Goal: Task Accomplishment & Management: Complete application form

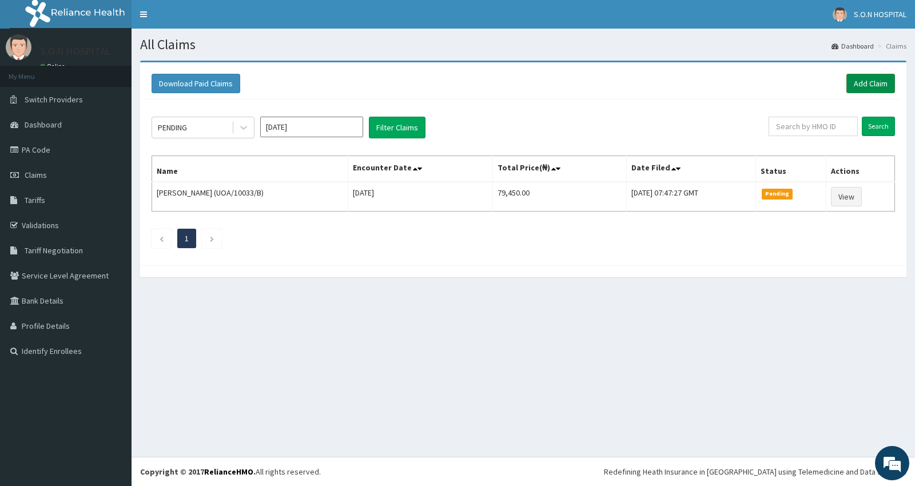
click at [865, 81] on link "Add Claim" at bounding box center [870, 83] width 49 height 19
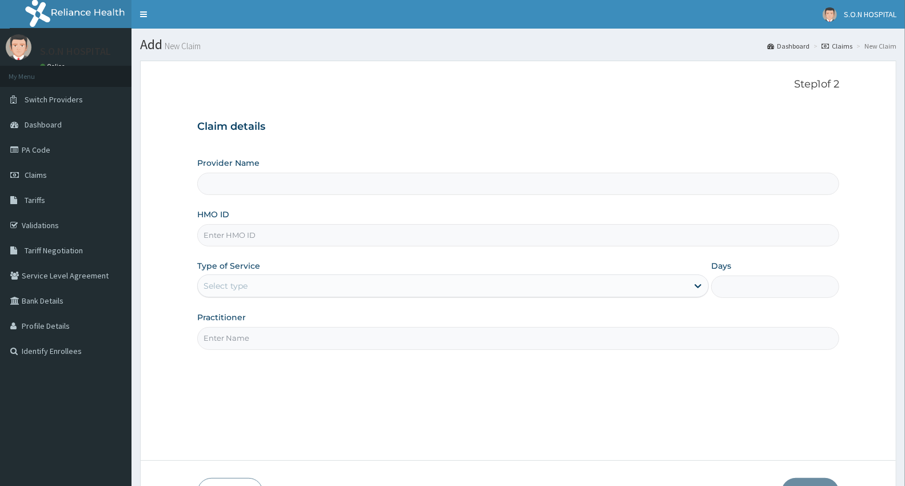
type input "SISTERS OF NATIVITY HOSPITAL"
click at [230, 238] on input "HMO ID" at bounding box center [518, 235] width 642 height 22
type input "REL/10169/B"
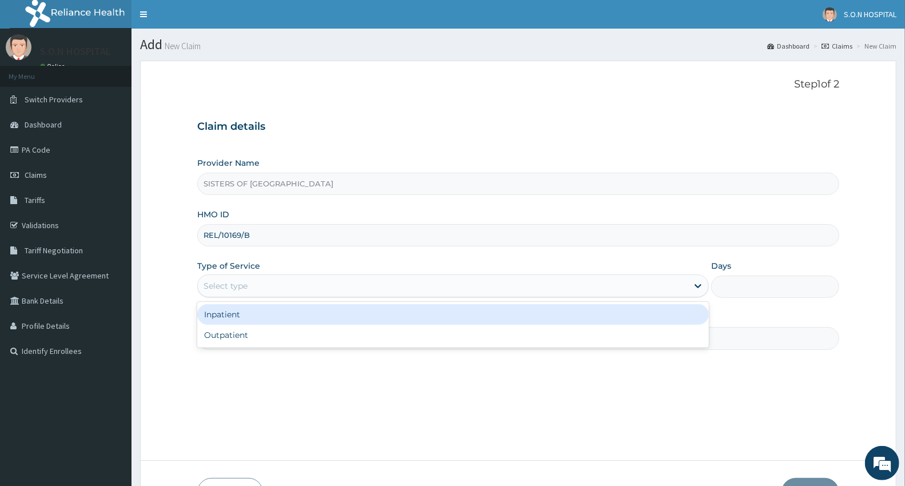
click at [214, 277] on div "Select type" at bounding box center [443, 286] width 490 height 18
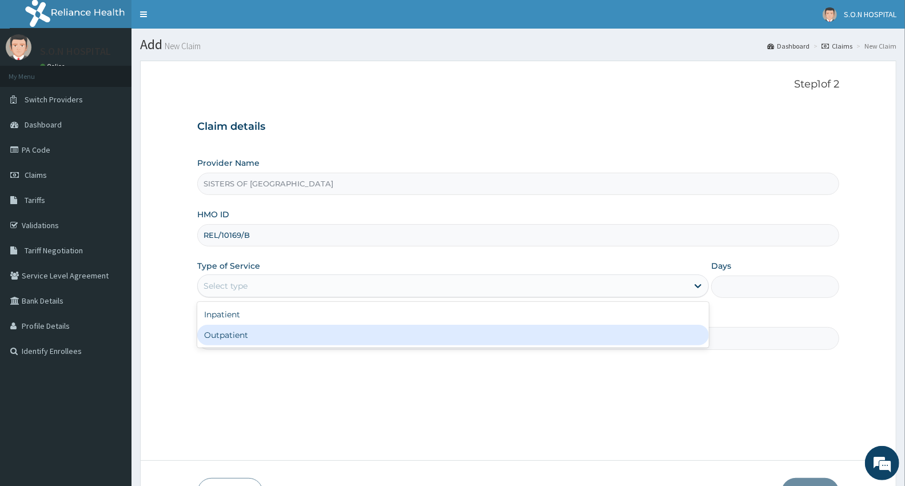
click at [214, 337] on div "Outpatient" at bounding box center [453, 335] width 512 height 21
type input "1"
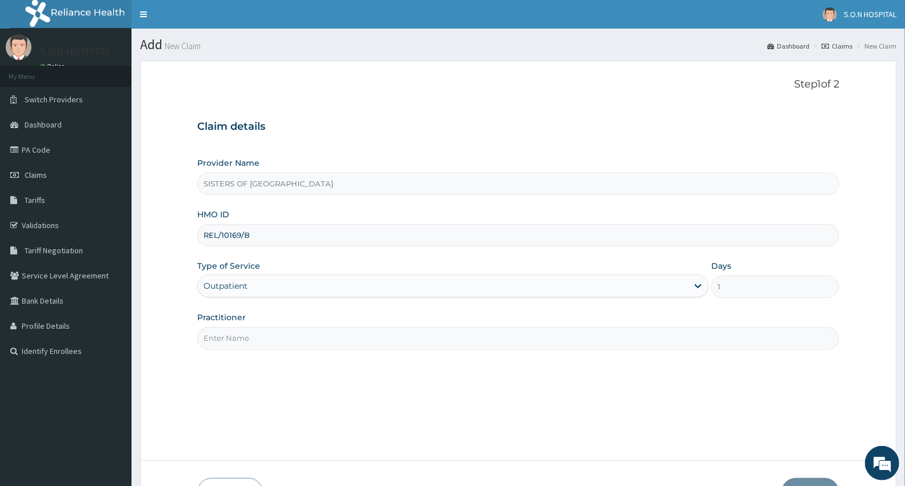
click at [214, 337] on input "Practitioner" at bounding box center [518, 338] width 642 height 22
type input "Dr. Uzo"
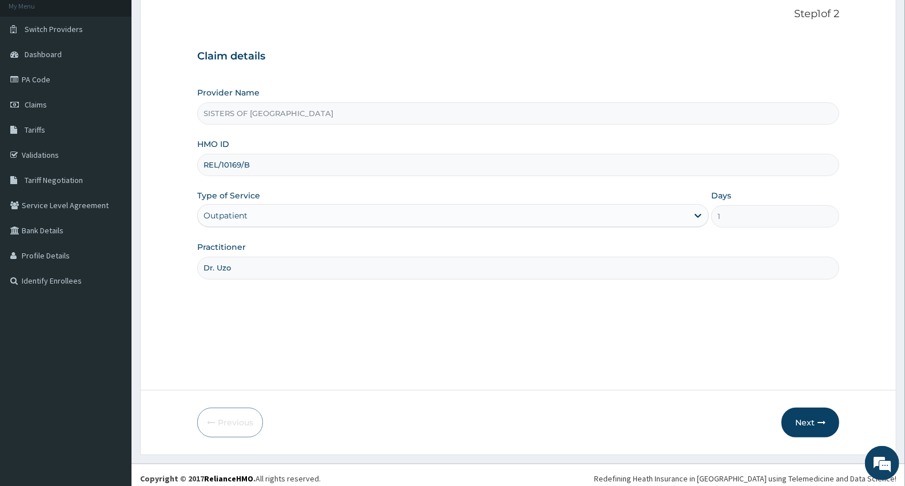
scroll to position [77, 0]
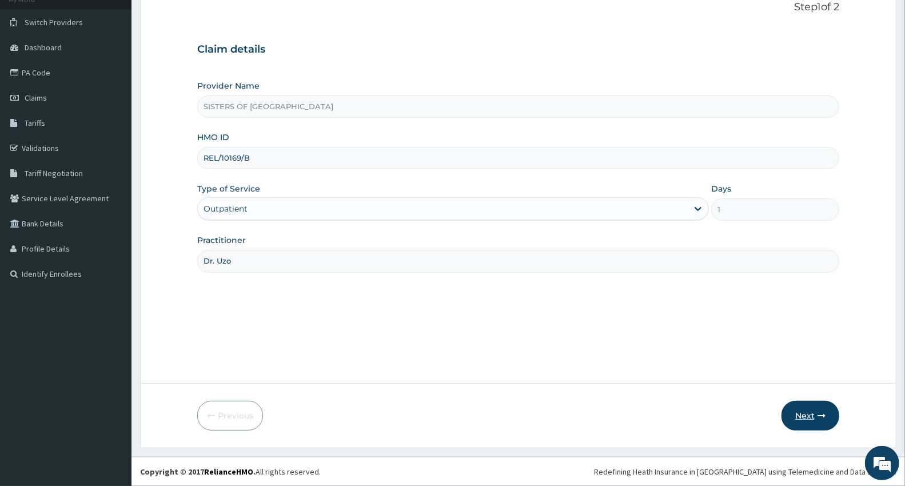
click at [806, 408] on button "Next" at bounding box center [810, 416] width 58 height 30
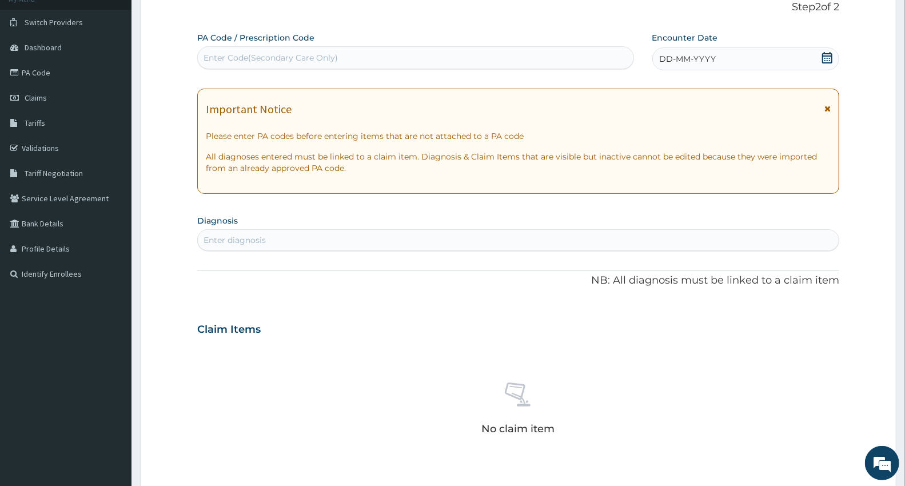
click at [727, 52] on div "DD-MM-YYYY" at bounding box center [745, 58] width 187 height 23
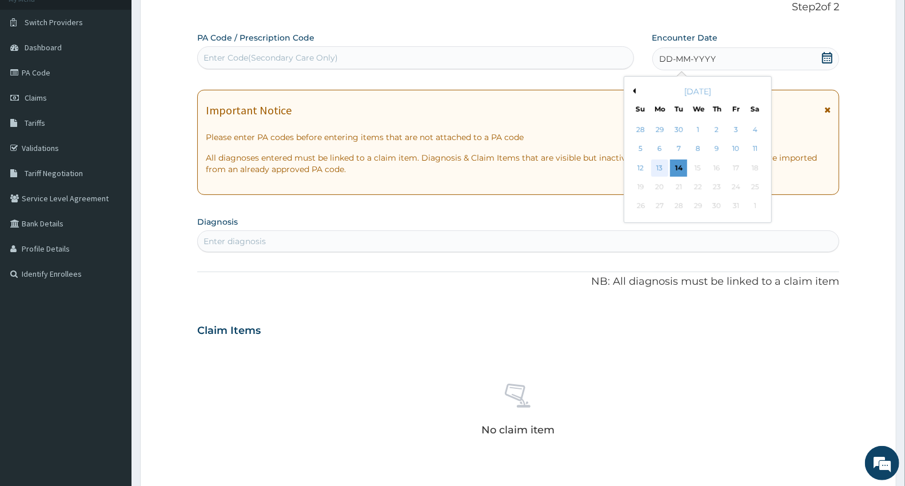
click at [662, 167] on div "13" at bounding box center [659, 167] width 17 height 17
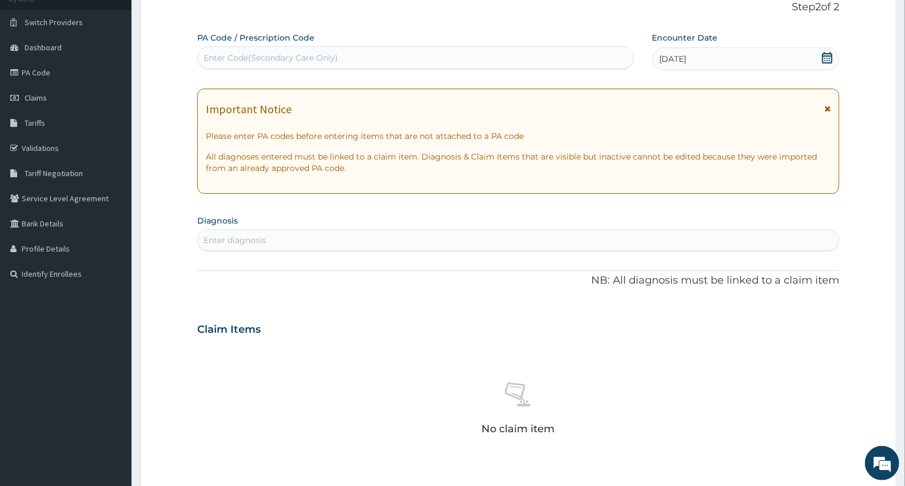
click at [226, 53] on div "Enter Code(Secondary Care Only)" at bounding box center [271, 57] width 134 height 11
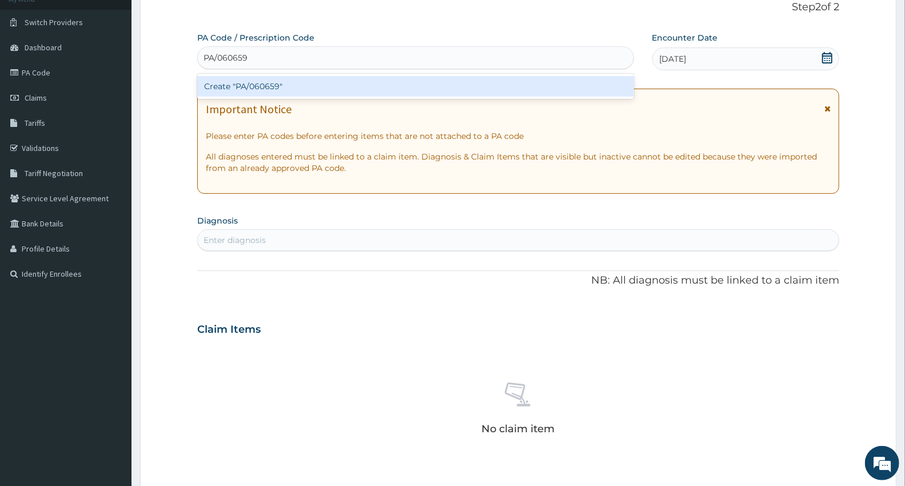
type input "PA/060659"
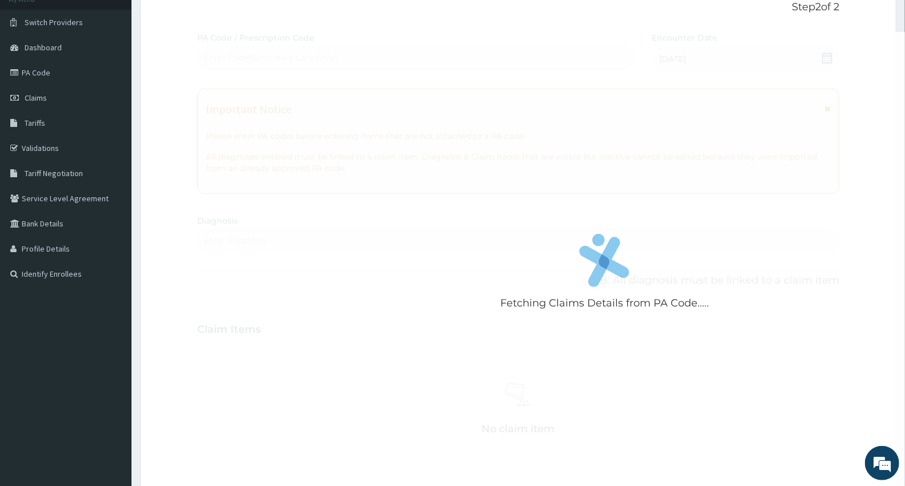
click at [226, 238] on div "Fetching Claims Details from PA Code..... PA Code / Prescription Code Enter Cod…" at bounding box center [518, 328] width 642 height 592
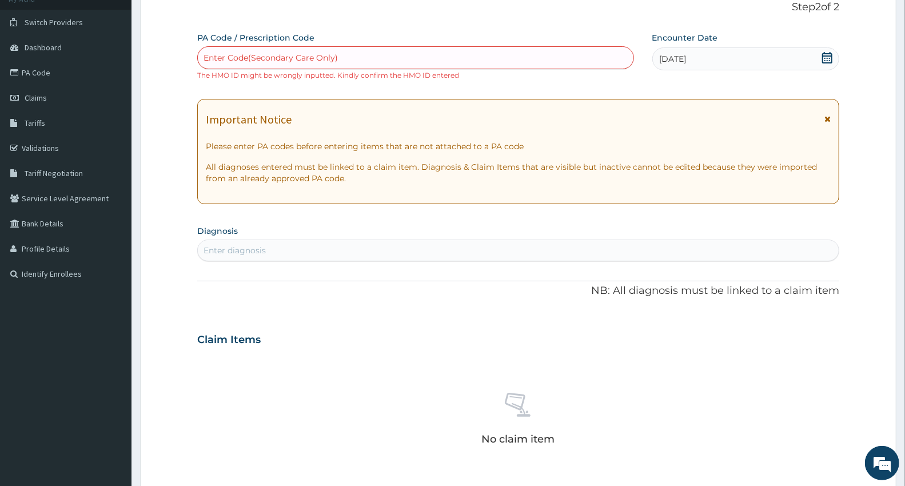
click at [352, 54] on div "Enter Code(Secondary Care Only)" at bounding box center [416, 58] width 436 height 18
type input "PA/060659"
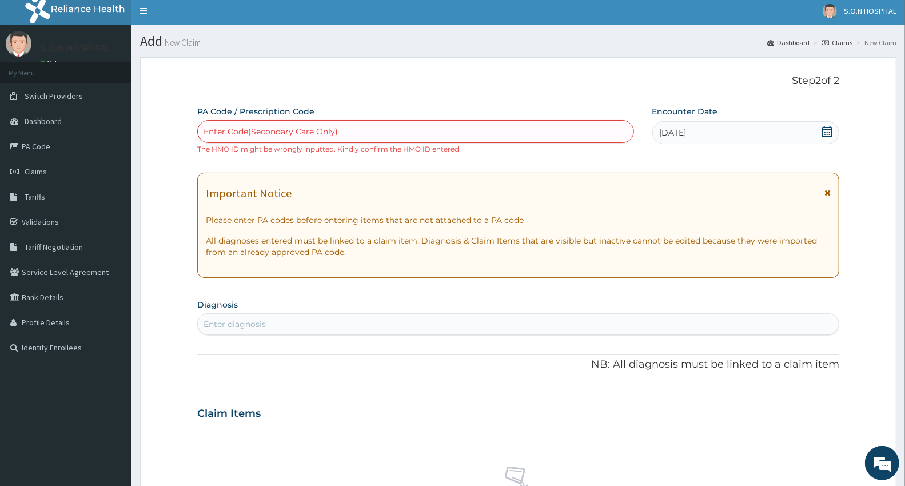
scroll to position [0, 0]
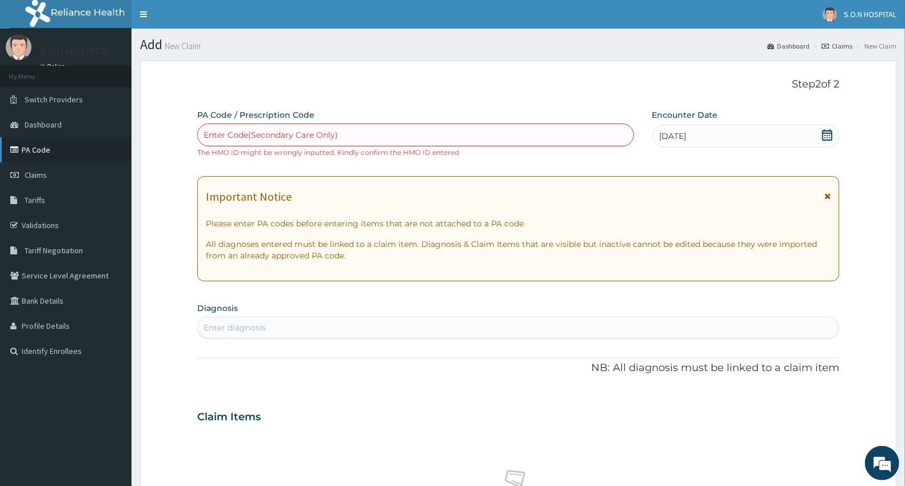
click at [0, 137] on link "PA Code" at bounding box center [65, 149] width 131 height 25
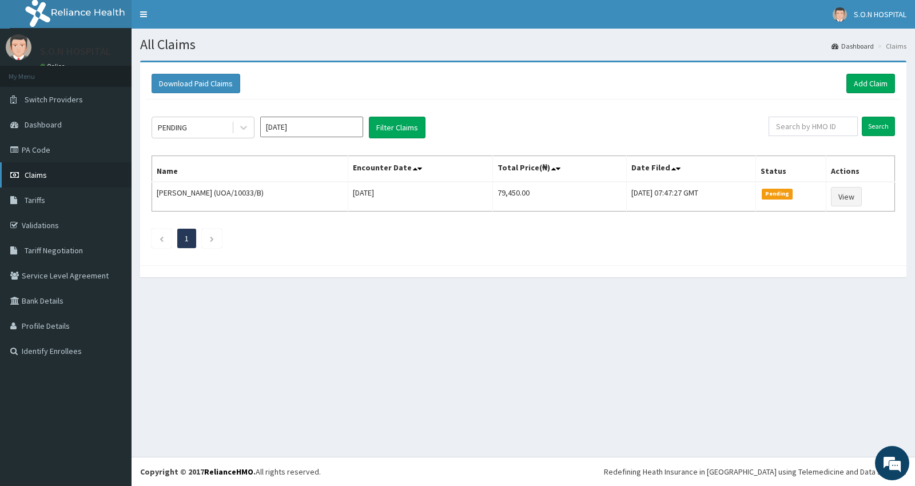
click at [49, 174] on link "Claims" at bounding box center [65, 174] width 131 height 25
click at [846, 74] on link "Add Claim" at bounding box center [870, 83] width 49 height 19
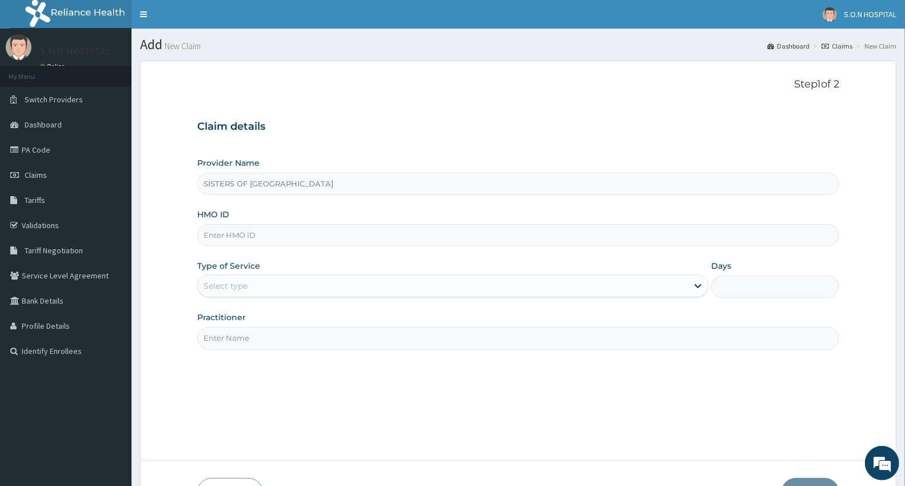
click at [213, 236] on input "HMO ID" at bounding box center [518, 235] width 642 height 22
type input "RFL/10169/B"
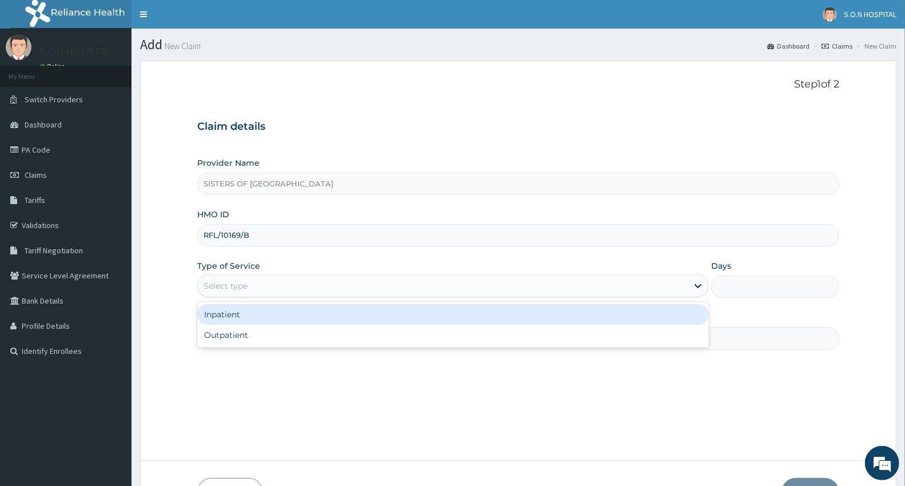
click at [218, 283] on div "Select type" at bounding box center [226, 285] width 44 height 11
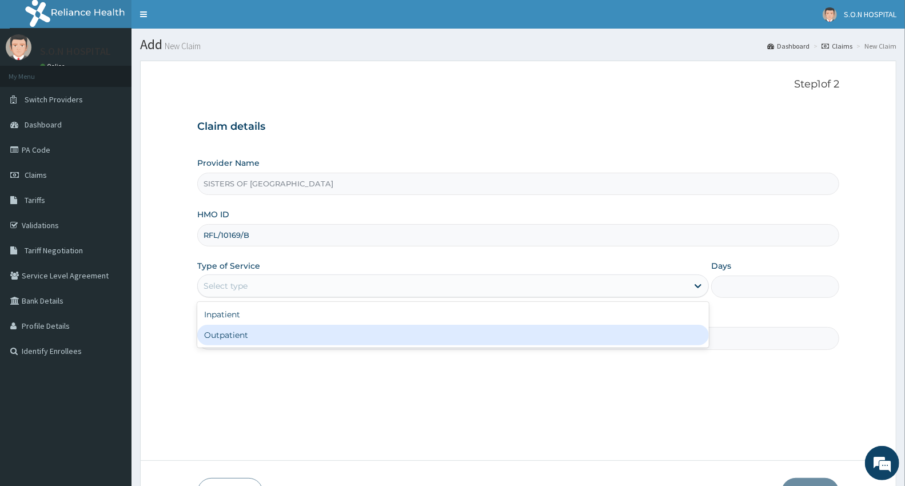
click at [210, 334] on div "Outpatient" at bounding box center [453, 335] width 512 height 21
type input "1"
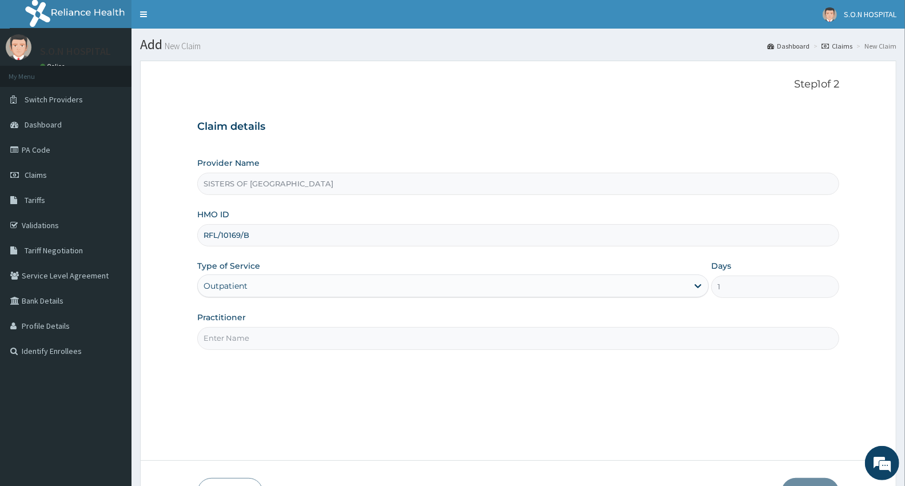
click at [233, 346] on input "Practitioner" at bounding box center [518, 338] width 642 height 22
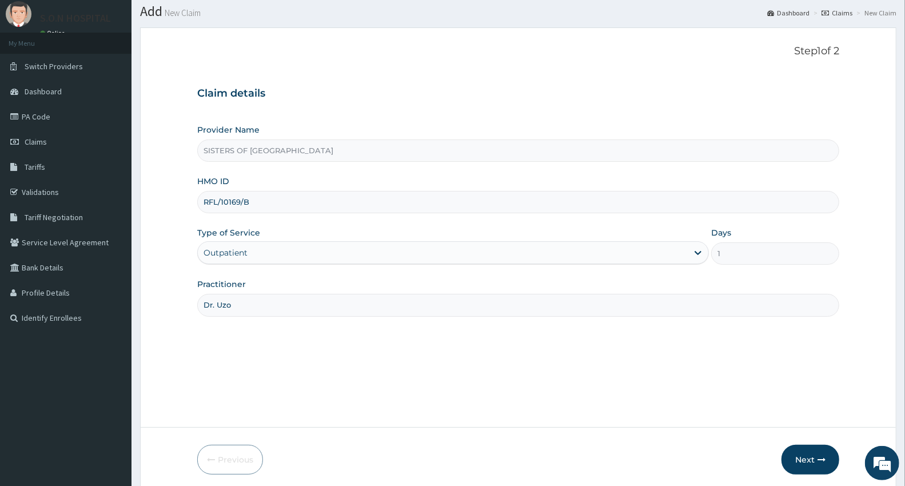
scroll to position [63, 0]
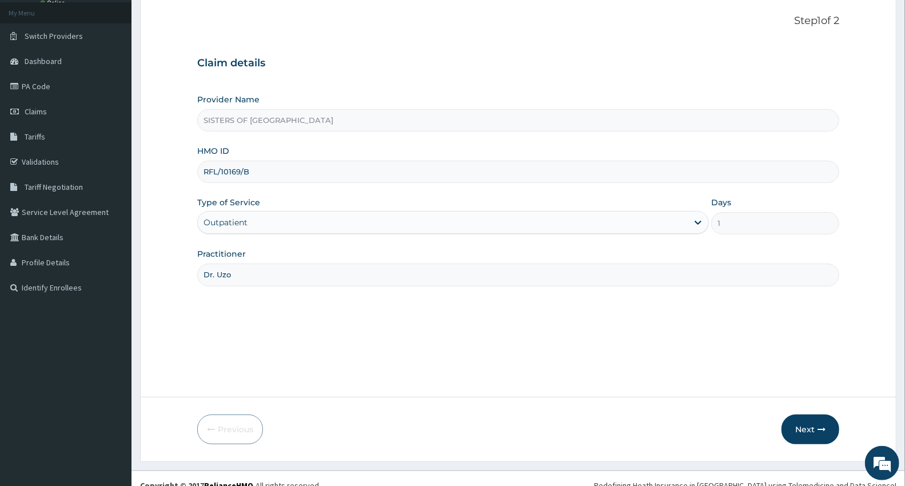
click at [240, 276] on input "Dr. Uzo" at bounding box center [518, 275] width 642 height 22
click at [243, 273] on input "Dr. Uzo" at bounding box center [518, 275] width 642 height 22
type input "D"
click at [230, 280] on input "Practitioner" at bounding box center [518, 275] width 642 height 22
type input "Dr. Miracle"
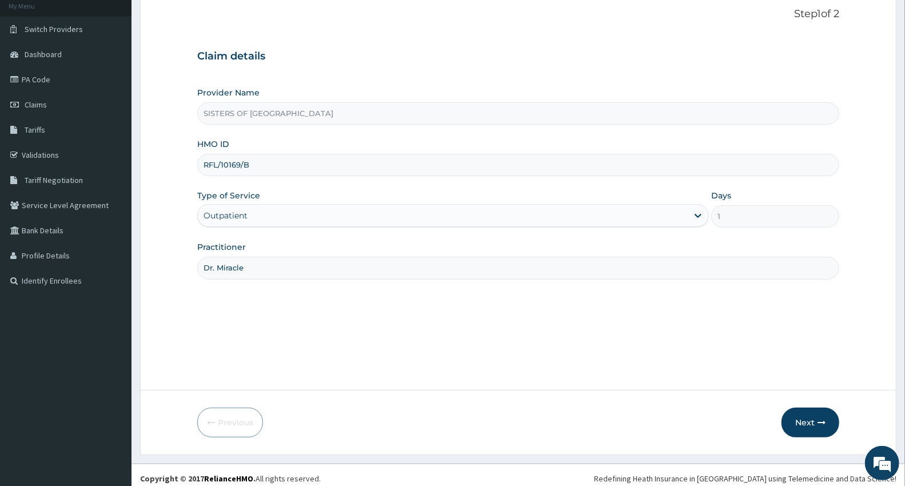
scroll to position [77, 0]
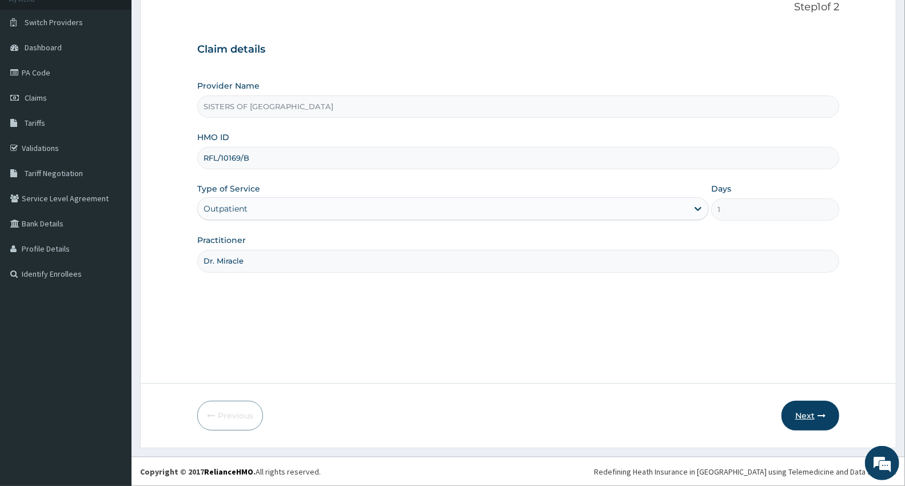
click at [809, 410] on button "Next" at bounding box center [810, 416] width 58 height 30
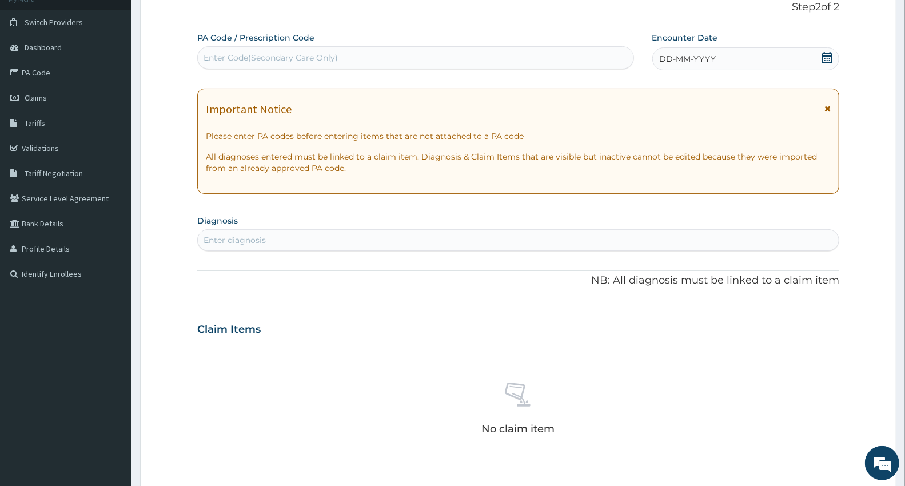
click at [724, 57] on div "DD-MM-YYYY" at bounding box center [745, 58] width 187 height 23
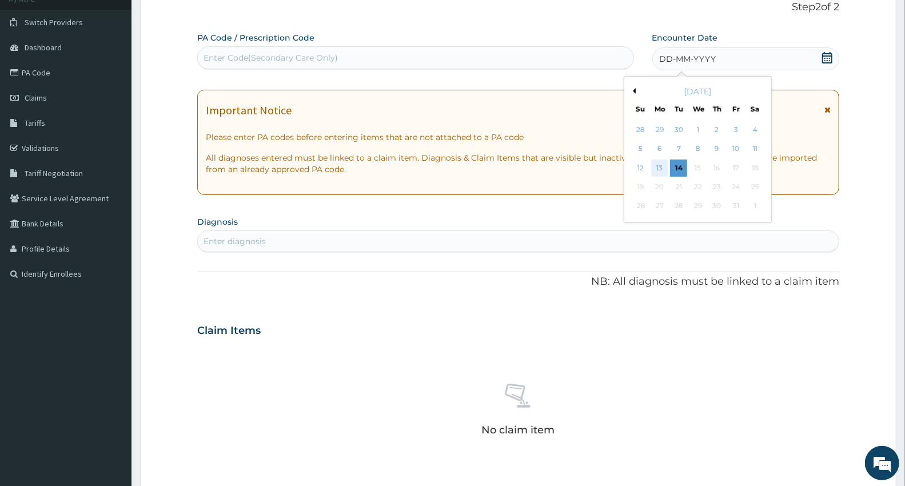
click at [661, 166] on div "13" at bounding box center [659, 167] width 17 height 17
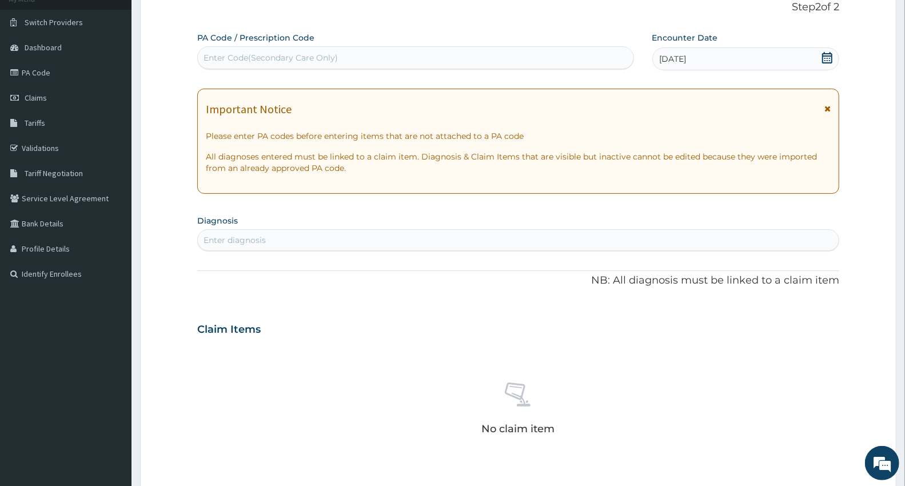
click at [344, 50] on div "Enter Code(Secondary Care Only)" at bounding box center [416, 58] width 436 height 18
type input "PA/060659"
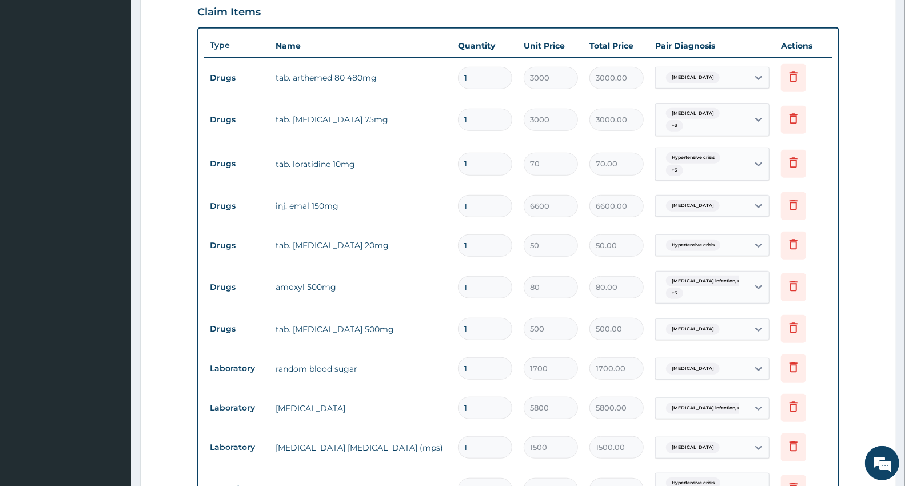
scroll to position [392, 0]
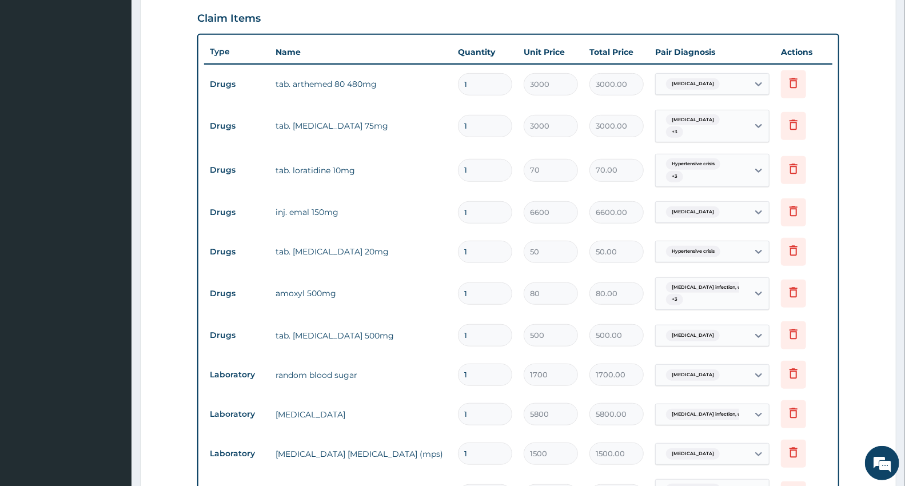
click at [477, 127] on input "1" at bounding box center [485, 126] width 54 height 22
type input "0.00"
type input "9"
type input "27000.00"
type input "0.00"
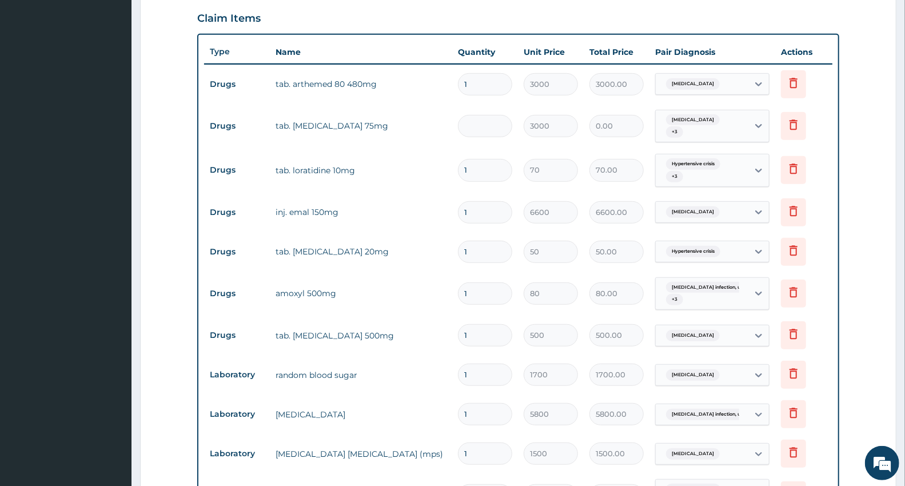
type input "3"
type input "9000.00"
type input "3"
click at [469, 171] on input "1" at bounding box center [485, 170] width 54 height 22
type input "11"
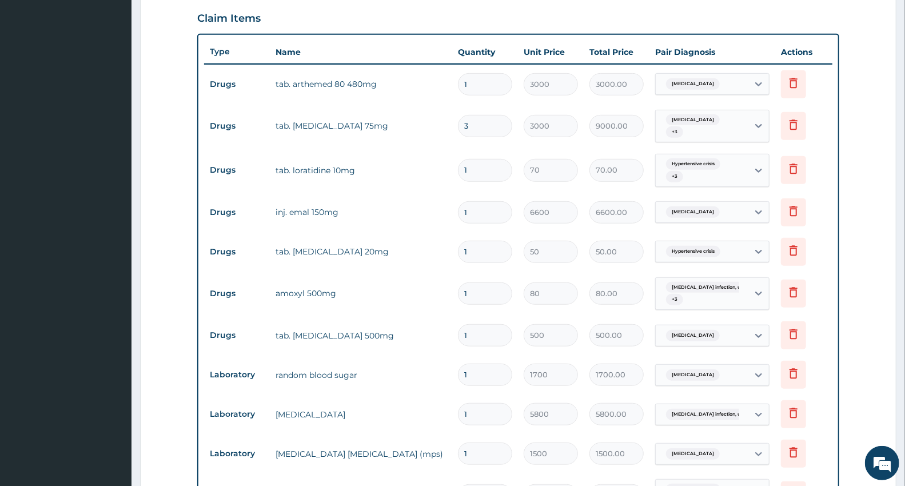
type input "770.00"
type input "110"
type input "7700.00"
type input "11"
type input "770.00"
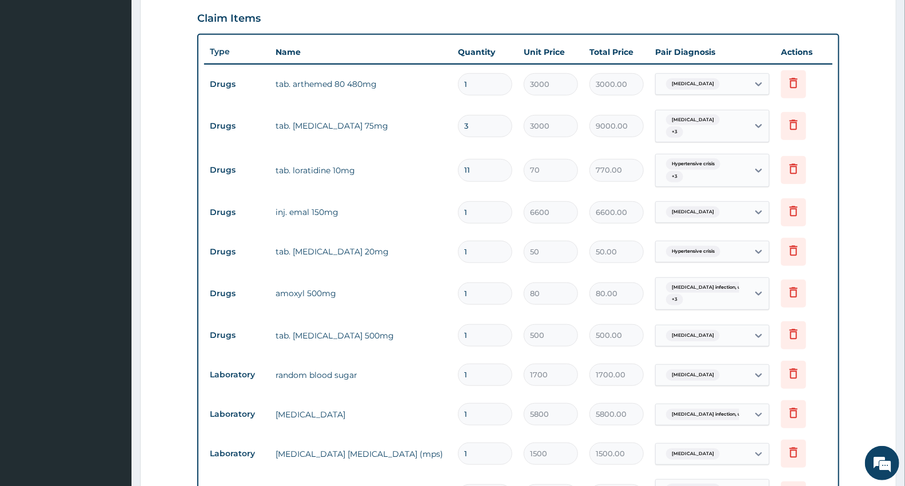
type input "1"
type input "70.00"
type input "0.00"
type input "1"
type input "70.00"
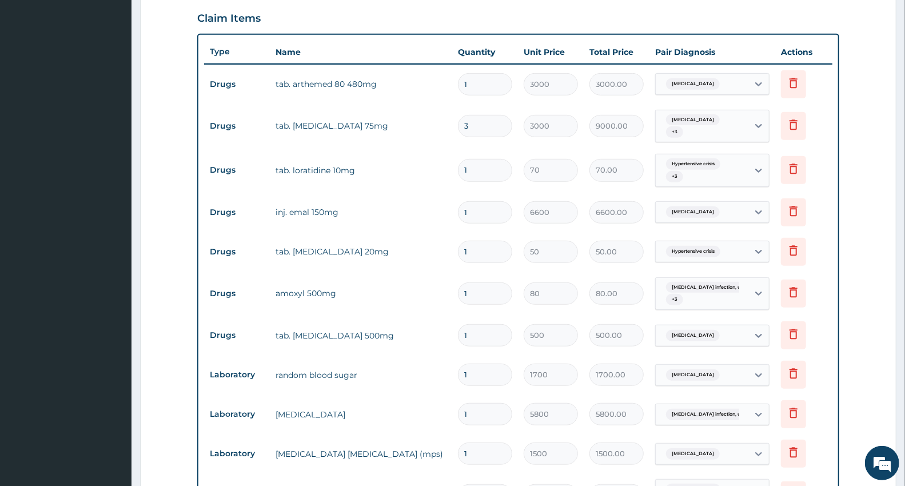
type input "10"
type input "700.00"
type input "102"
type input "7140.00"
type input "10"
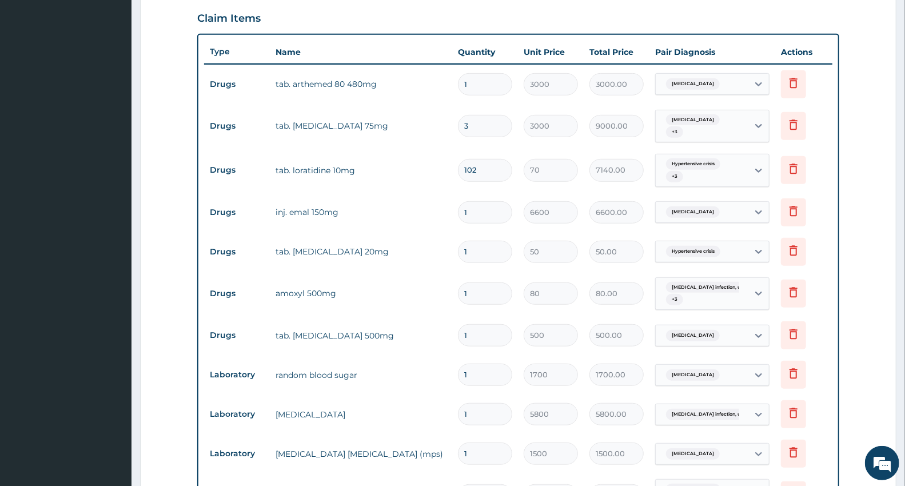
type input "700.00"
type input "1"
type input "70.00"
type input "12"
type input "840.00"
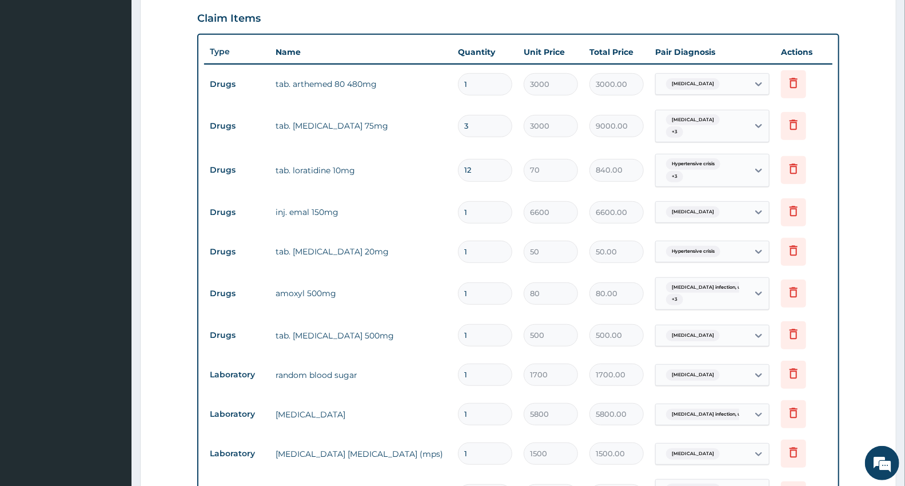
type input "12"
click at [472, 250] on input "1" at bounding box center [485, 252] width 54 height 22
type input "0.00"
type input "2"
type input "100.00"
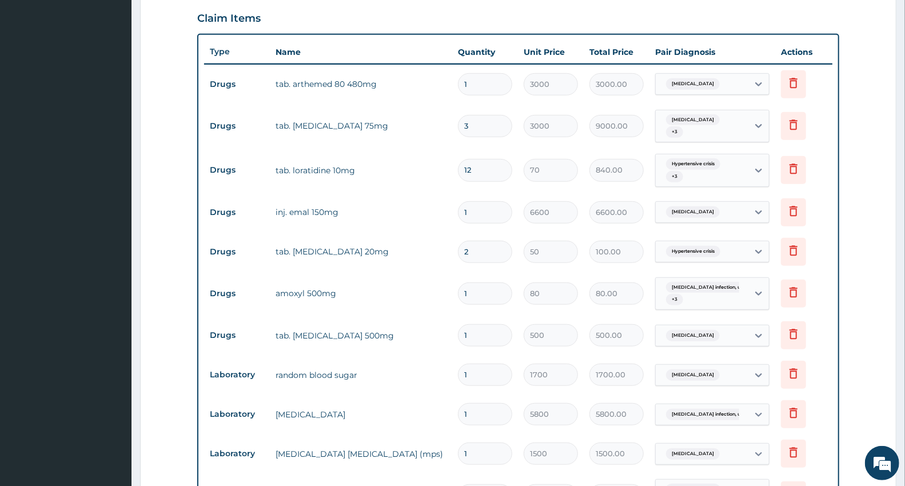
type input "20"
type input "1000.00"
type input "2"
type input "100.00"
type input "0.00"
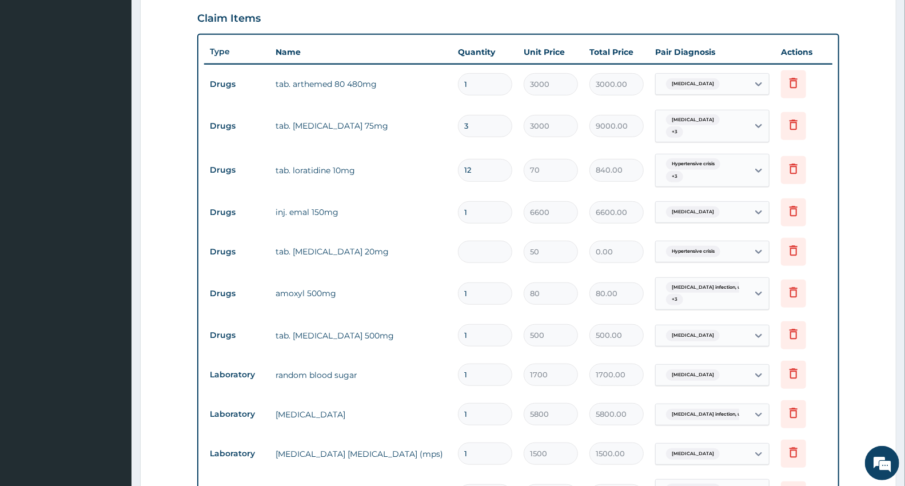
type input "4"
type input "200.00"
type input "40"
type input "2000.00"
type input "4"
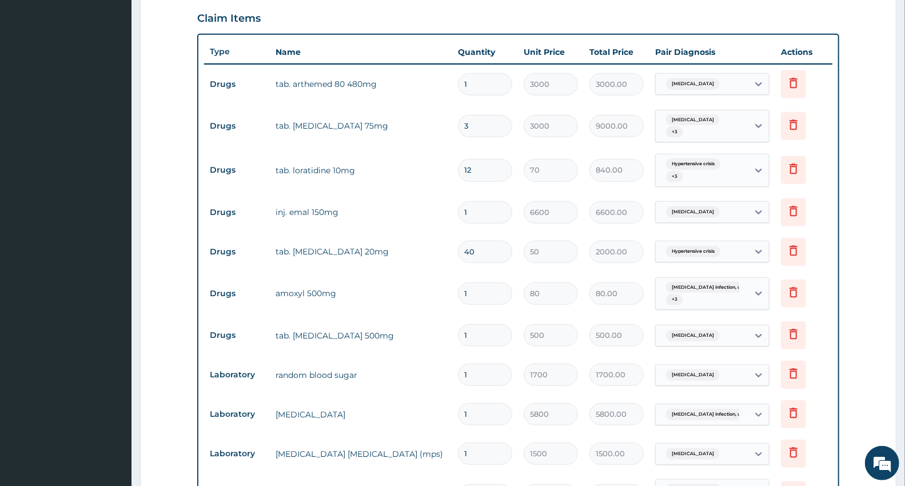
type input "200.00"
type input "0.00"
type input "2"
type input "100.00"
type input "20"
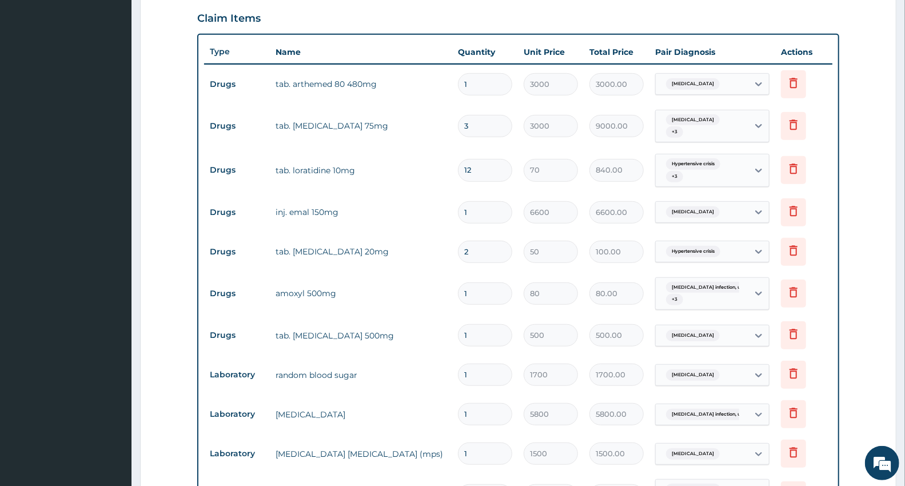
type input "1000.00"
type input "20"
click at [472, 293] on input "1" at bounding box center [485, 293] width 54 height 22
type input "0.00"
type input "1"
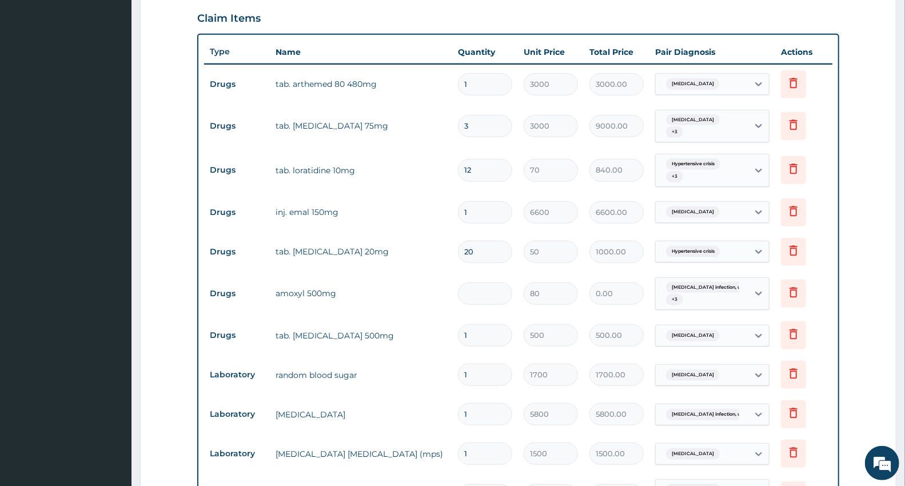
type input "80.00"
type input "15"
type input "1200.00"
type input "1"
type input "80.00"
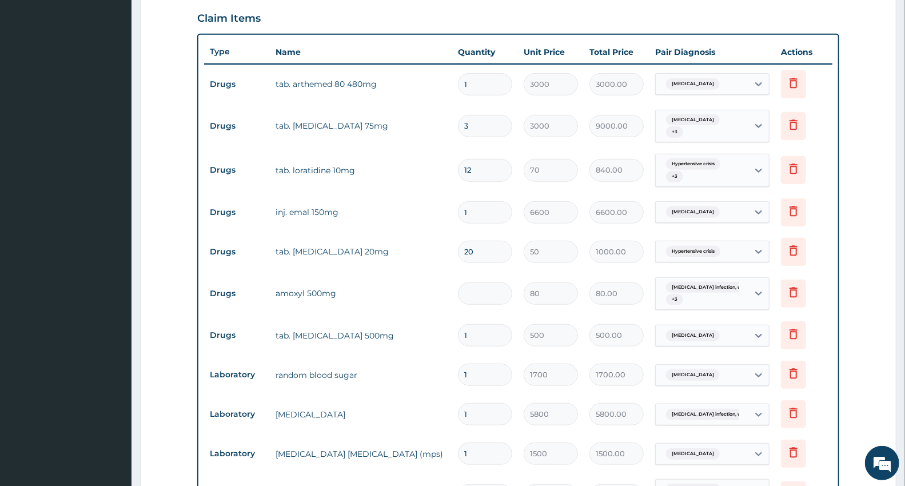
type input "0.00"
type input "2"
type input "160.00"
type input "20"
type input "1600.00"
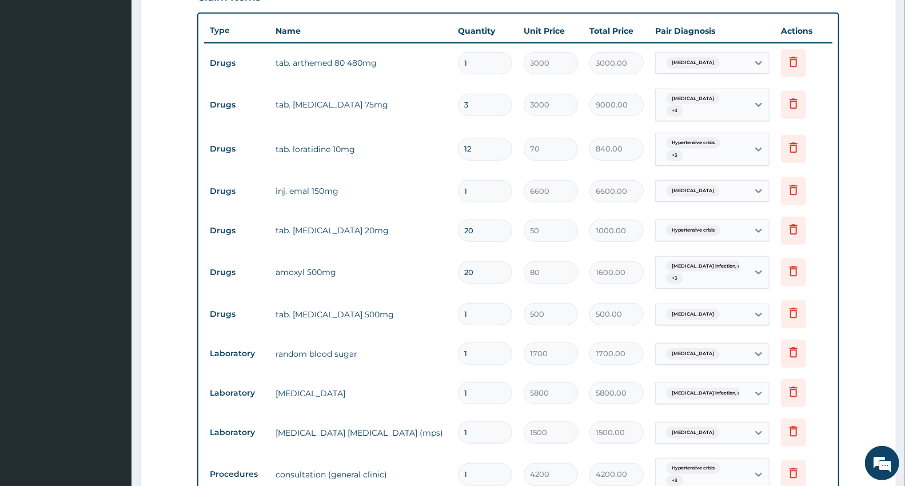
scroll to position [381, 0]
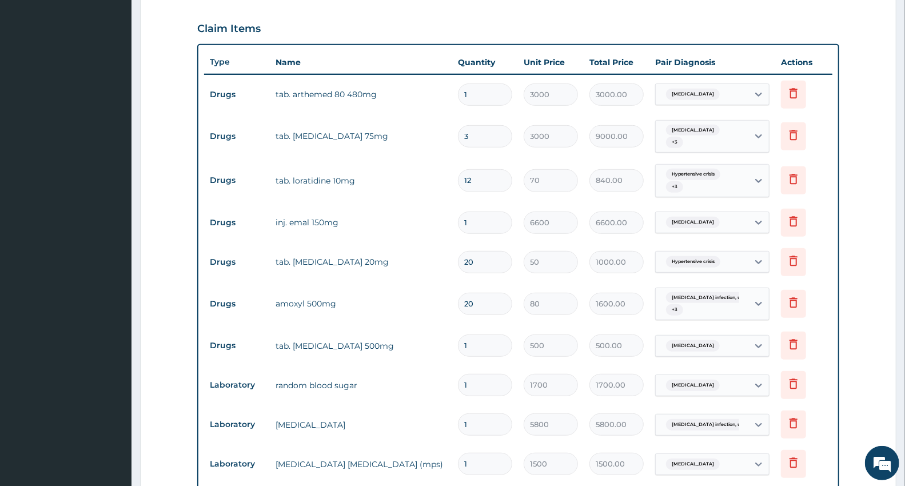
type input "20"
click at [476, 183] on input "12" at bounding box center [485, 180] width 54 height 22
type input "1"
type input "70.00"
type input "0.00"
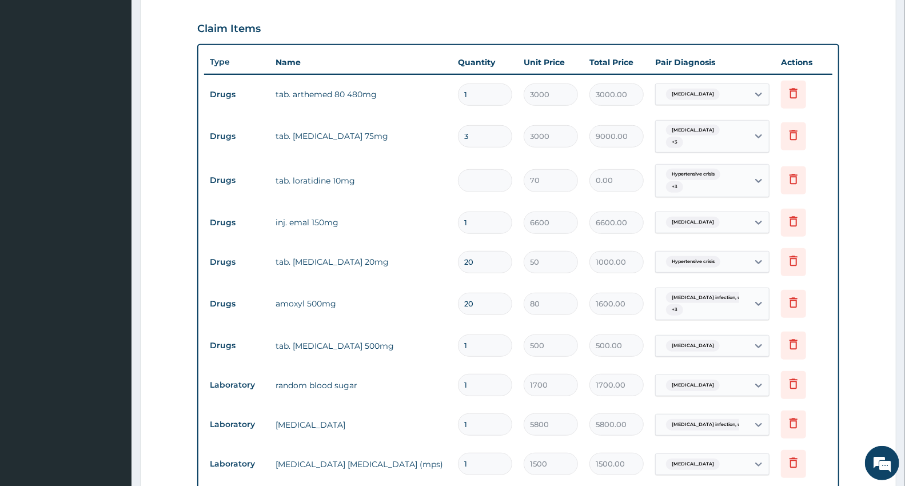
type input "1"
type input "70.00"
type input "10"
type input "700.00"
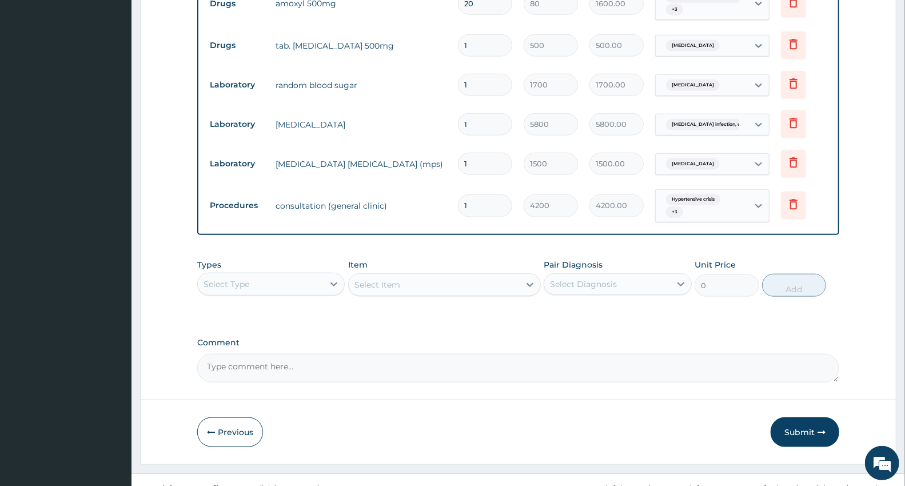
scroll to position [699, 0]
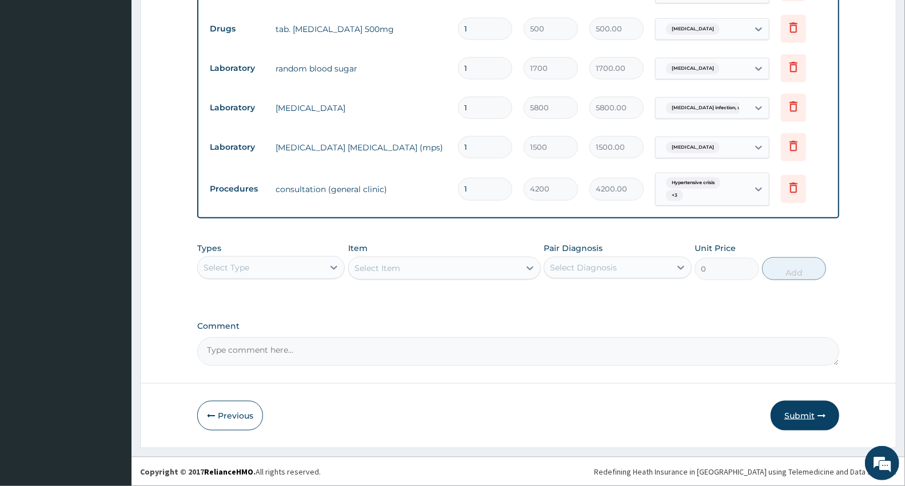
type input "10"
click at [795, 415] on button "Submit" at bounding box center [805, 416] width 69 height 30
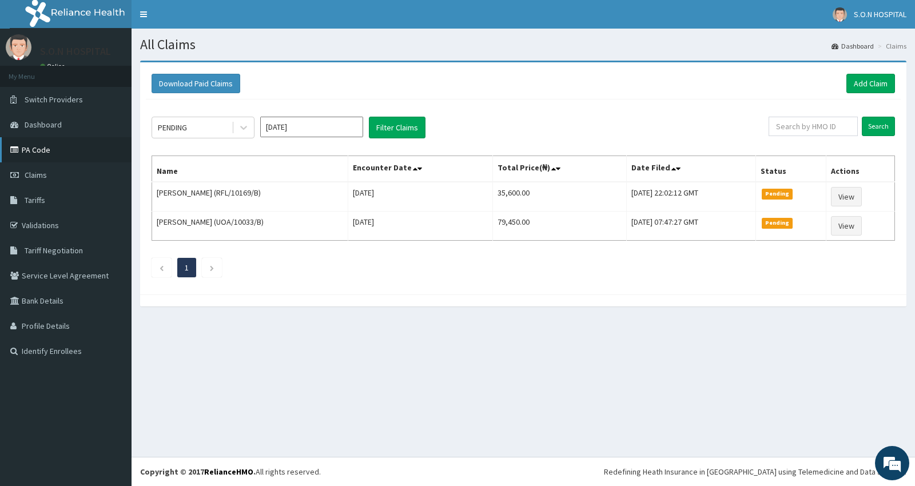
click at [0, 137] on link "PA Code" at bounding box center [65, 149] width 131 height 25
click at [846, 74] on link "Add Claim" at bounding box center [870, 83] width 49 height 19
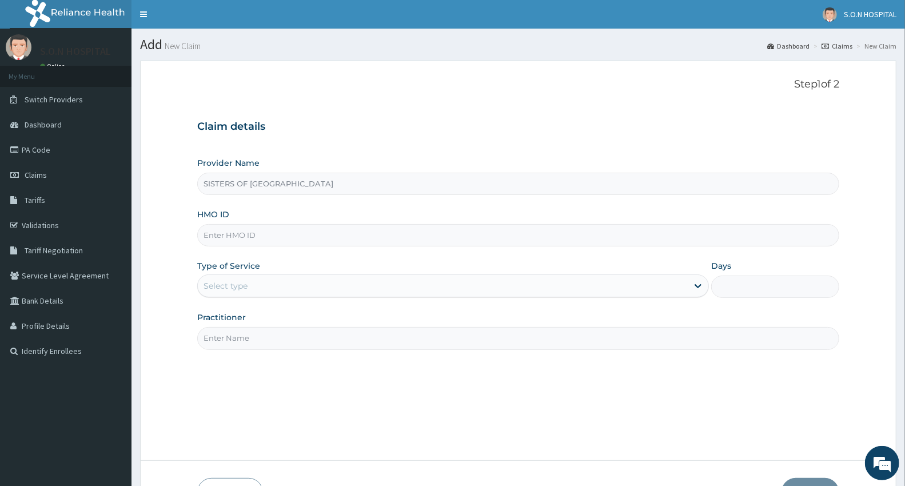
type input "SISTERS OF [GEOGRAPHIC_DATA]"
click at [214, 234] on input "HMO ID" at bounding box center [518, 235] width 642 height 22
type input "NBC/10008/B"
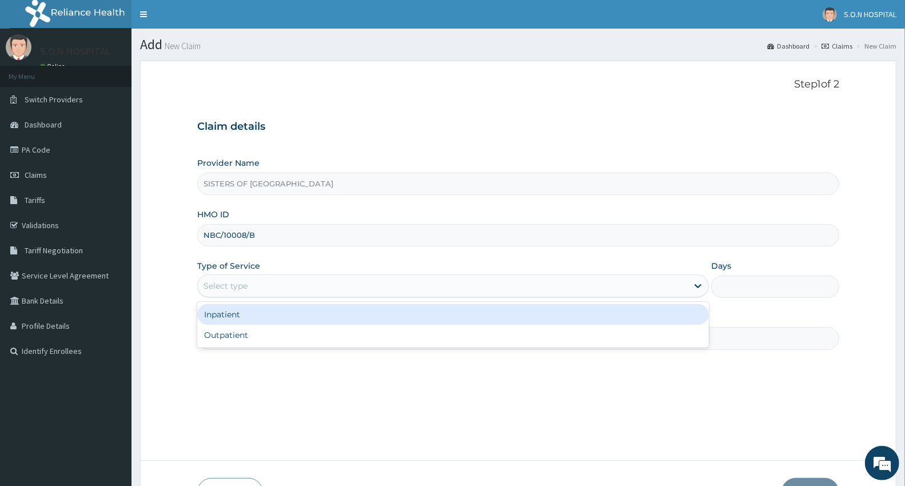
click at [224, 287] on div "Select type" at bounding box center [226, 285] width 44 height 11
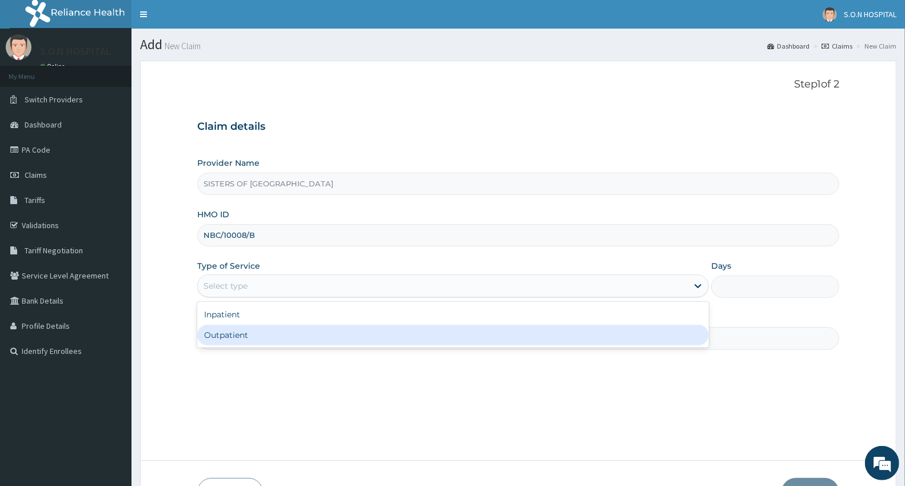
click at [242, 341] on div "Outpatient" at bounding box center [453, 335] width 512 height 21
type input "1"
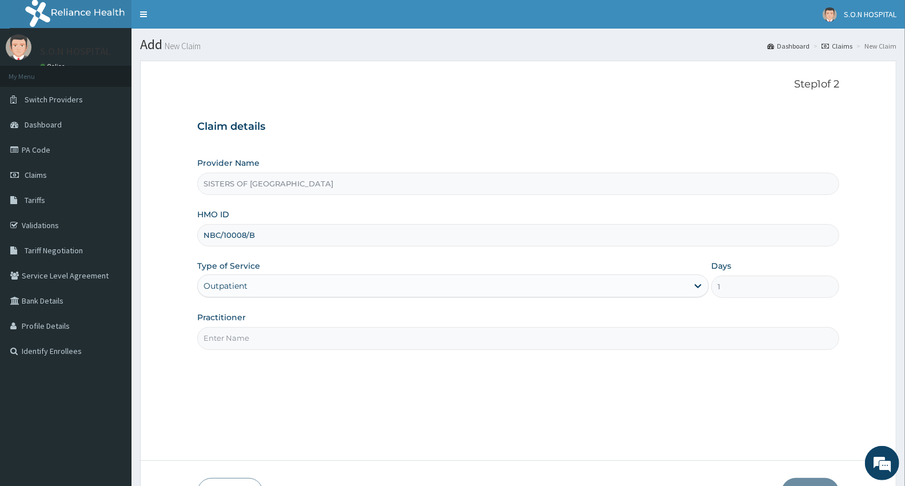
click at [253, 341] on input "Practitioner" at bounding box center [518, 338] width 642 height 22
type input "Dr. Edwina"
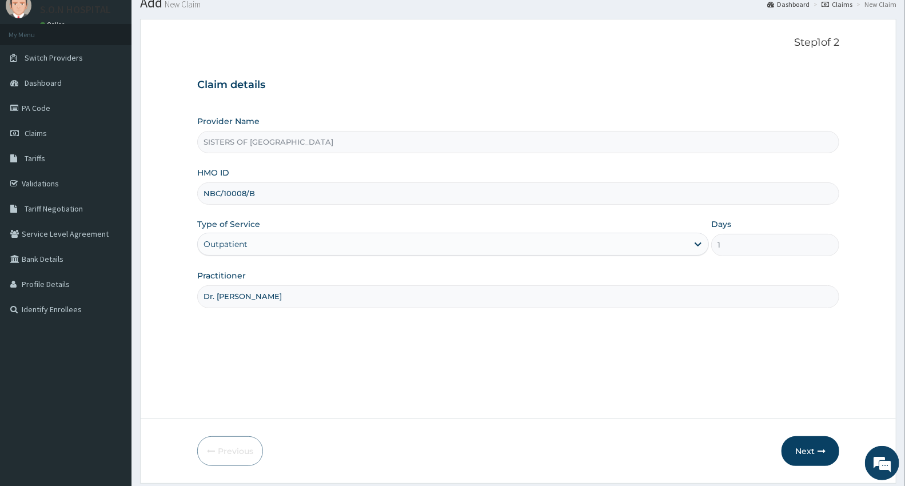
scroll to position [77, 0]
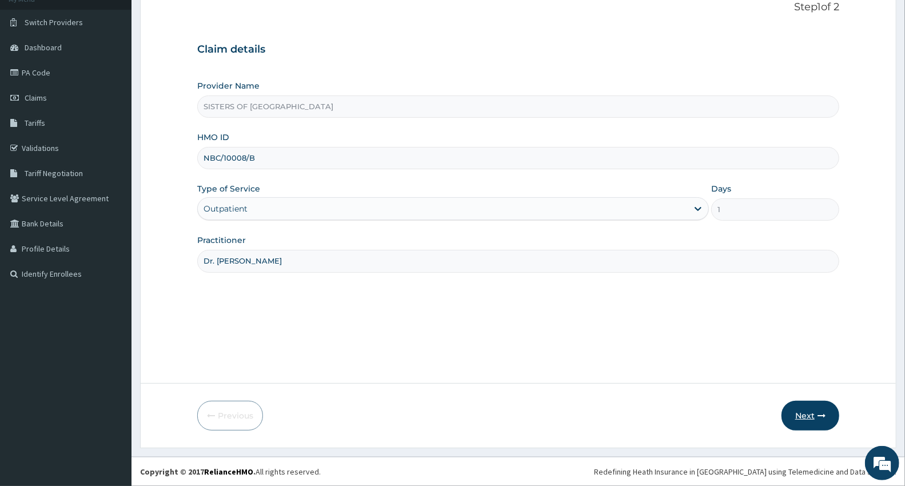
click at [796, 414] on button "Next" at bounding box center [810, 416] width 58 height 30
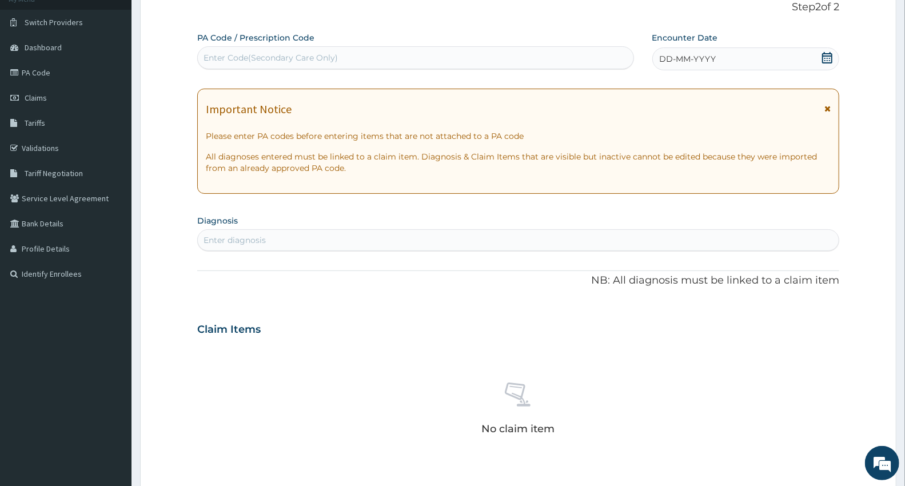
click at [735, 53] on div "DD-MM-YYYY" at bounding box center [745, 58] width 187 height 23
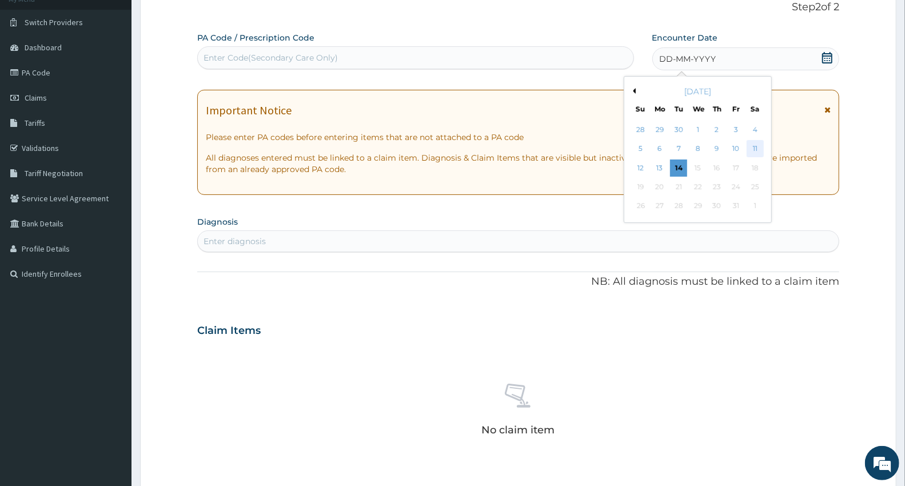
click at [755, 146] on div "11" at bounding box center [754, 149] width 17 height 17
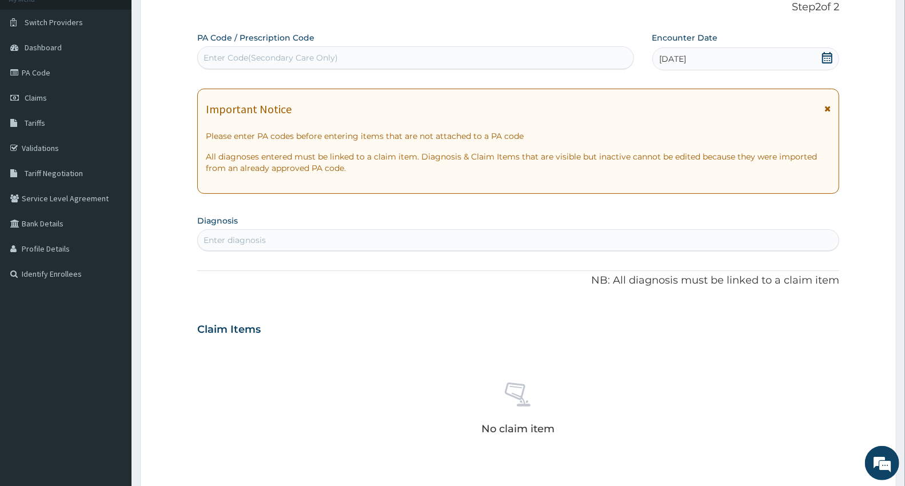
click at [215, 55] on div "Enter Code(Secondary Care Only)" at bounding box center [271, 57] width 134 height 11
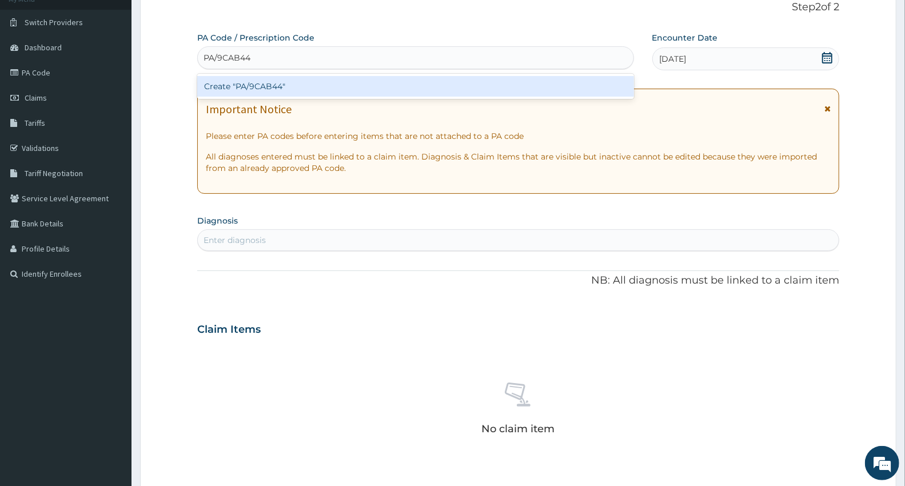
type input "PA/9CAB44"
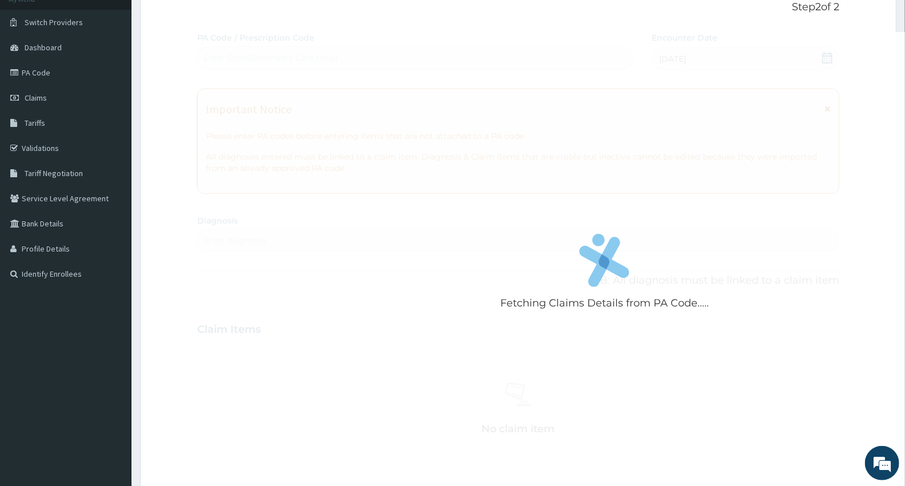
click at [218, 238] on div "Fetching Claims Details from PA Code..... PA Code / Prescription Code Enter Cod…" at bounding box center [518, 328] width 642 height 592
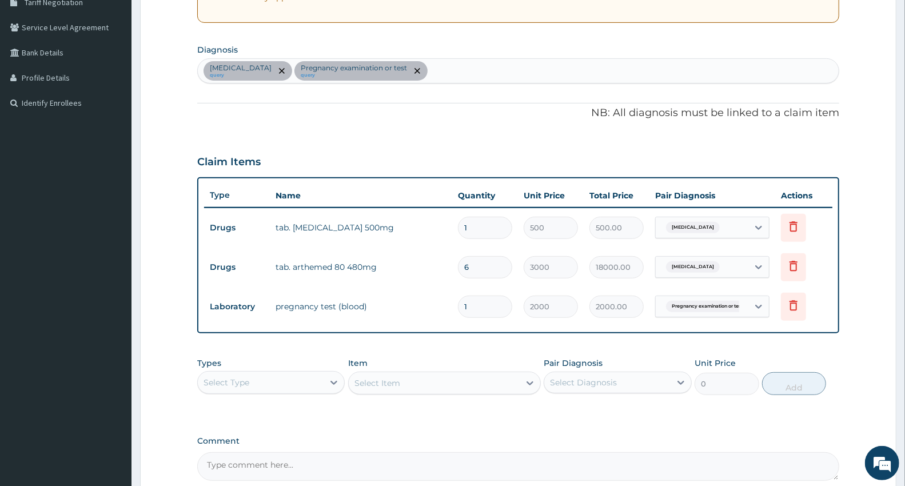
scroll to position [270, 0]
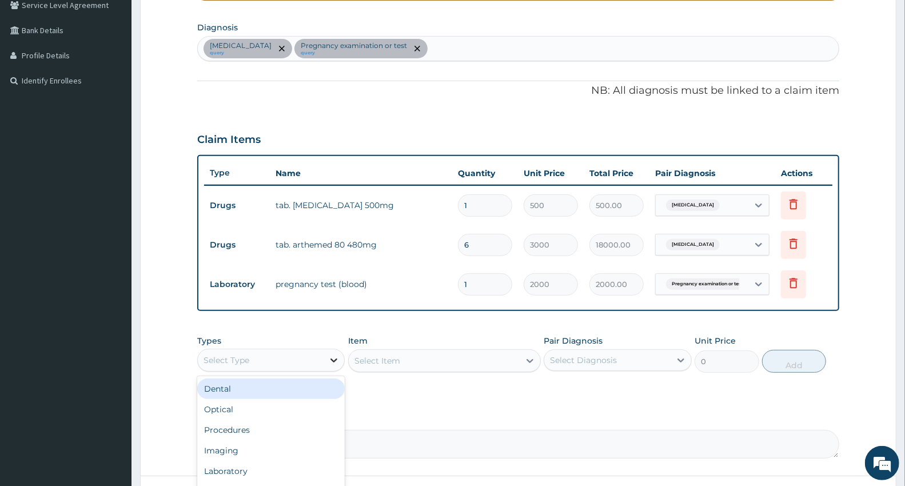
click at [327, 353] on div at bounding box center [334, 360] width 21 height 21
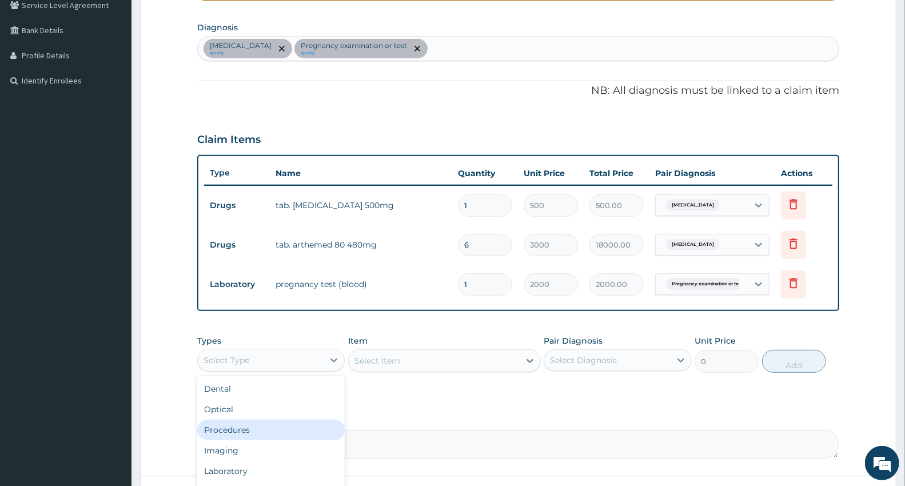
click at [276, 428] on div "Procedures" at bounding box center [270, 430] width 147 height 21
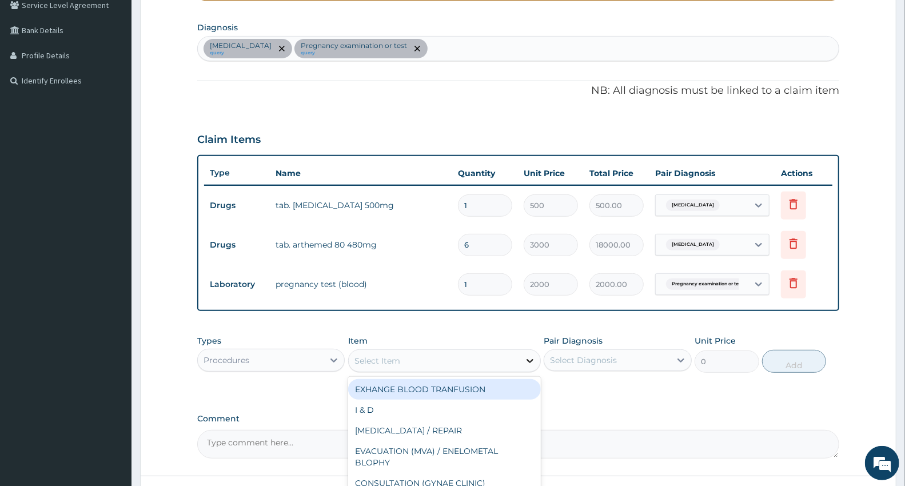
click at [536, 358] on div at bounding box center [530, 360] width 21 height 21
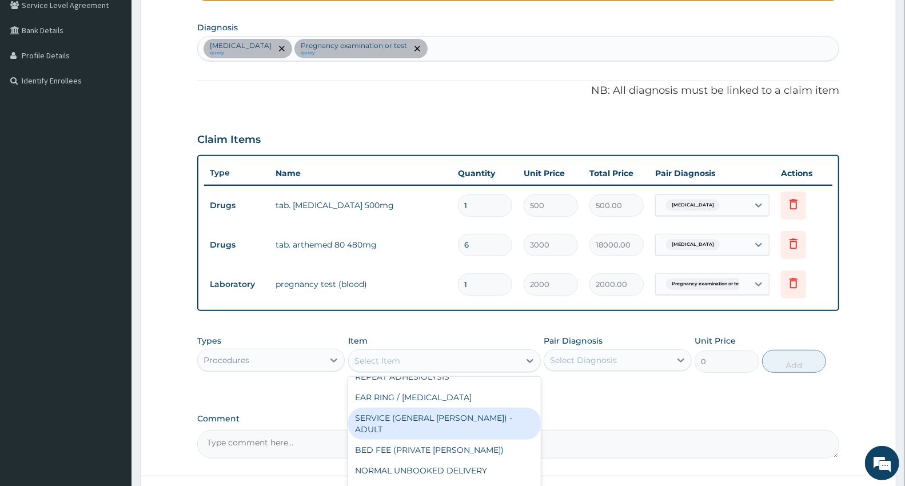
scroll to position [762, 0]
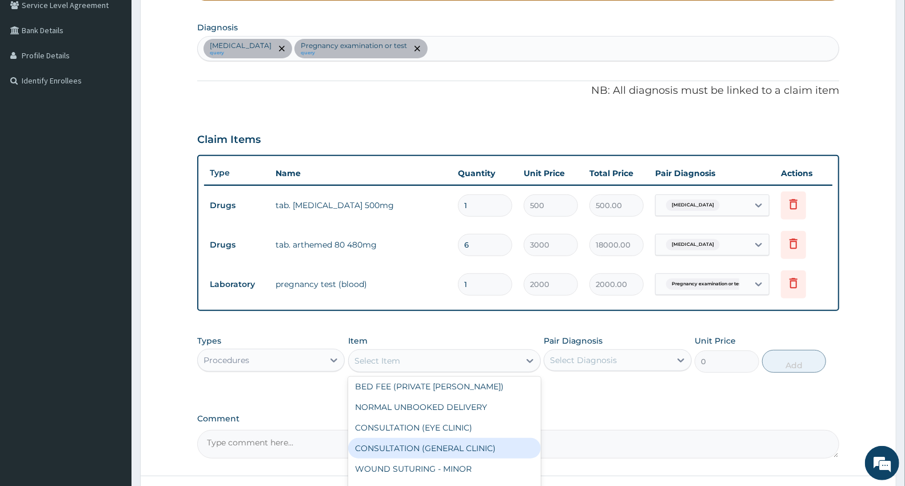
click at [471, 438] on div "CONSULTATION (GENERAL CLINIC)" at bounding box center [444, 448] width 193 height 21
type input "4200"
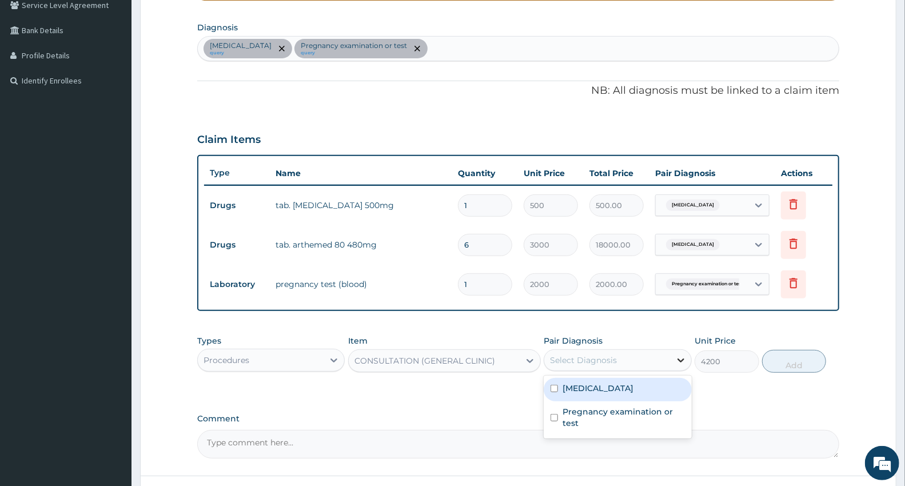
click at [675, 359] on icon at bounding box center [680, 359] width 11 height 11
click at [669, 383] on div "[MEDICAL_DATA]" at bounding box center [617, 389] width 147 height 23
click at [627, 391] on label "[MEDICAL_DATA]" at bounding box center [597, 387] width 71 height 11
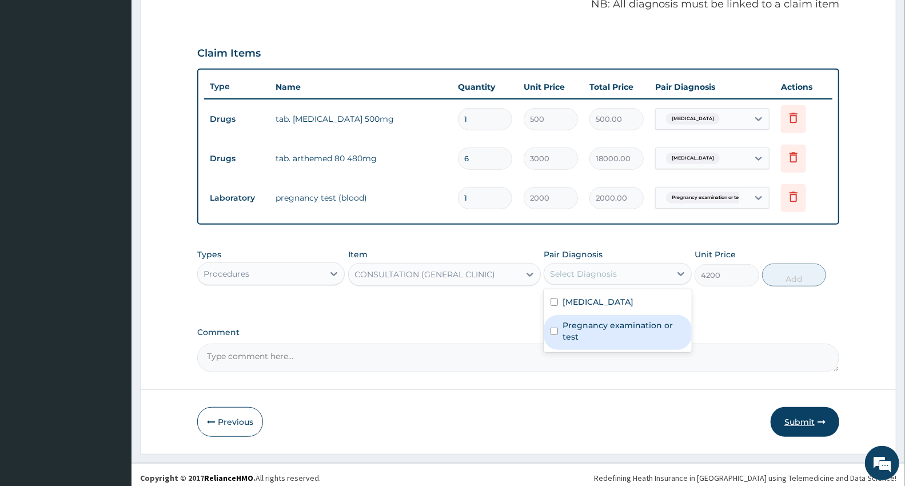
scroll to position [362, 0]
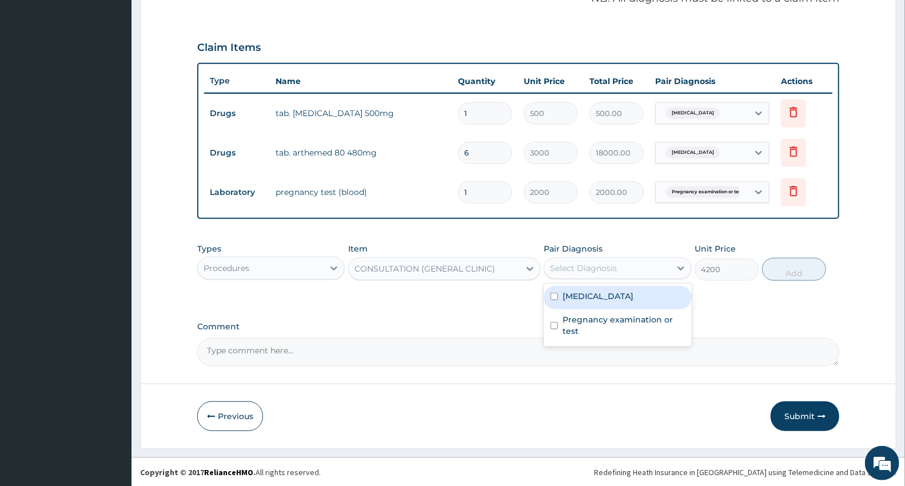
click at [633, 298] on label "[MEDICAL_DATA]" at bounding box center [597, 295] width 71 height 11
checkbox input "true"
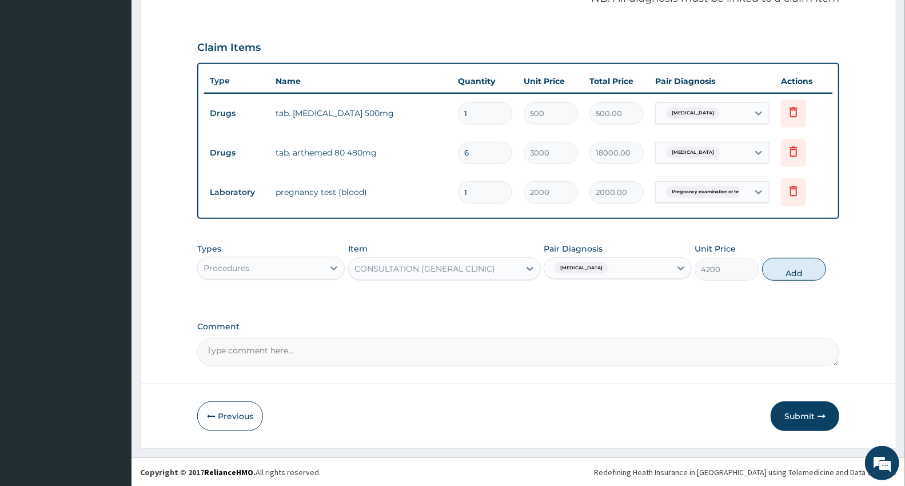
click at [799, 273] on button "Add" at bounding box center [794, 269] width 64 height 23
type input "0"
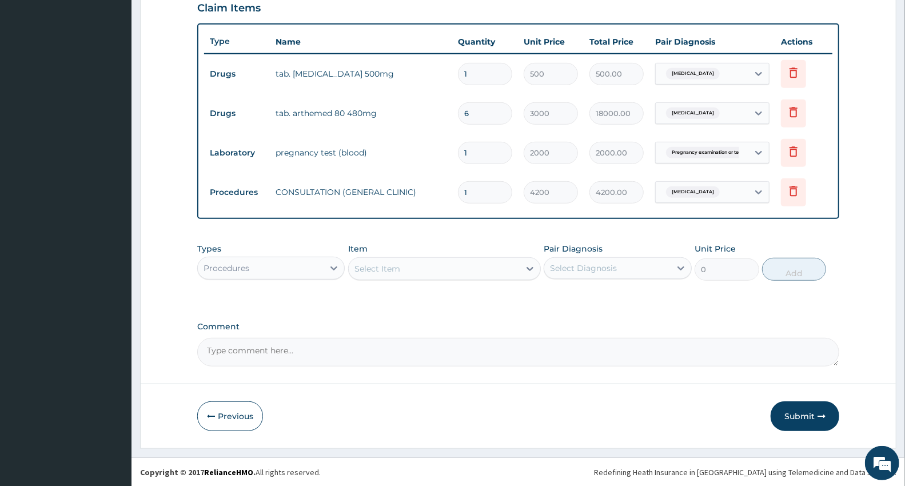
scroll to position [402, 0]
click at [805, 409] on button "Submit" at bounding box center [805, 416] width 69 height 30
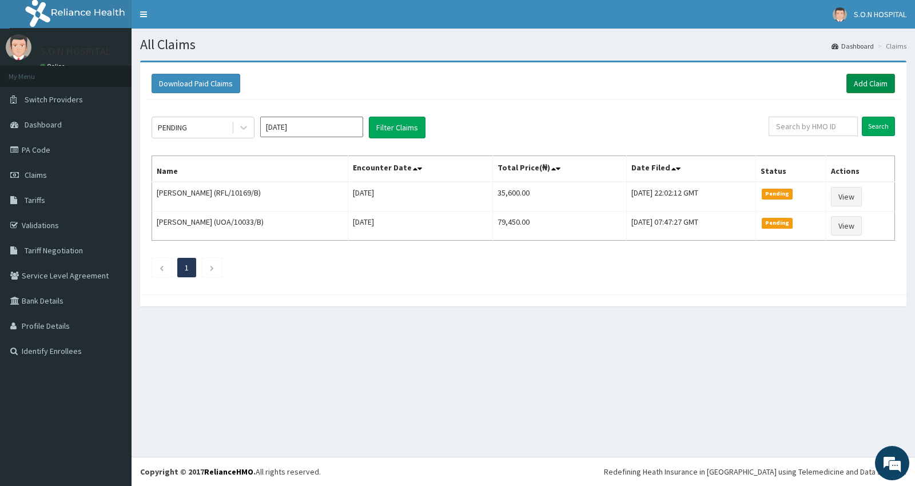
click at [876, 84] on link "Add Claim" at bounding box center [870, 83] width 49 height 19
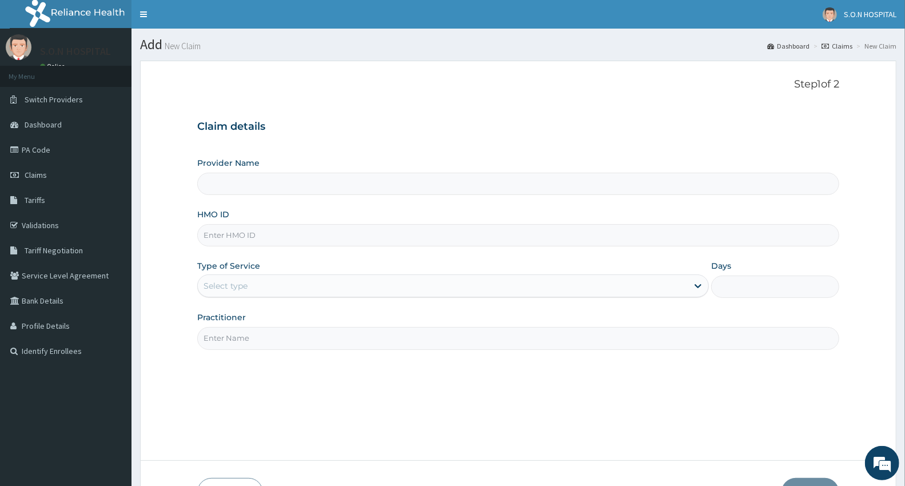
type input "SISTERS OF [GEOGRAPHIC_DATA]"
click at [210, 236] on input "HMO ID" at bounding box center [518, 235] width 642 height 22
type input "NBC/10008/B"
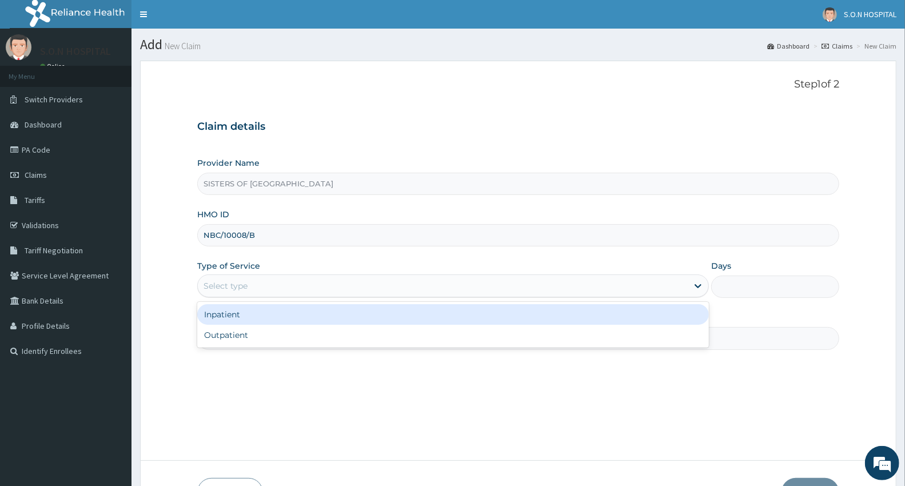
click at [248, 281] on div "Select type" at bounding box center [226, 285] width 44 height 11
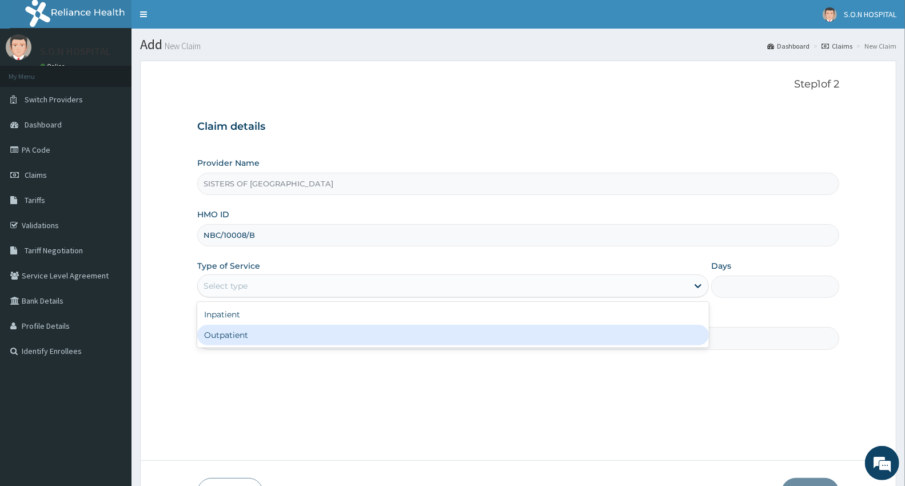
click at [254, 329] on div "Outpatient" at bounding box center [453, 335] width 512 height 21
type input "1"
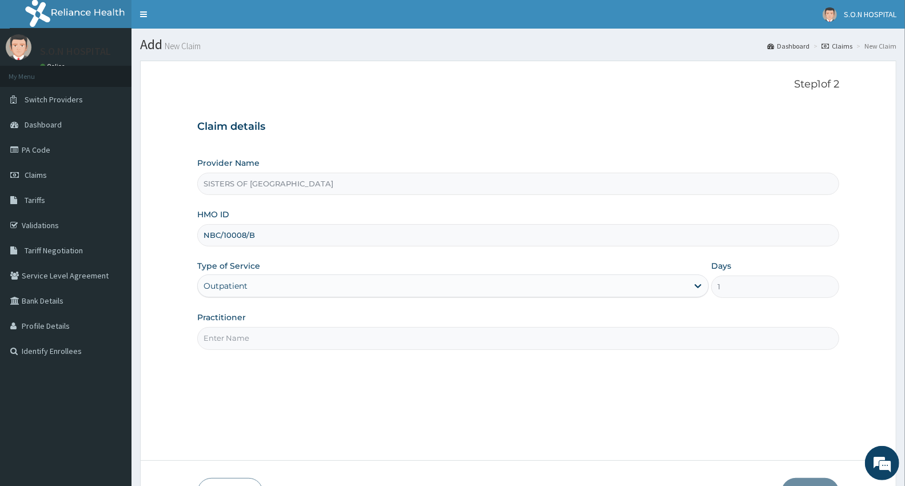
click at [256, 337] on input "Practitioner" at bounding box center [518, 338] width 642 height 22
type input "[PERSON_NAME]"
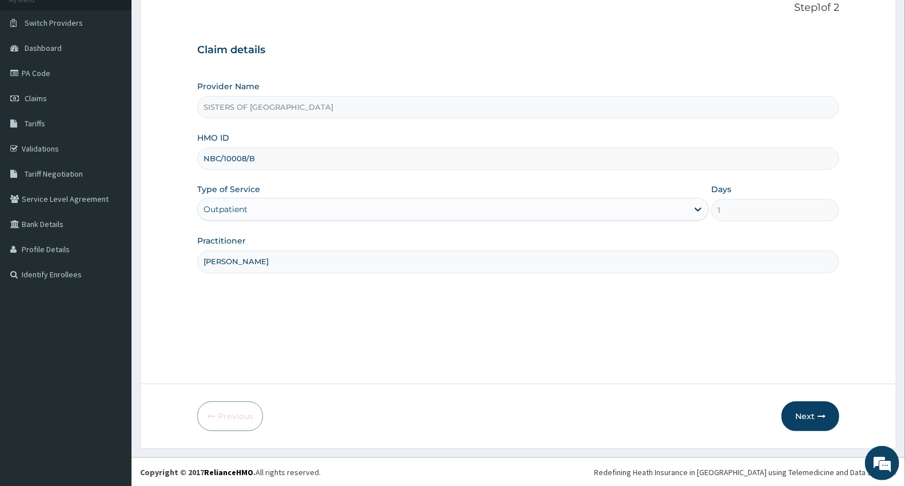
scroll to position [77, 0]
click at [811, 423] on button "Next" at bounding box center [810, 416] width 58 height 30
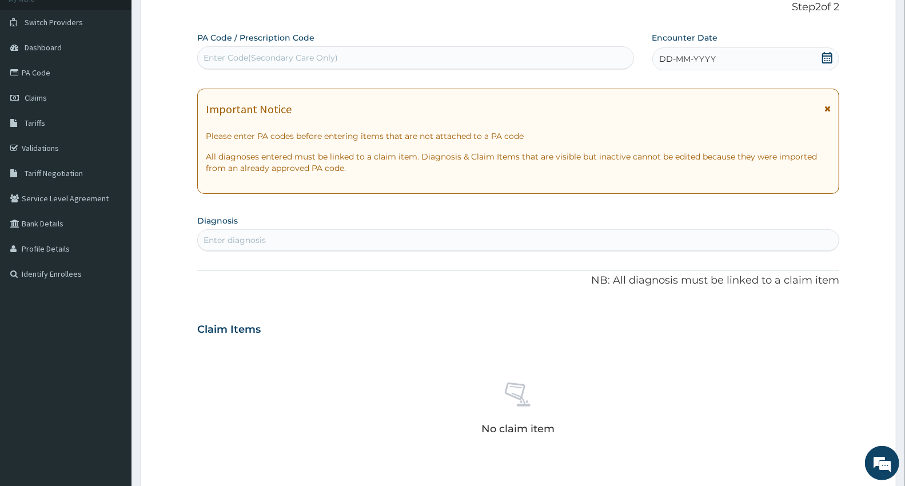
click at [755, 54] on div "DD-MM-YYYY" at bounding box center [745, 58] width 187 height 23
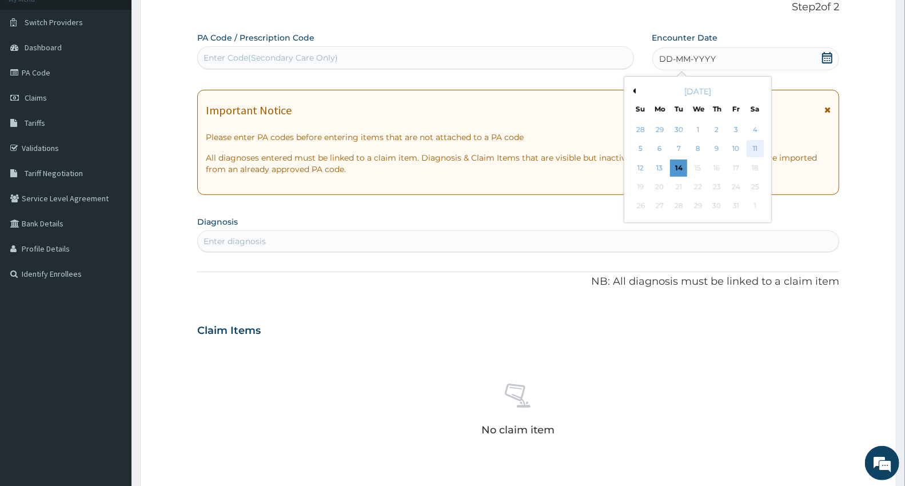
click at [760, 146] on div "11" at bounding box center [754, 149] width 17 height 17
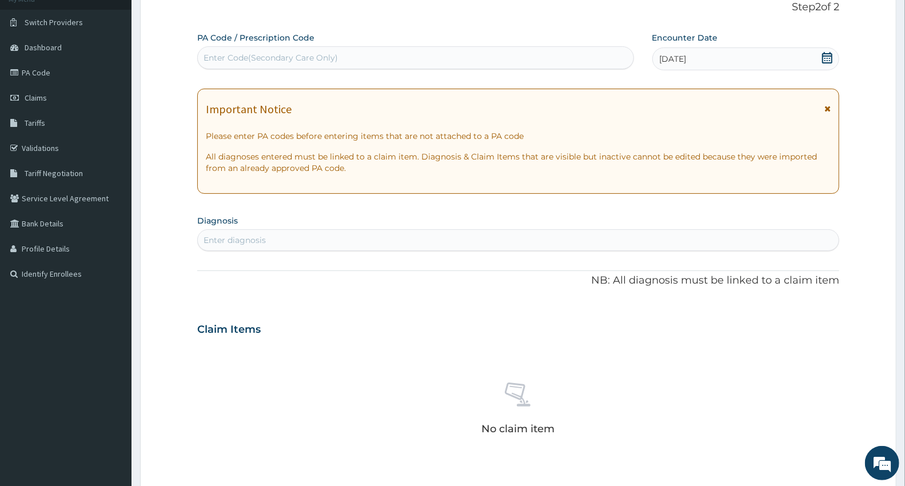
click at [236, 50] on div "Enter Code(Secondary Care Only)" at bounding box center [416, 58] width 436 height 18
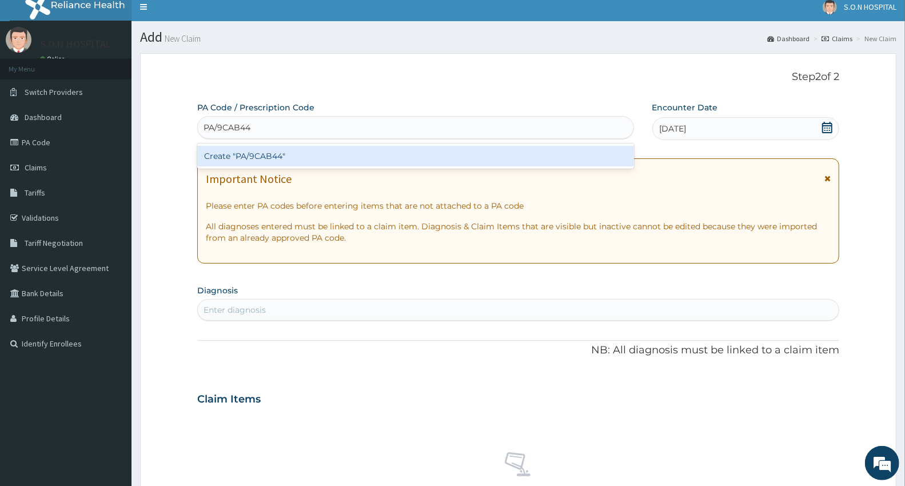
scroll to position [0, 0]
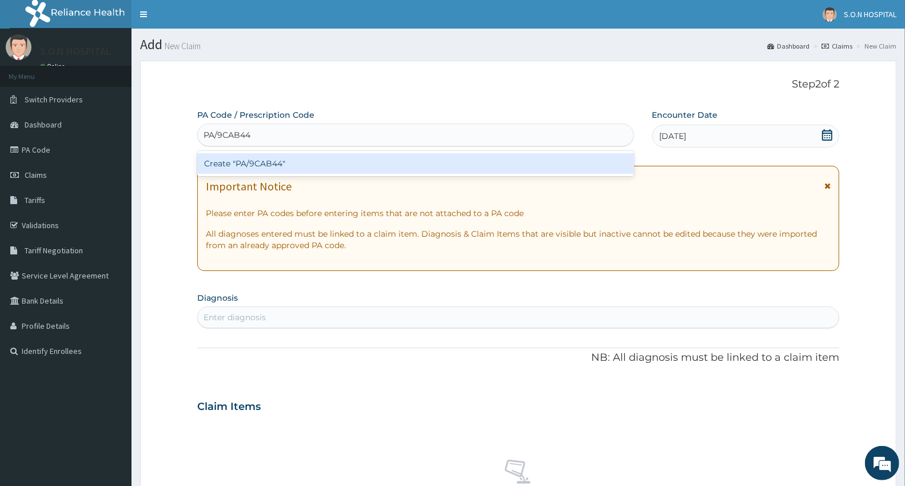
type input "PA/9CAB44"
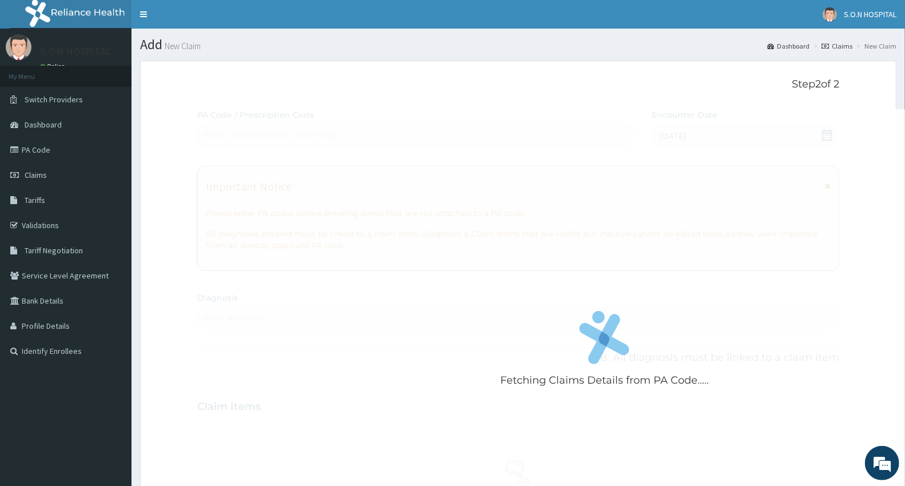
click at [244, 314] on div "Fetching Claims Details from PA Code..... PA Code / Prescription Code Enter Cod…" at bounding box center [518, 405] width 642 height 592
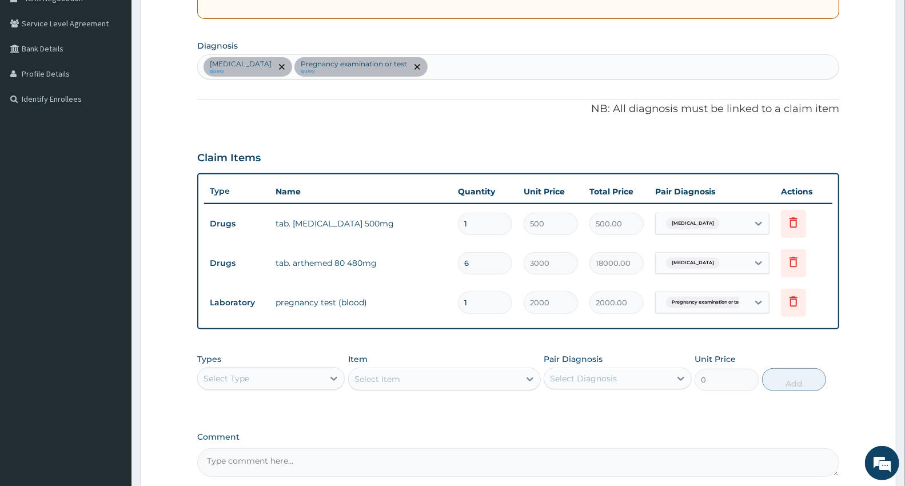
scroll to position [317, 0]
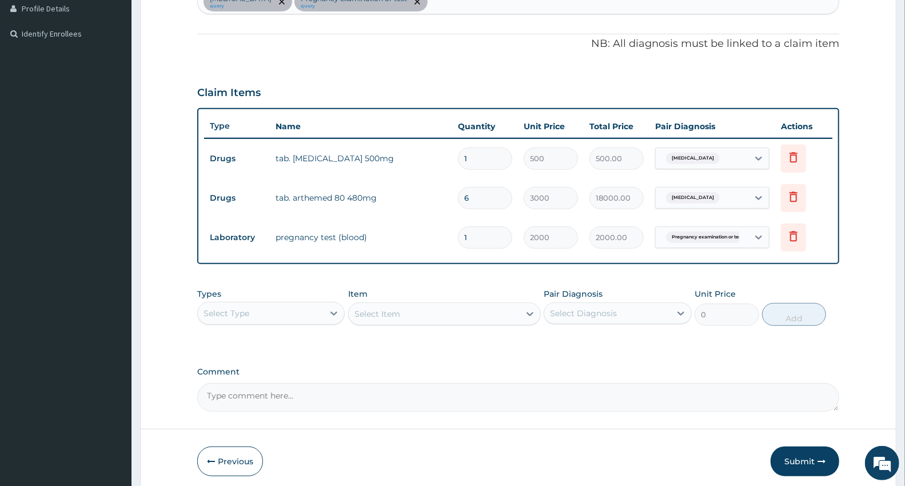
drag, startPoint x: 779, startPoint y: 456, endPoint x: 787, endPoint y: 456, distance: 8.0
click at [786, 456] on button "Submit" at bounding box center [805, 461] width 69 height 30
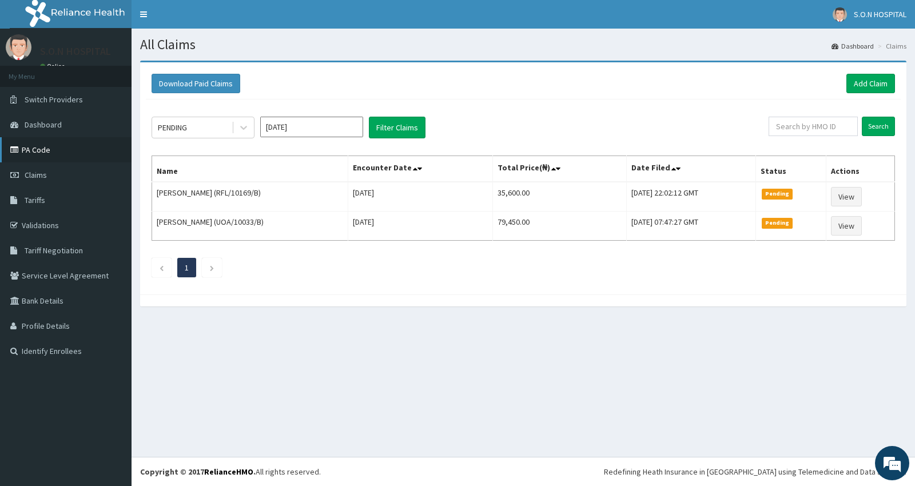
click at [54, 142] on link "PA Code" at bounding box center [65, 149] width 131 height 25
click at [877, 77] on link "Add Claim" at bounding box center [870, 83] width 49 height 19
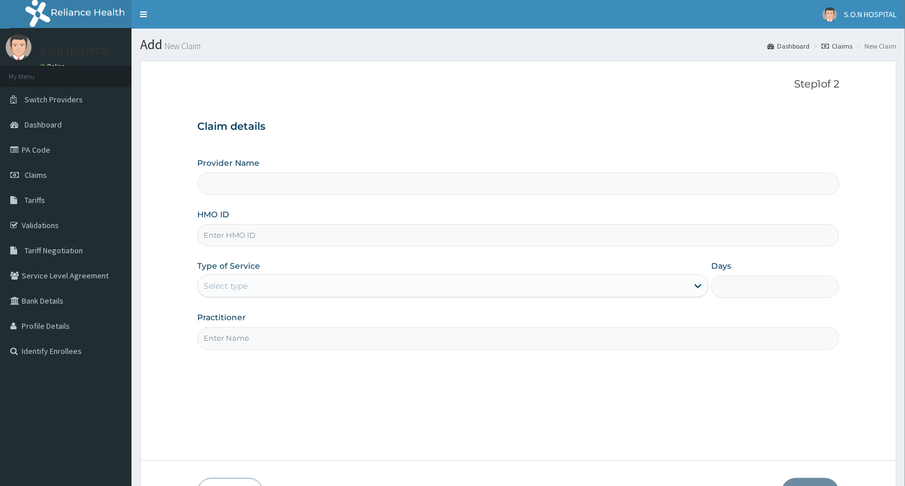
type input "SISTERS OF [GEOGRAPHIC_DATA]"
click at [218, 239] on input "HMO ID" at bounding box center [518, 235] width 642 height 22
type input "NEM/10064/D"
click at [231, 278] on div "Select type" at bounding box center [443, 286] width 490 height 18
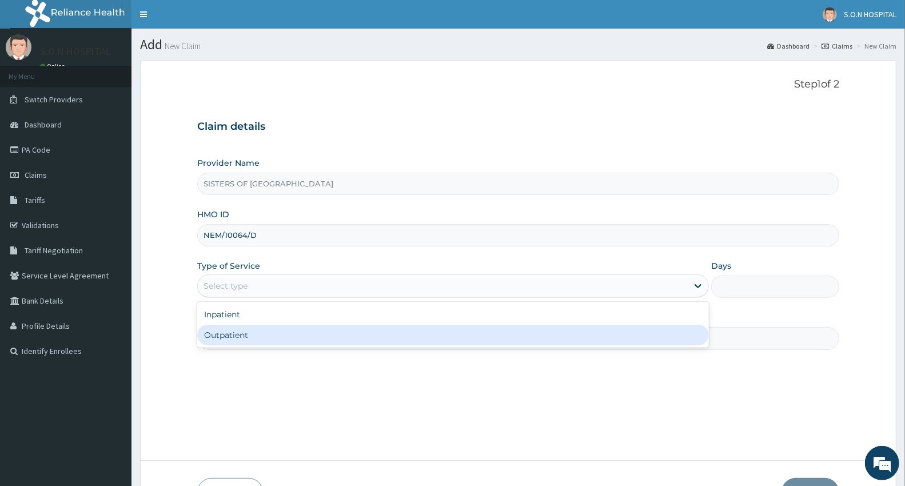
click at [210, 334] on div "Outpatient" at bounding box center [453, 335] width 512 height 21
type input "1"
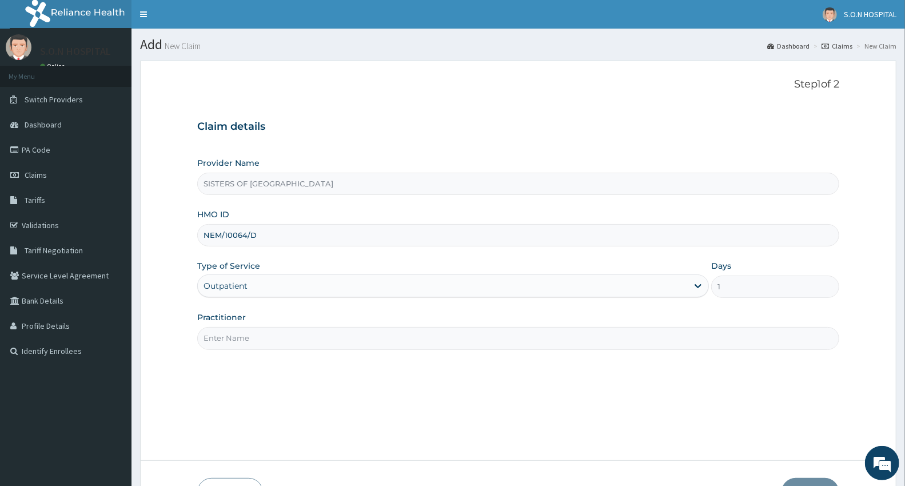
click at [216, 330] on input "Practitioner" at bounding box center [518, 338] width 642 height 22
type input "Dr. Dikko"
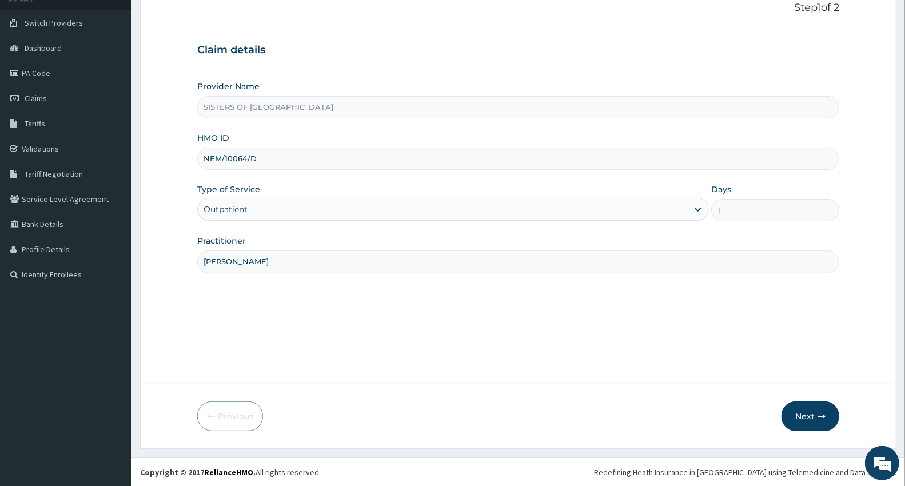
scroll to position [77, 0]
click at [821, 414] on icon "button" at bounding box center [821, 416] width 8 height 8
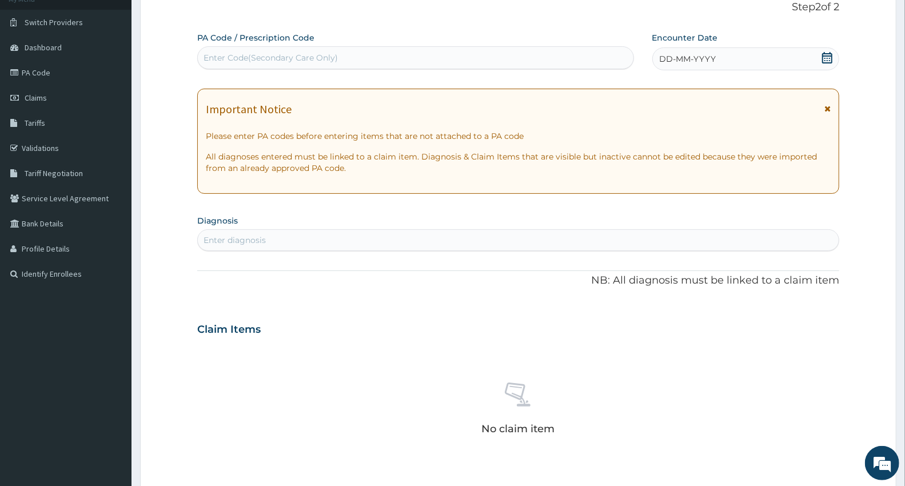
click at [724, 62] on div "DD-MM-YYYY" at bounding box center [745, 58] width 187 height 23
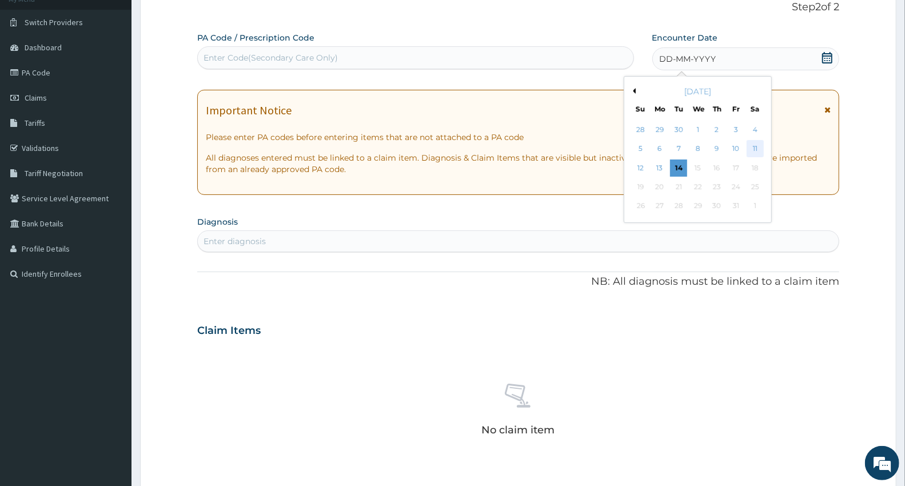
click at [760, 142] on div "11" at bounding box center [754, 149] width 17 height 17
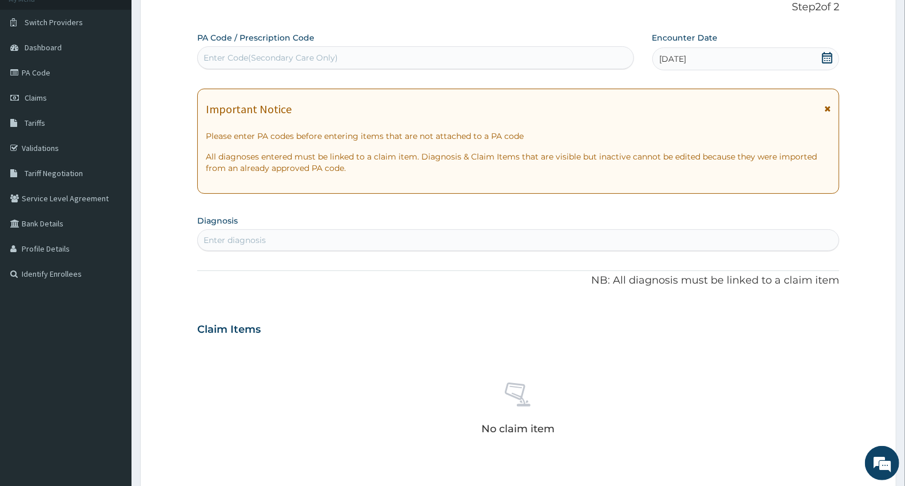
click at [216, 46] on div "Enter Code(Secondary Care Only)" at bounding box center [415, 57] width 437 height 23
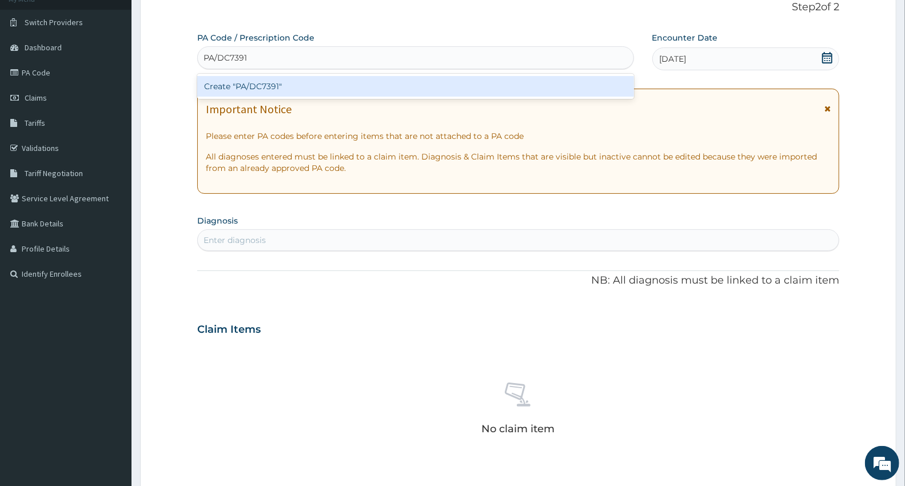
type input "PA/DC7391"
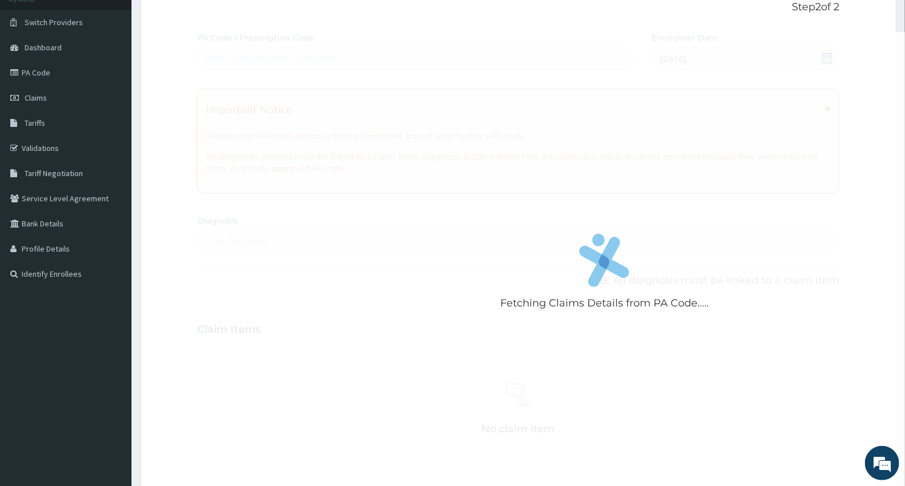
click at [268, 240] on div "Fetching Claims Details from PA Code..... PA Code / Prescription Code Enter Cod…" at bounding box center [518, 328] width 642 height 592
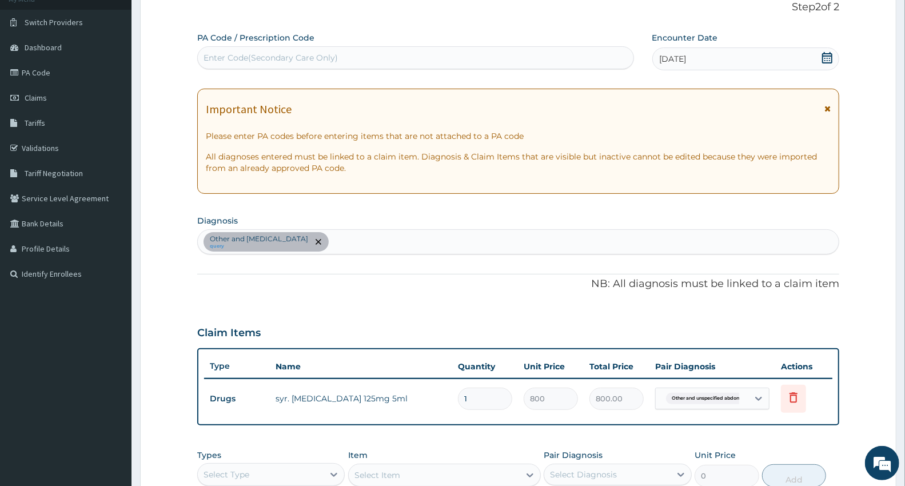
click at [224, 59] on div "Enter Code(Secondary Care Only)" at bounding box center [271, 57] width 134 height 11
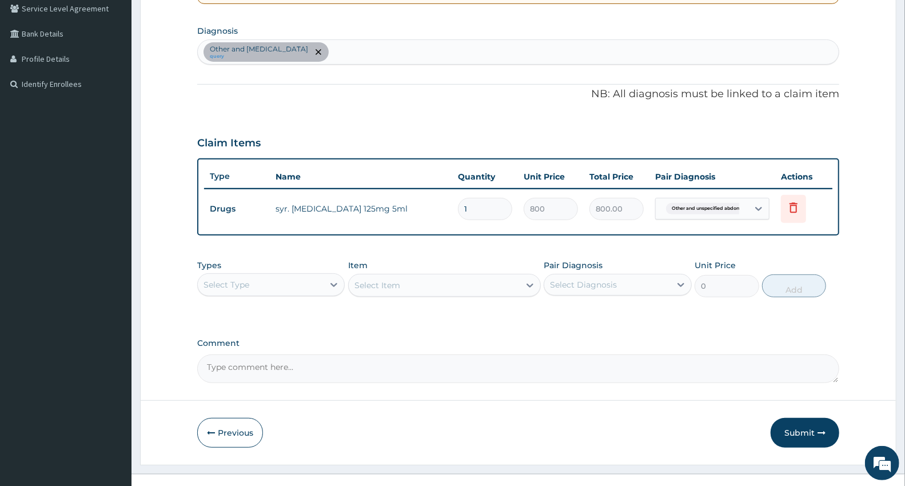
scroll to position [268, 0]
type input "PA/DC7391"
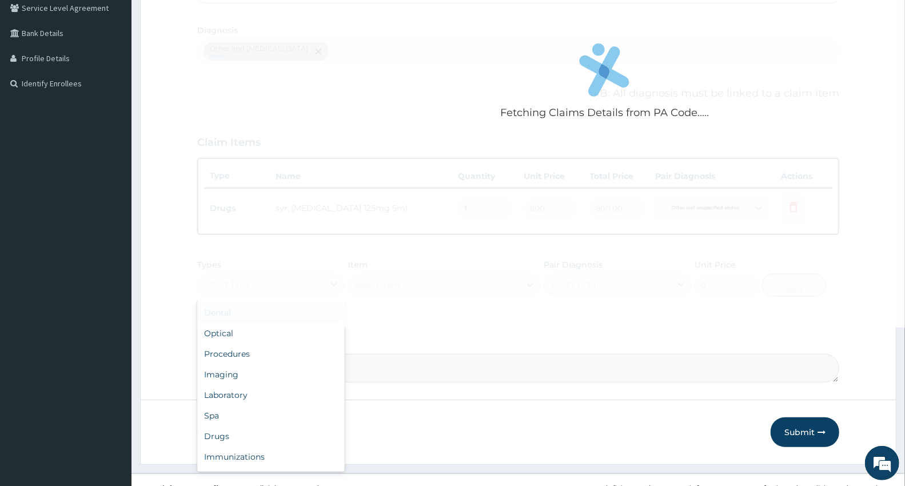
click at [276, 272] on div "Fetching Claims Details from PA Code..... PA Code / Prescription Code Enter Cod…" at bounding box center [518, 112] width 642 height 541
click at [274, 352] on div "Procedures" at bounding box center [270, 354] width 147 height 21
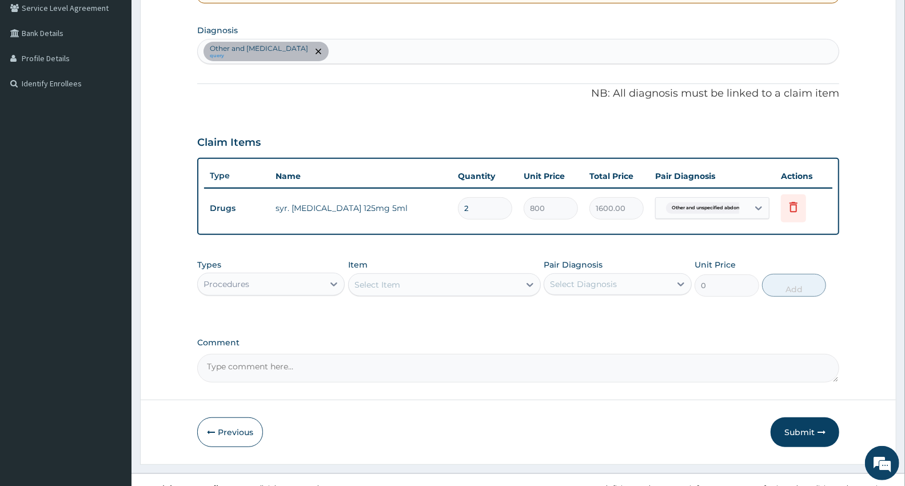
type input "0.00"
type input "1"
type input "800.00"
type input "1"
click at [529, 280] on icon at bounding box center [529, 284] width 11 height 11
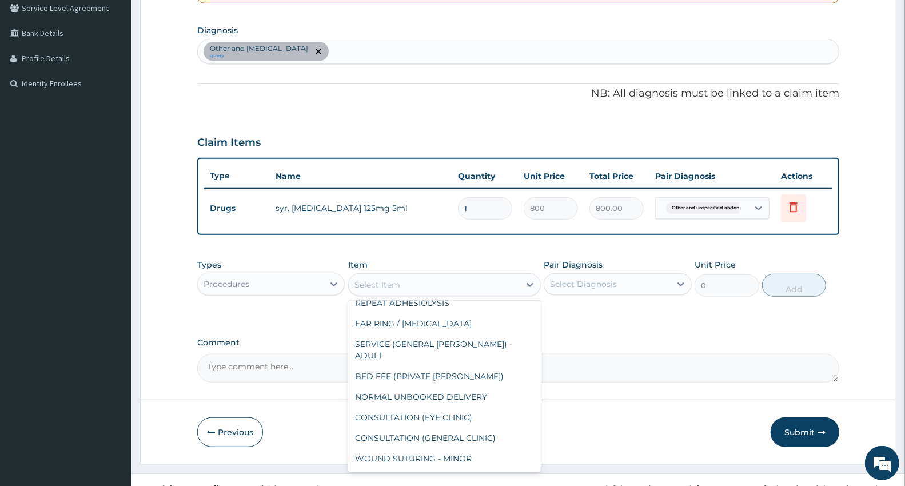
scroll to position [699, 0]
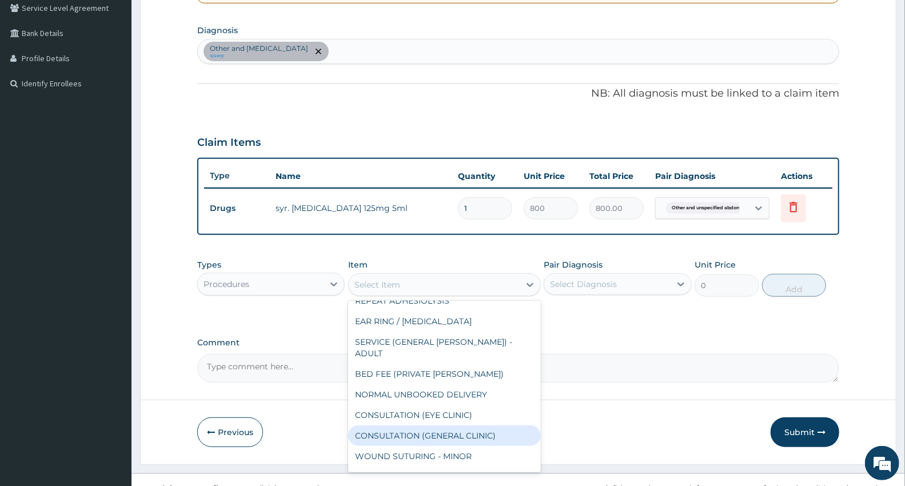
click at [444, 425] on div "CONSULTATION (GENERAL CLINIC)" at bounding box center [444, 435] width 193 height 21
type input "4200"
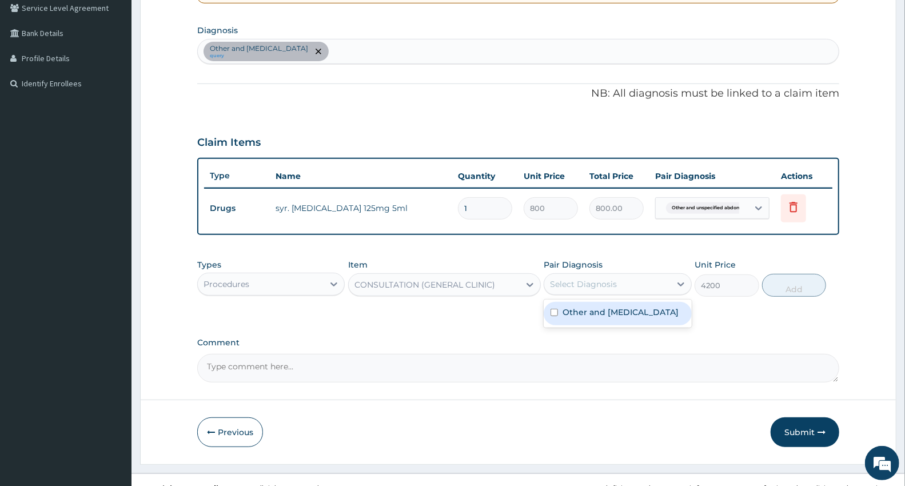
drag, startPoint x: 689, startPoint y: 284, endPoint x: 681, endPoint y: 293, distance: 12.1
click at [689, 286] on div at bounding box center [681, 284] width 21 height 21
click at [673, 314] on label "Other and unspecified abdominal pain" at bounding box center [620, 311] width 116 height 11
checkbox input "true"
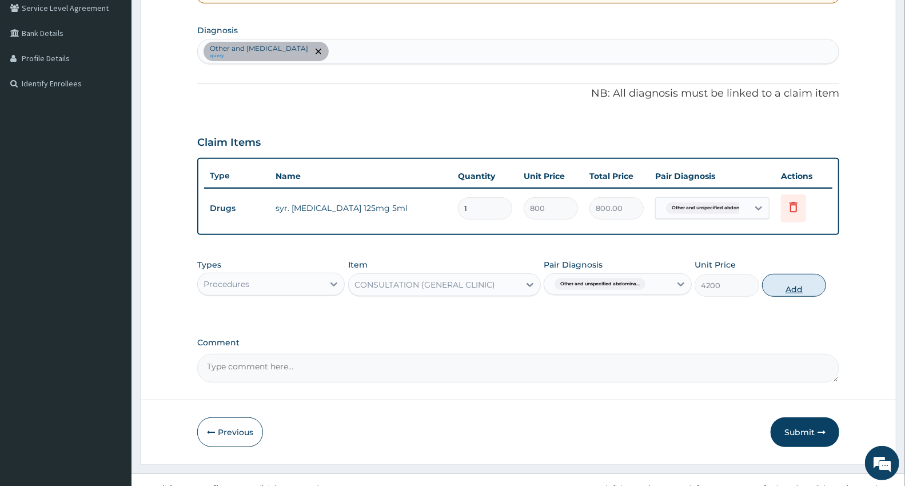
click at [808, 285] on button "Add" at bounding box center [794, 285] width 64 height 23
type input "0"
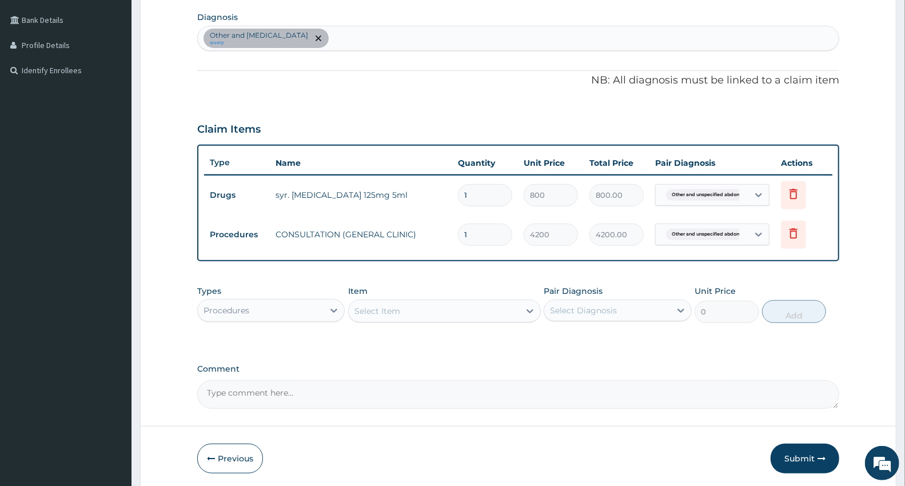
scroll to position [322, 0]
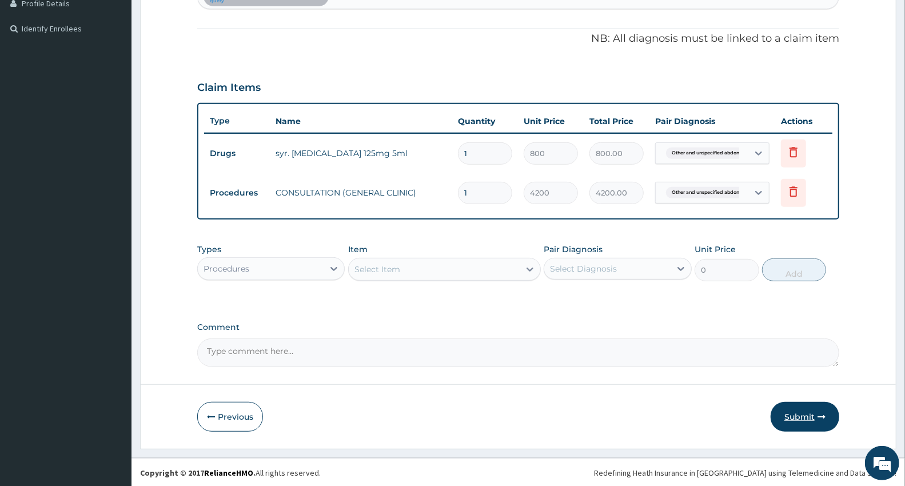
click at [805, 413] on button "Submit" at bounding box center [805, 417] width 69 height 30
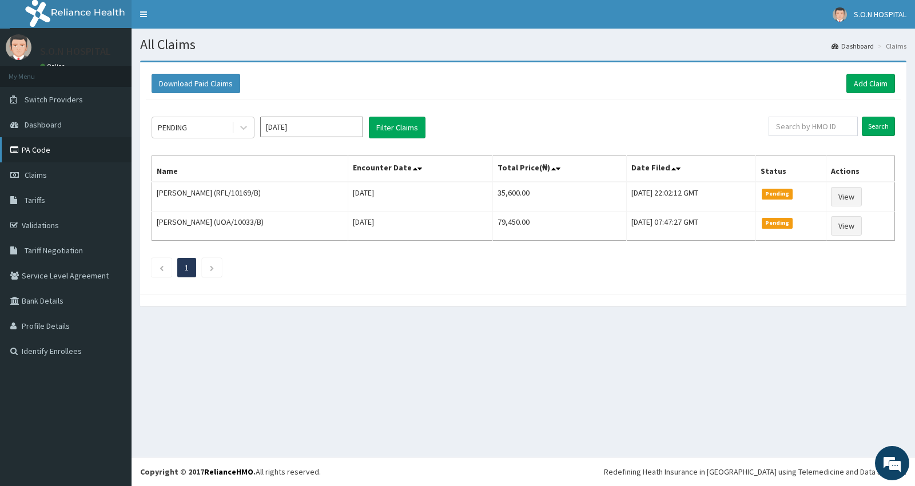
click at [63, 145] on link "PA Code" at bounding box center [65, 149] width 131 height 25
click at [33, 149] on link "PA Code" at bounding box center [65, 149] width 131 height 25
click at [875, 81] on link "Add Claim" at bounding box center [870, 83] width 49 height 19
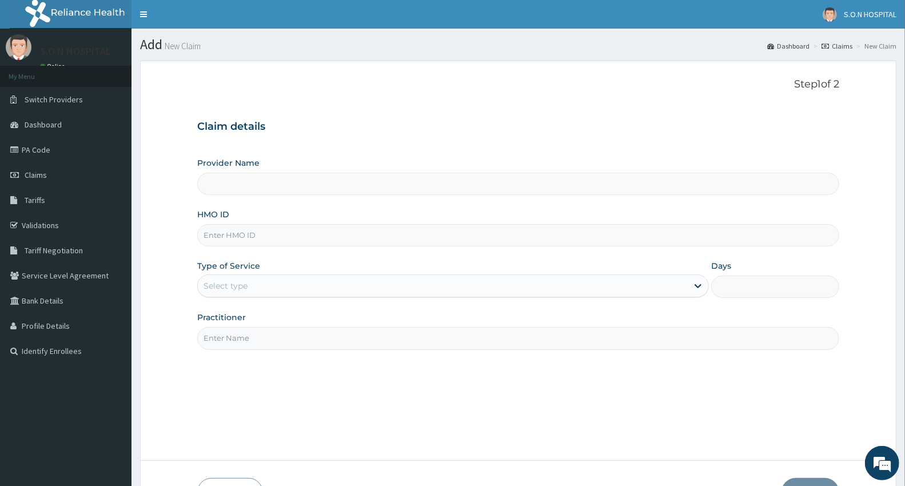
click at [207, 236] on input "HMO ID" at bounding box center [518, 235] width 642 height 22
type input "SISTERS OF [GEOGRAPHIC_DATA]"
type input "NEM/10064/B"
click at [219, 308] on div "Provider Name SISTERS OF NATIVITY HOSPITAL HMO ID NEM/10064/B Type of Service S…" at bounding box center [518, 253] width 642 height 192
click at [227, 283] on div "Select type" at bounding box center [226, 285] width 44 height 11
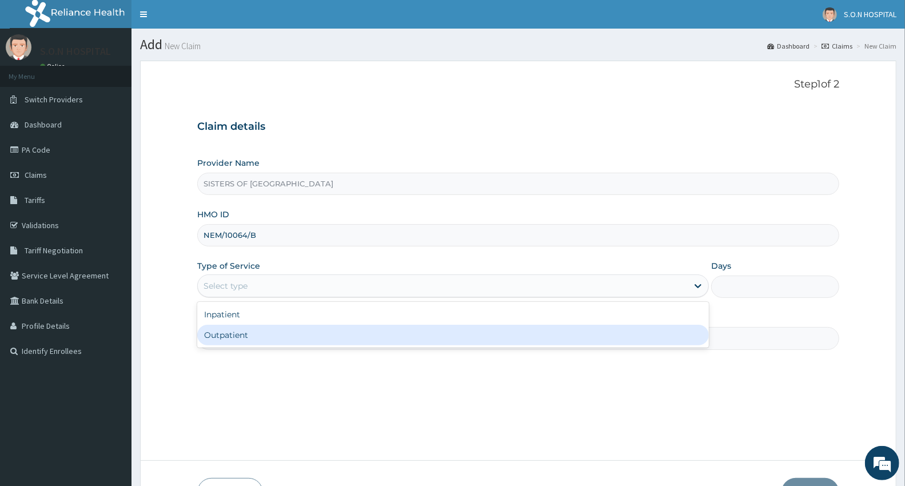
click at [231, 329] on div "Outpatient" at bounding box center [453, 335] width 512 height 21
type input "1"
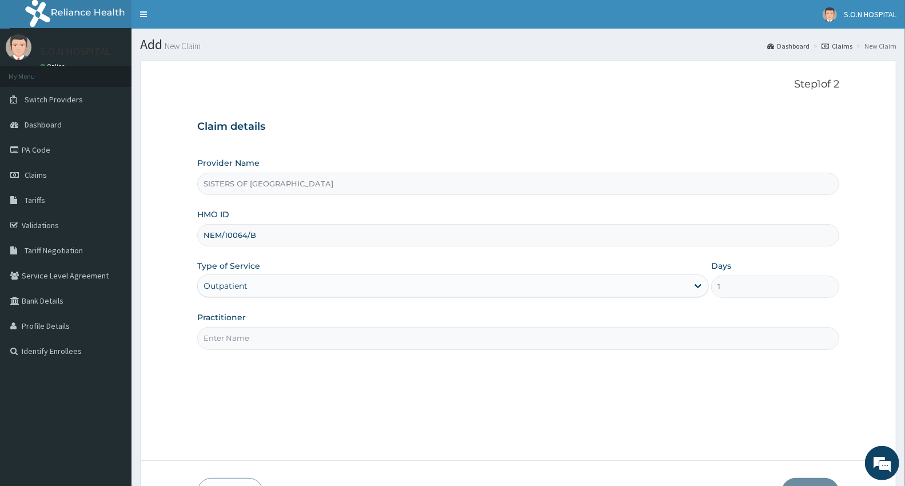
click at [228, 341] on input "Practitioner" at bounding box center [518, 338] width 642 height 22
type input "[PERSON_NAME]"
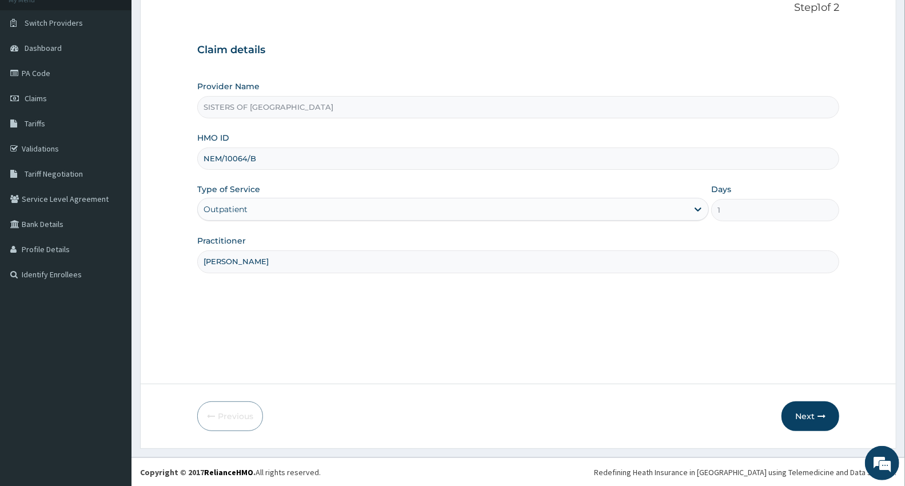
scroll to position [77, 0]
click at [823, 408] on button "Next" at bounding box center [810, 416] width 58 height 30
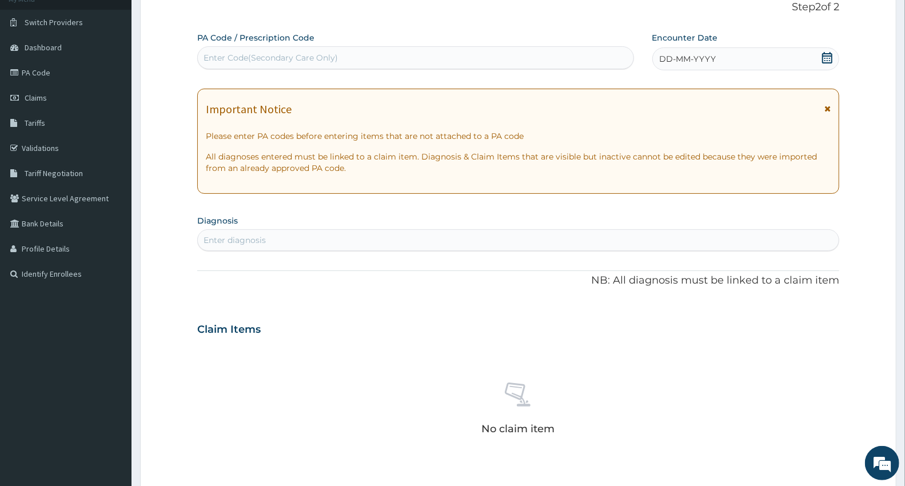
click at [772, 54] on div "DD-MM-YYYY" at bounding box center [745, 58] width 187 height 23
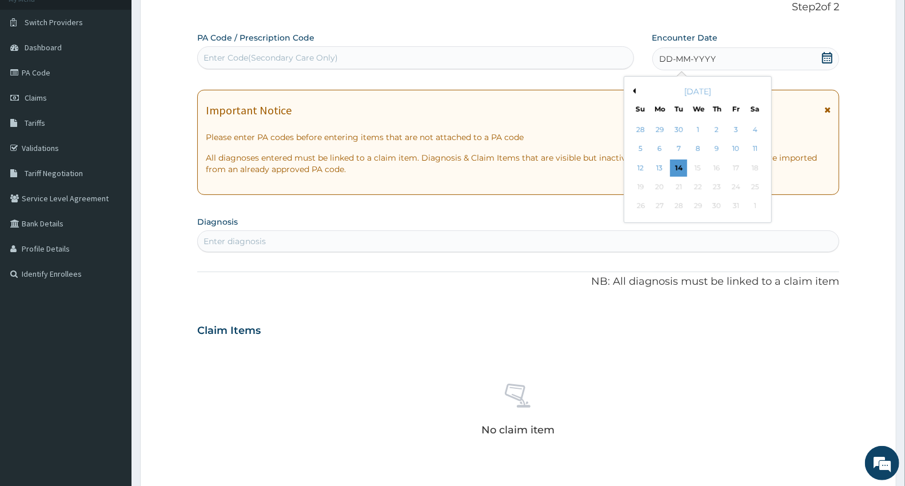
click at [752, 147] on div "11" at bounding box center [754, 149] width 17 height 17
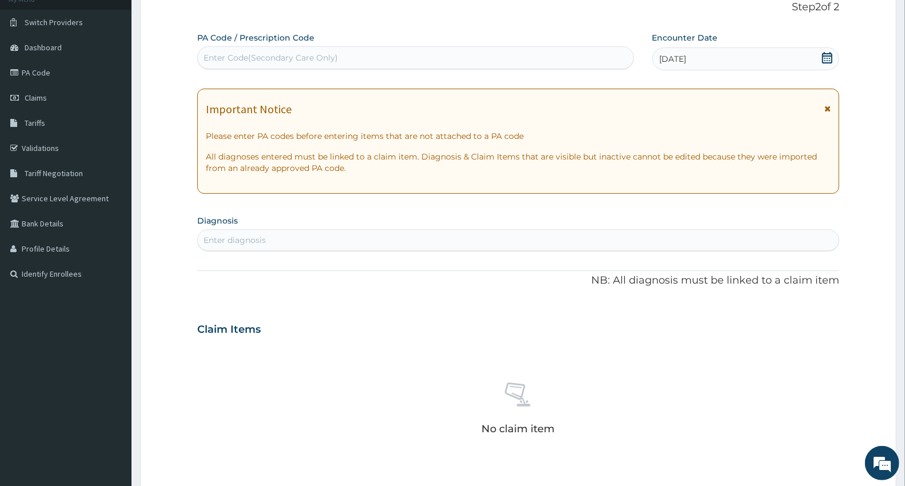
drag, startPoint x: 241, startPoint y: 55, endPoint x: 599, endPoint y: 342, distance: 458.3
click at [599, 342] on div "Claim Items No claim item" at bounding box center [518, 394] width 642 height 164
click at [218, 53] on div "Enter Code(Secondary Care Only)" at bounding box center [271, 57] width 134 height 11
type input "PAB98FF9"
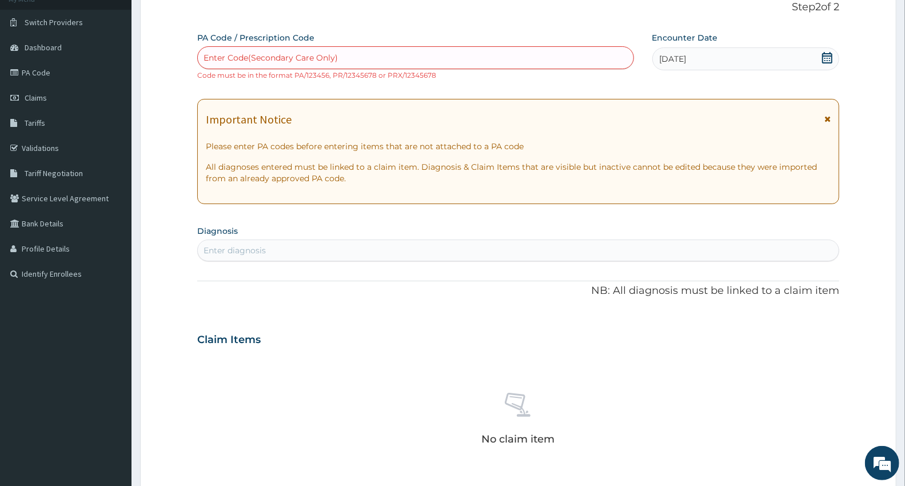
click at [218, 240] on div "Enter diagnosis" at bounding box center [518, 251] width 642 height 22
click at [204, 53] on div "Enter Code(Secondary Care Only)" at bounding box center [271, 57] width 134 height 11
click at [220, 57] on div "Enter Code(Secondary Care Only)" at bounding box center [271, 57] width 134 height 11
type input "PAB98FF9"
click at [213, 248] on div "Enter diagnosis" at bounding box center [235, 250] width 62 height 11
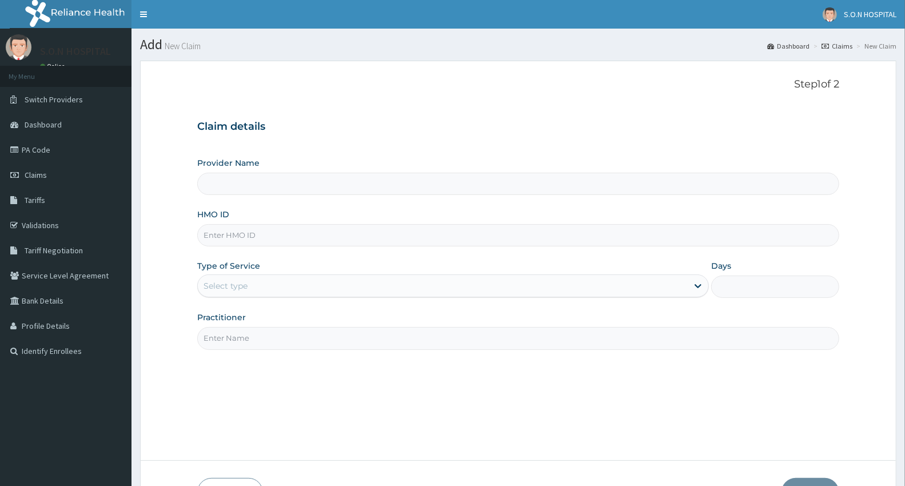
type input "SISTERS OF [GEOGRAPHIC_DATA]"
click at [213, 243] on input "HMO ID" at bounding box center [518, 235] width 642 height 22
type input "NEM/10064/B"
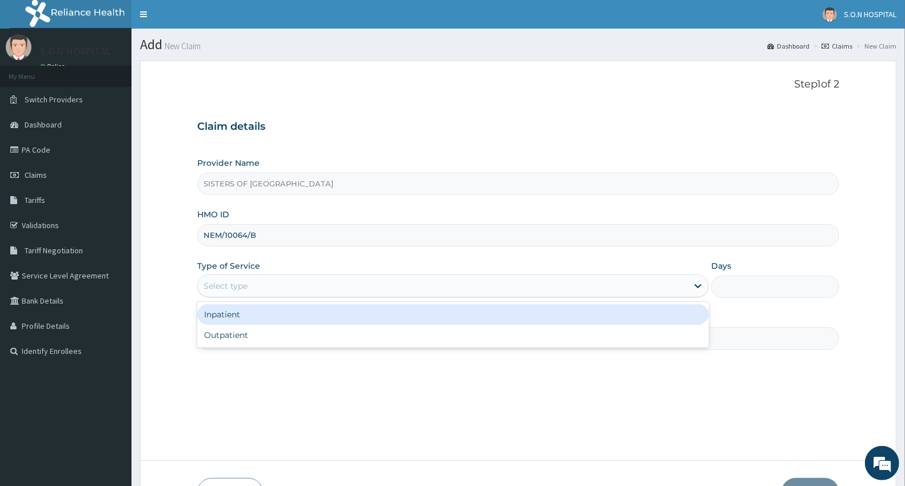
click at [226, 286] on div "Select type" at bounding box center [226, 285] width 44 height 11
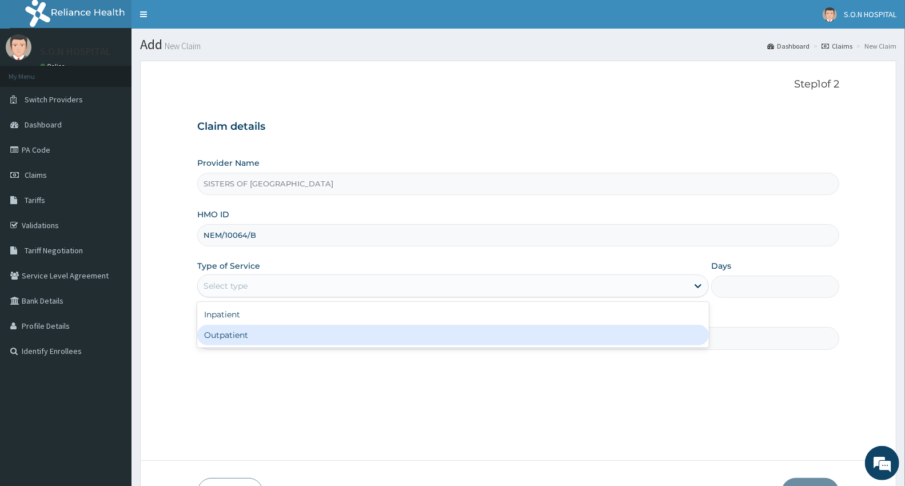
click at [232, 336] on div "Outpatient" at bounding box center [453, 335] width 512 height 21
type input "1"
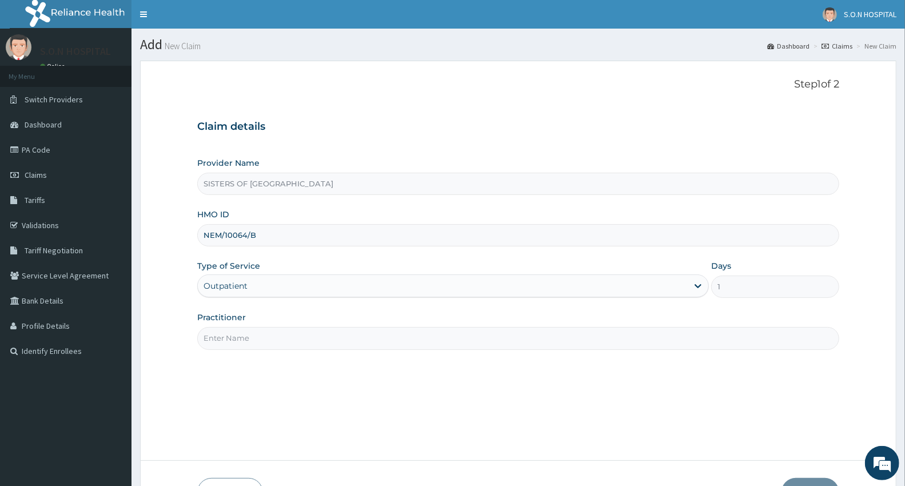
click at [224, 338] on input "Practitioner" at bounding box center [518, 338] width 642 height 22
type input "[PERSON_NAME]"
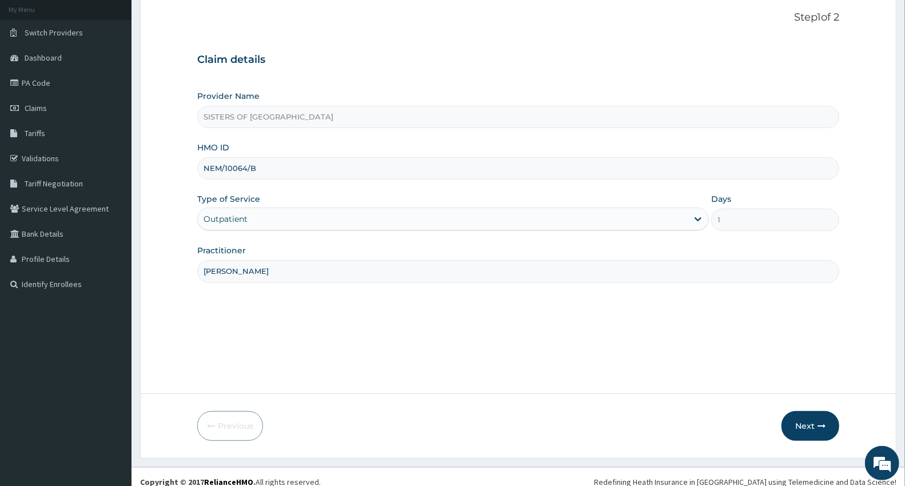
scroll to position [77, 0]
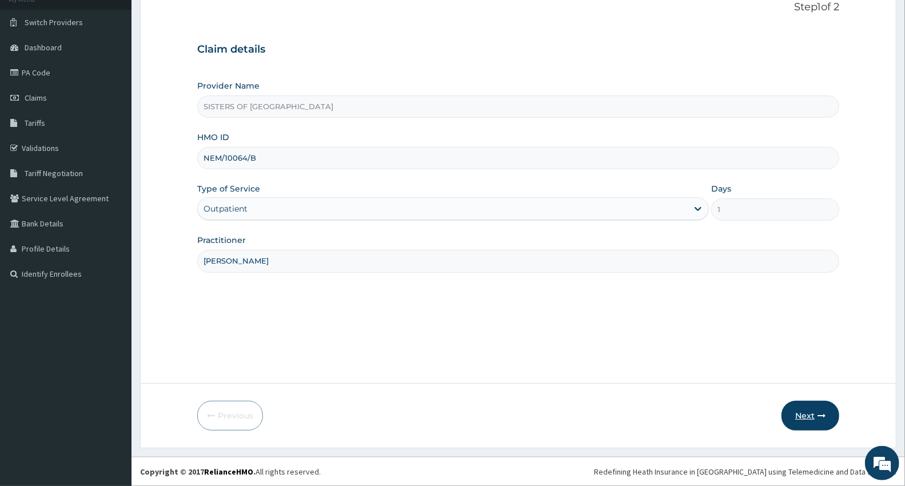
click at [807, 414] on button "Next" at bounding box center [810, 416] width 58 height 30
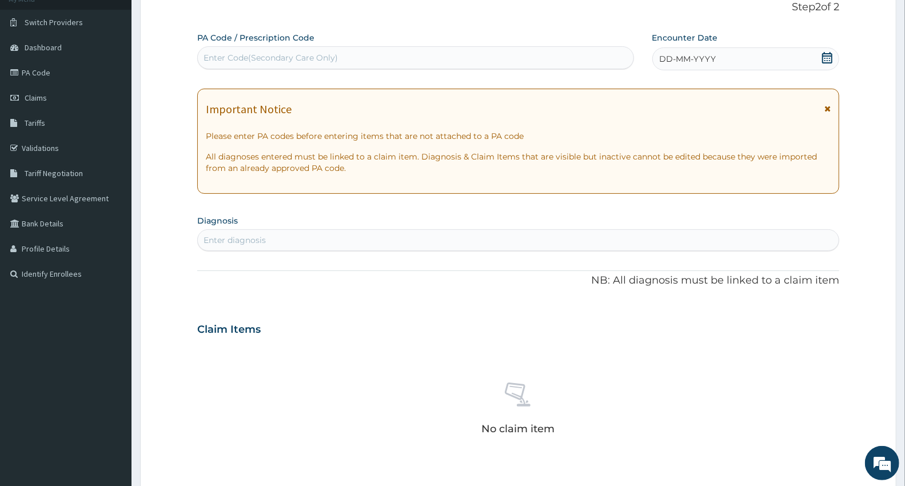
click at [218, 55] on div "Enter Code(Secondary Care Only)" at bounding box center [271, 57] width 134 height 11
type input "PAB98FF9"
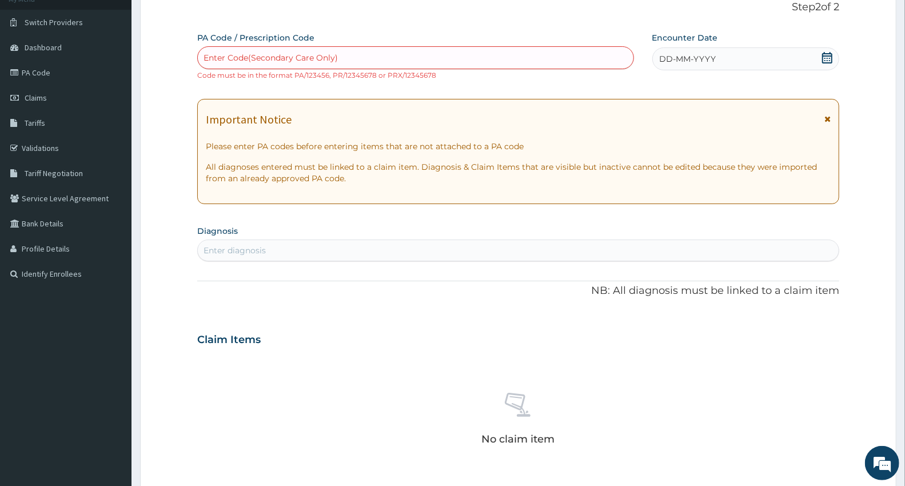
click at [782, 57] on div "DD-MM-YYYY" at bounding box center [745, 58] width 187 height 23
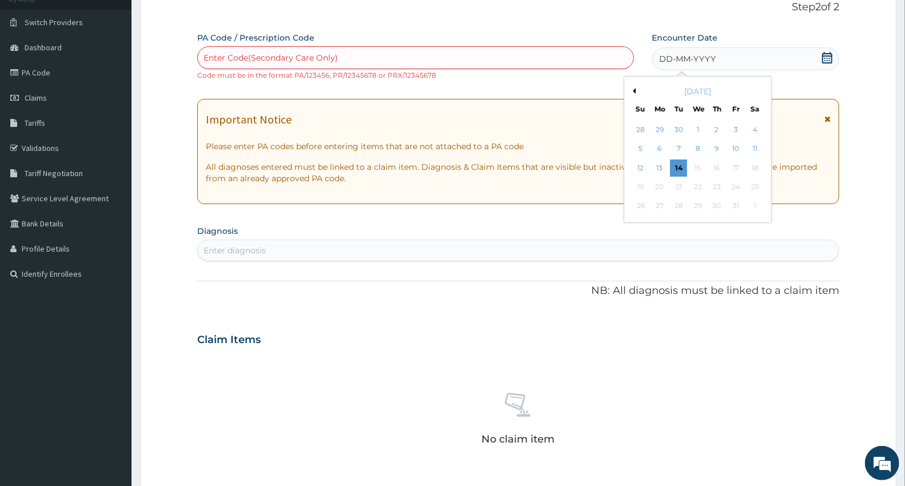
click at [767, 147] on div "Previous Month [DATE] Su Mo Tu We Th Fr Sa 28 29 30 1 2 3 4 5 6 7 8 9 10 11 12 …" at bounding box center [698, 149] width 148 height 147
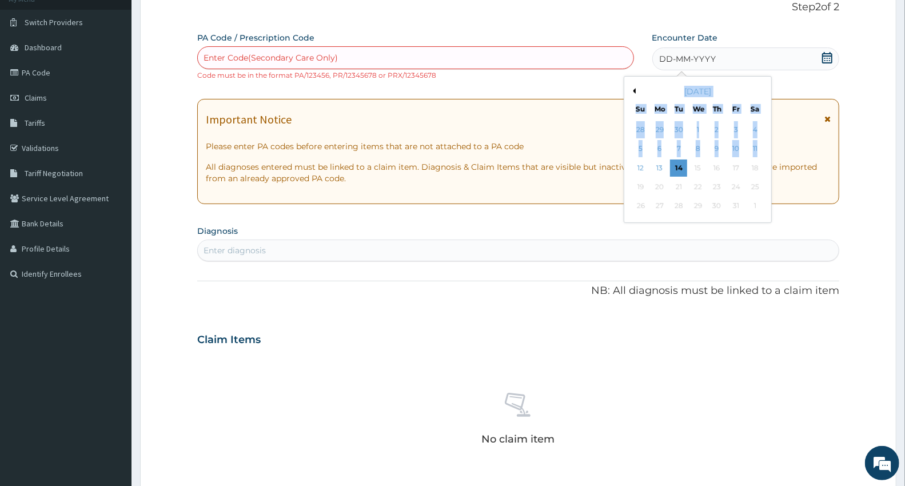
click at [767, 146] on div "Previous Month [DATE] Su Mo Tu We Th Fr Sa 28 29 30 1 2 3 4 5 6 7 8 9 10 11 12 …" at bounding box center [698, 149] width 148 height 147
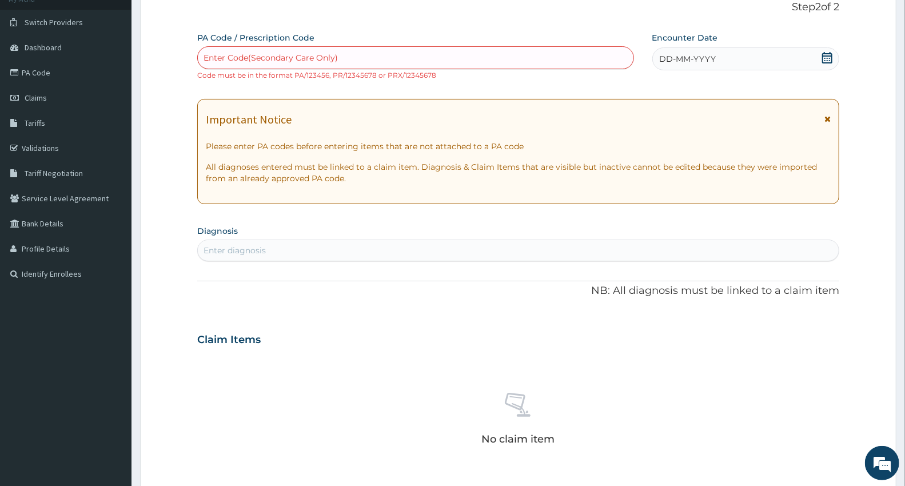
click at [557, 81] on div "PA Code / Prescription Code Enter Code(Secondary Care Only) Code must be in the…" at bounding box center [518, 333] width 642 height 602
click at [744, 51] on div "DD-MM-YYYY" at bounding box center [745, 58] width 187 height 23
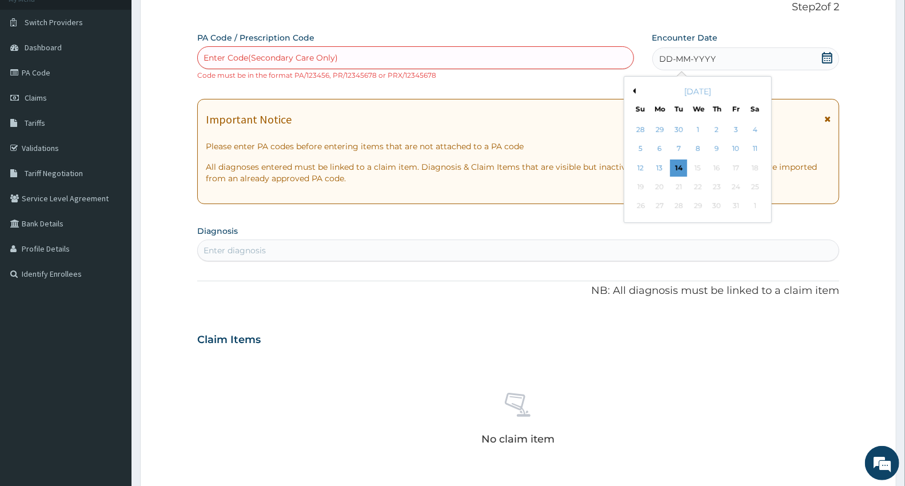
drag, startPoint x: 757, startPoint y: 139, endPoint x: 767, endPoint y: 137, distance: 9.9
click at [767, 137] on div "Previous Month [DATE] Su Mo Tu We Th Fr Sa 28 29 30 1 2 3 4 5 6 7 8 9 10 11 12 …" at bounding box center [698, 149] width 148 height 147
click at [767, 149] on div "Previous Month [DATE] Su Mo Tu We Th Fr Sa 28 29 30 1 2 3 4 5 6 7 8 9 10 11 12 …" at bounding box center [698, 149] width 148 height 147
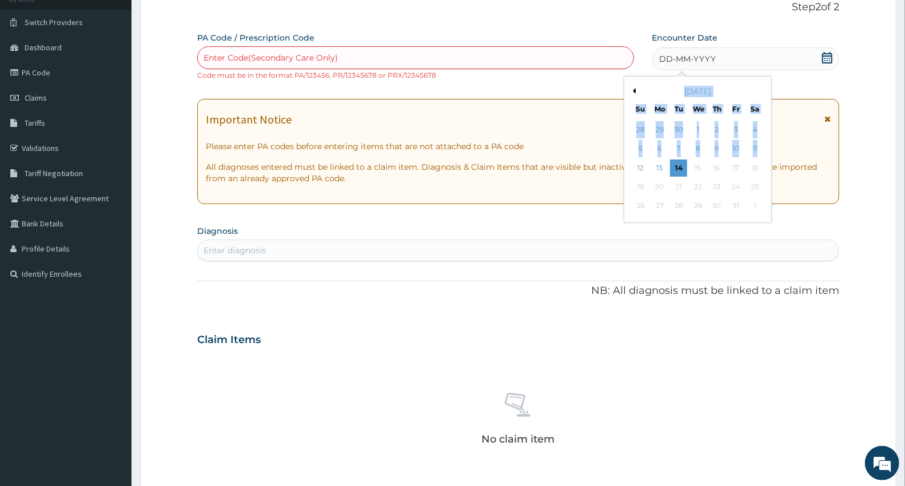
click at [767, 151] on div "Previous Month [DATE] Su Mo Tu We Th Fr Sa 28 29 30 1 2 3 4 5 6 7 8 9 10 11 12 …" at bounding box center [698, 149] width 148 height 147
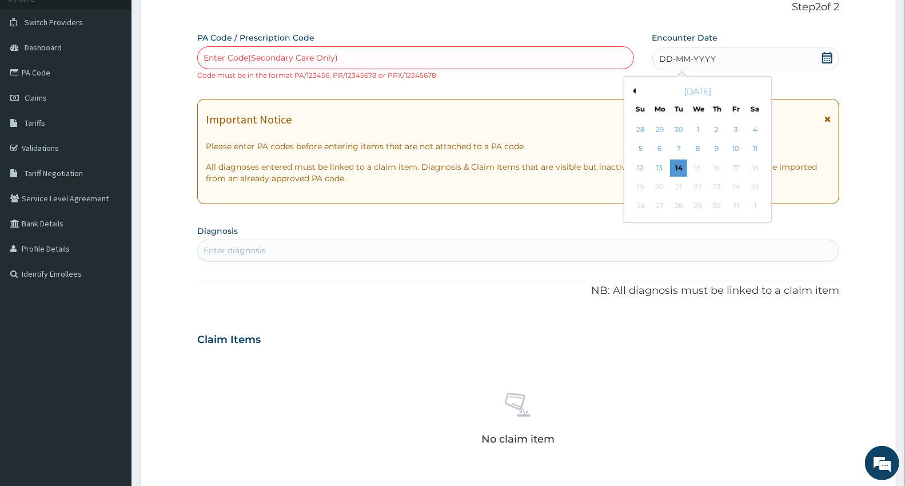
click at [606, 210] on div "PA Code / Prescription Code Enter Code(Secondary Care Only) Code must be in the…" at bounding box center [518, 333] width 642 height 602
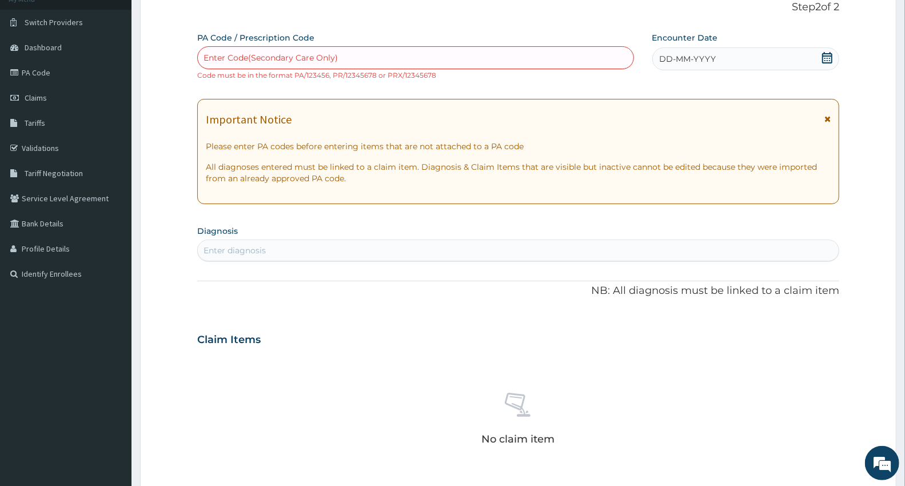
click at [741, 52] on div "DD-MM-YYYY" at bounding box center [745, 58] width 187 height 23
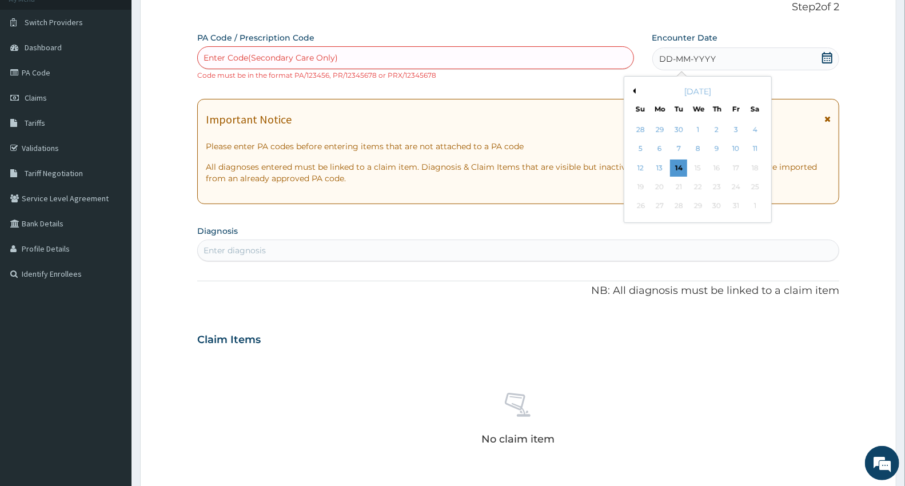
drag, startPoint x: 756, startPoint y: 147, endPoint x: 762, endPoint y: 149, distance: 6.2
click at [762, 149] on div "11" at bounding box center [754, 149] width 17 height 17
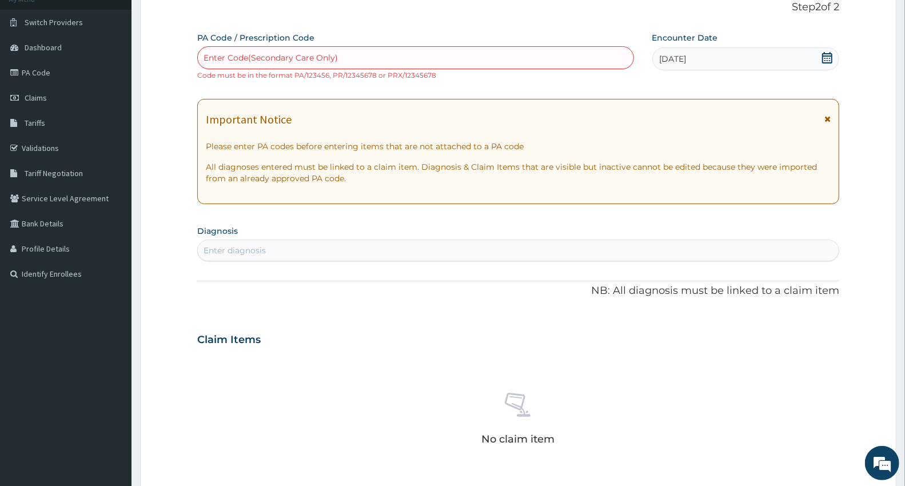
click at [210, 241] on div "Enter diagnosis" at bounding box center [518, 250] width 641 height 18
click at [226, 57] on div "Enter Code(Secondary Care Only)" at bounding box center [271, 57] width 134 height 11
type input "PAB98FF9"
click at [199, 248] on div "Enter diagnosis" at bounding box center [518, 250] width 641 height 18
click at [208, 58] on div "Enter Code(Secondary Care Only)" at bounding box center [271, 57] width 134 height 11
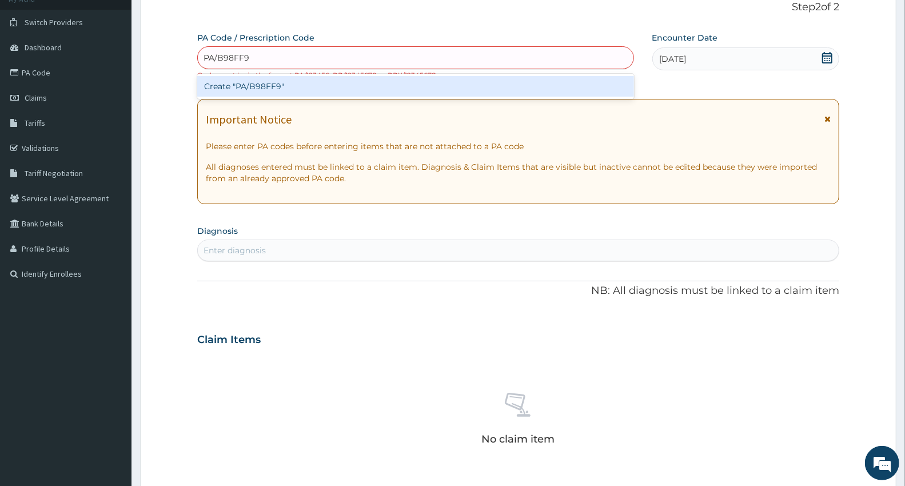
type input "PA/B98FF9"
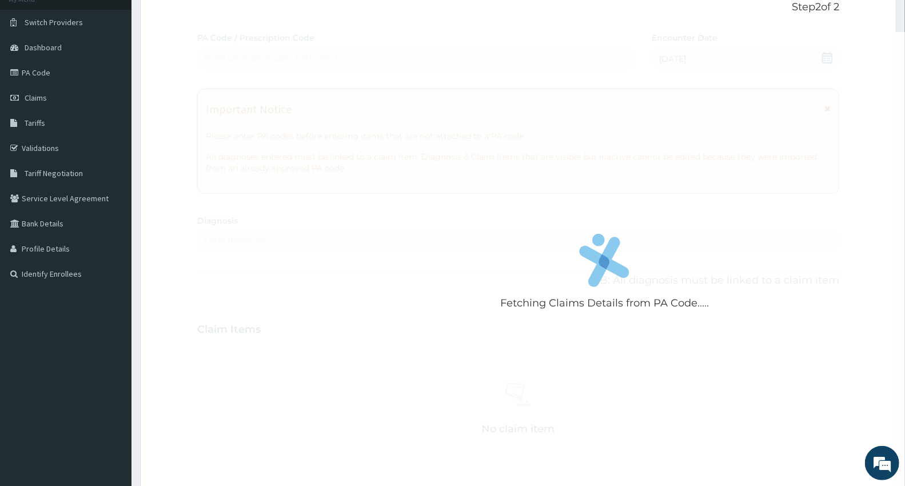
click at [260, 246] on div "Fetching Claims Details from PA Code..... PA Code / Prescription Code Enter Cod…" at bounding box center [518, 328] width 642 height 592
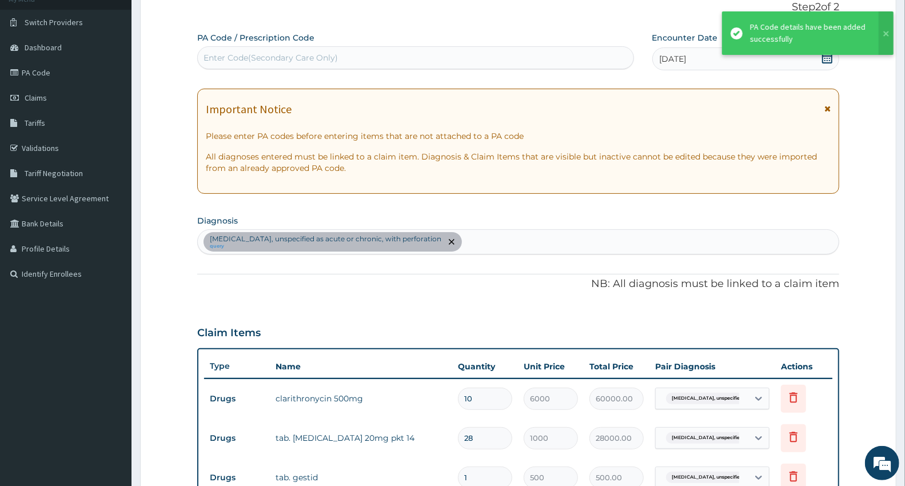
scroll to position [391, 0]
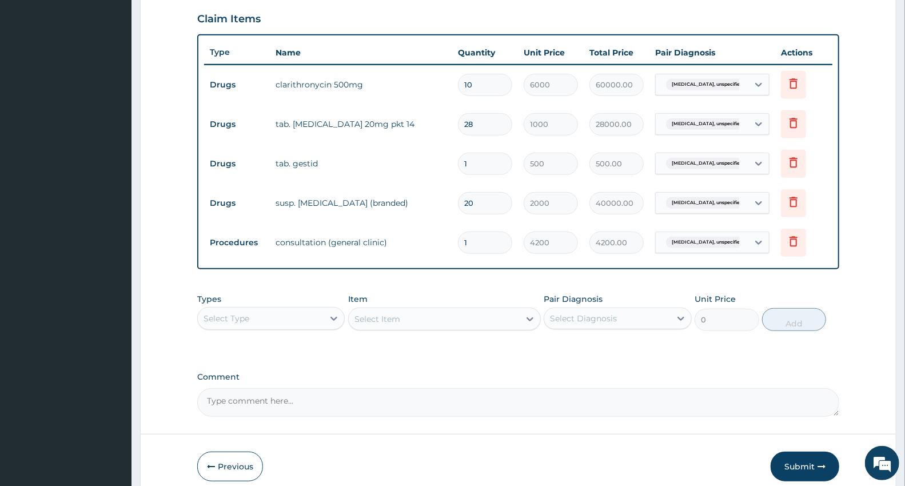
click at [476, 85] on input "10" at bounding box center [485, 85] width 54 height 22
type input "106"
type input "636000.00"
type input "10"
type input "60000.00"
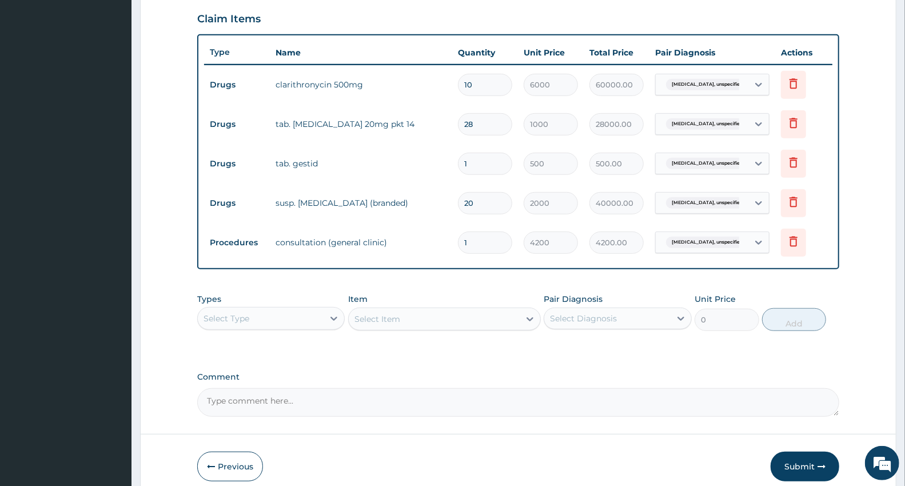
type input "1"
type input "0.00"
type input "5"
type input "30000.00"
type input "5"
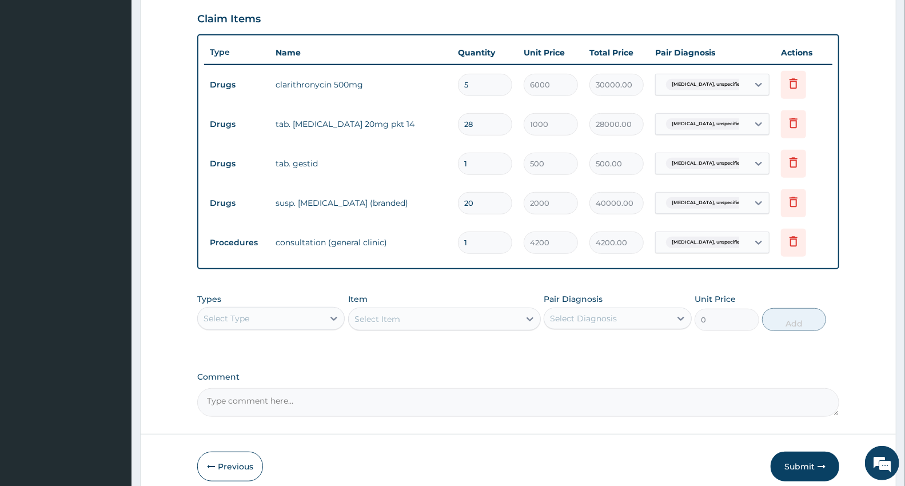
click at [489, 124] on input "28" at bounding box center [485, 124] width 54 height 22
type input "2"
type input "2000.00"
type input "0.00"
type input "1"
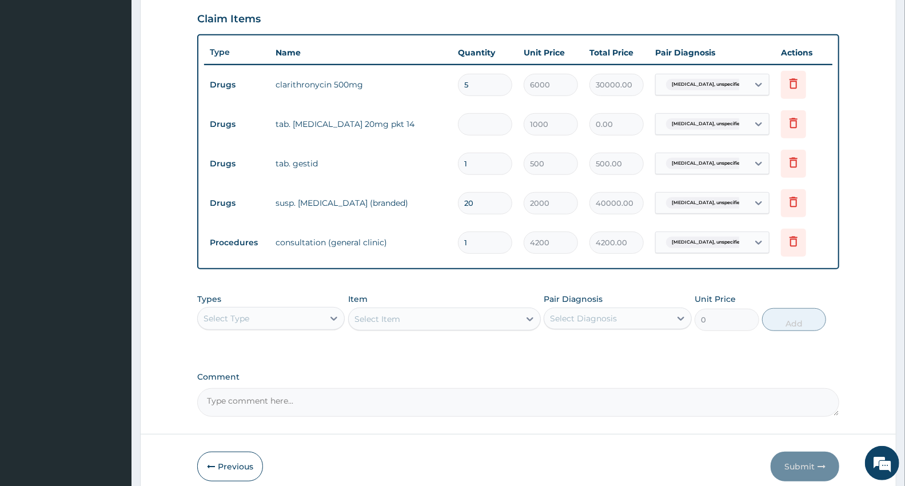
type input "1000.00"
type input "10"
type input "10000.00"
type input "1"
type input "1000.00"
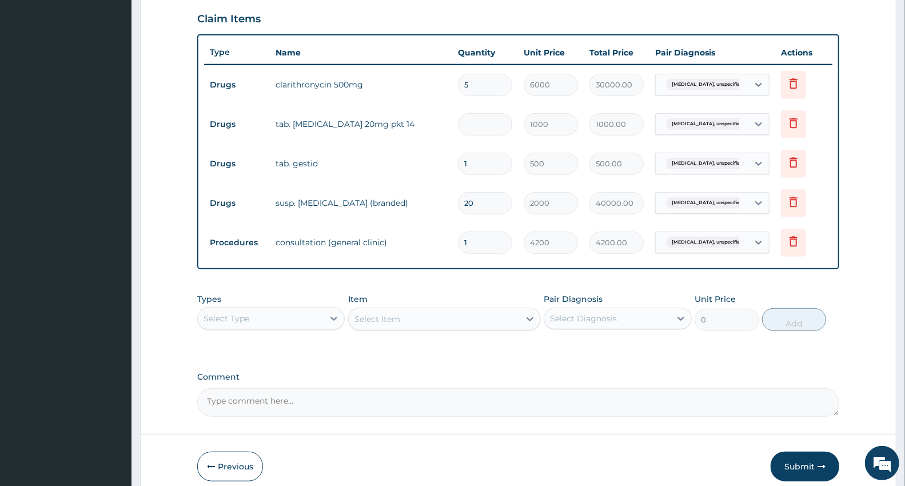
type input "0.00"
type input "2"
type input "2000.00"
type input "28"
type input "28000.00"
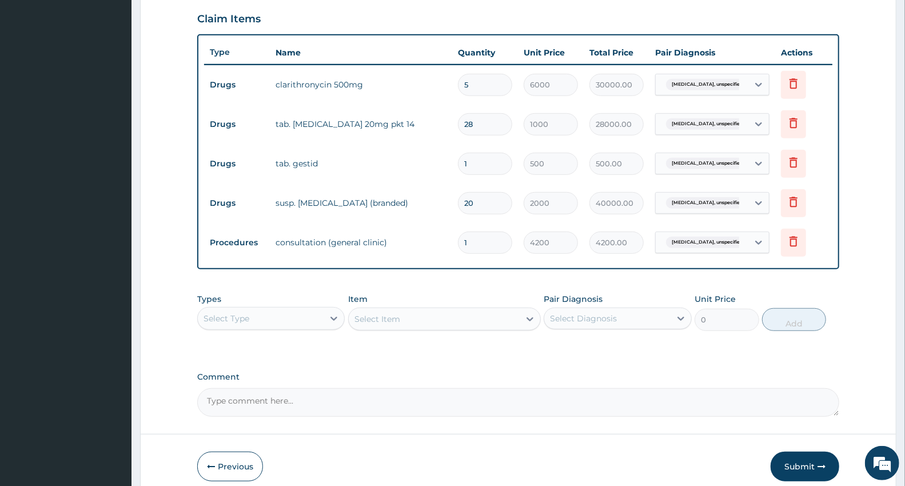
type input "2"
type input "2000.00"
type input "0.00"
type input "3"
type input "3000.00"
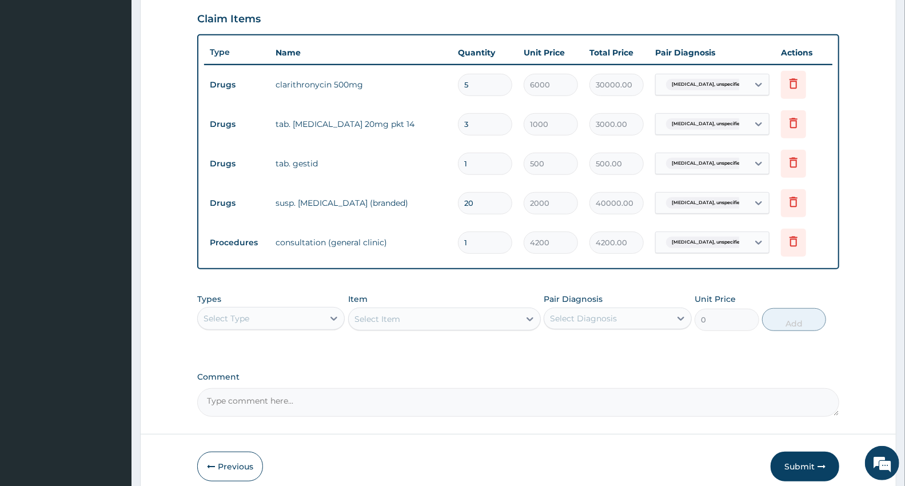
type input "3"
click at [479, 199] on input "20" at bounding box center [485, 203] width 54 height 22
type input "2"
type input "4000.00"
type input "0.00"
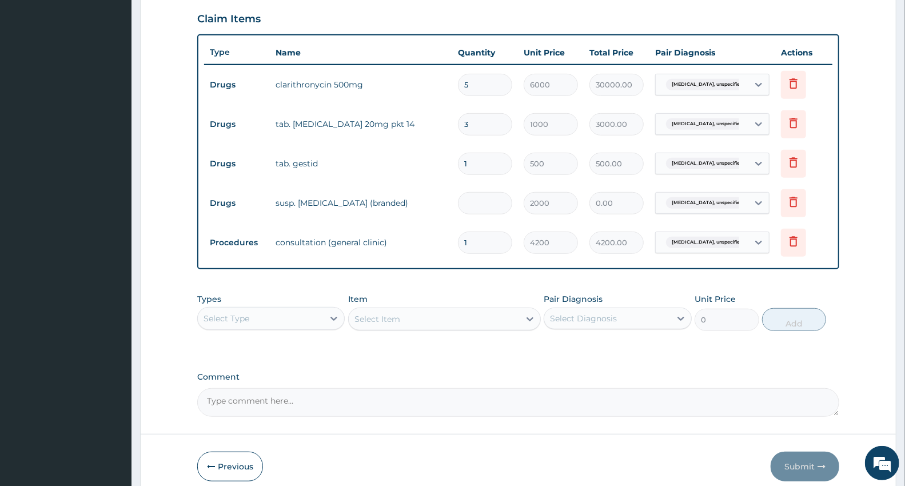
type input "1"
type input "2000.00"
type input "10"
type input "20000.00"
type input "1"
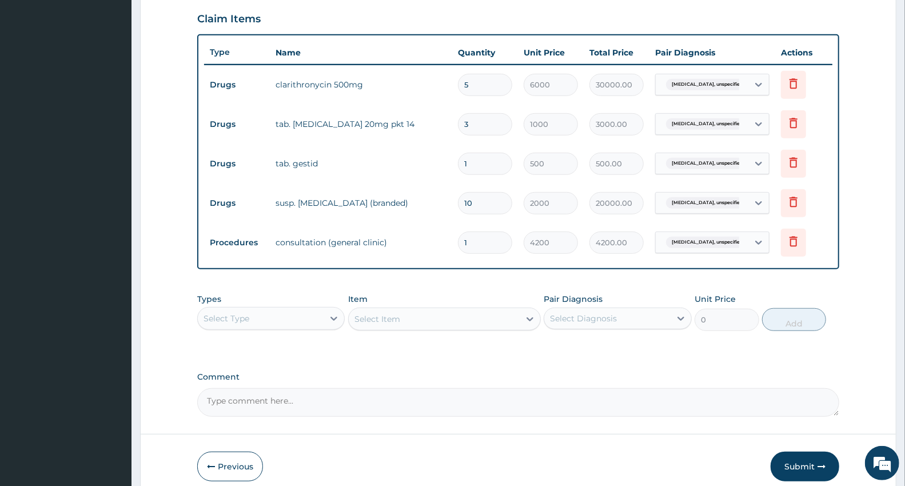
type input "2000.00"
type input "11"
type input "22000.00"
type input "1"
type input "2000.00"
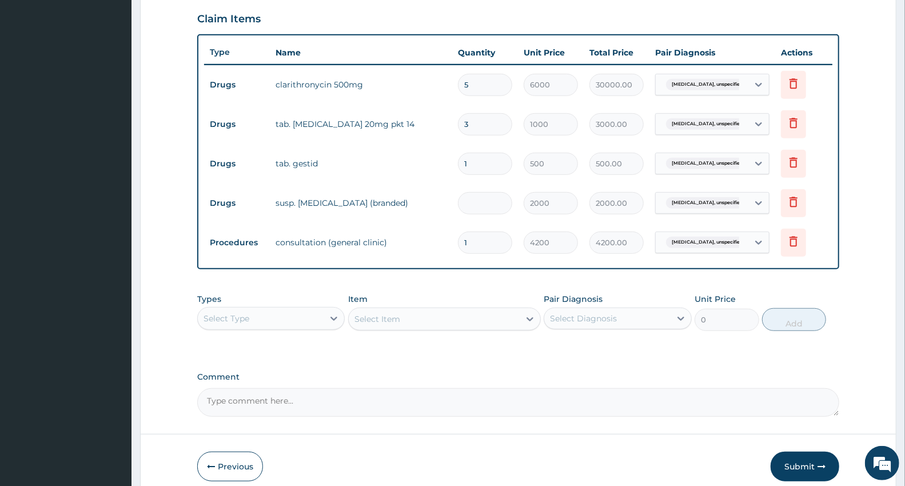
type input "0.00"
type input "1"
type input "2000.00"
type input "11"
type input "22000.00"
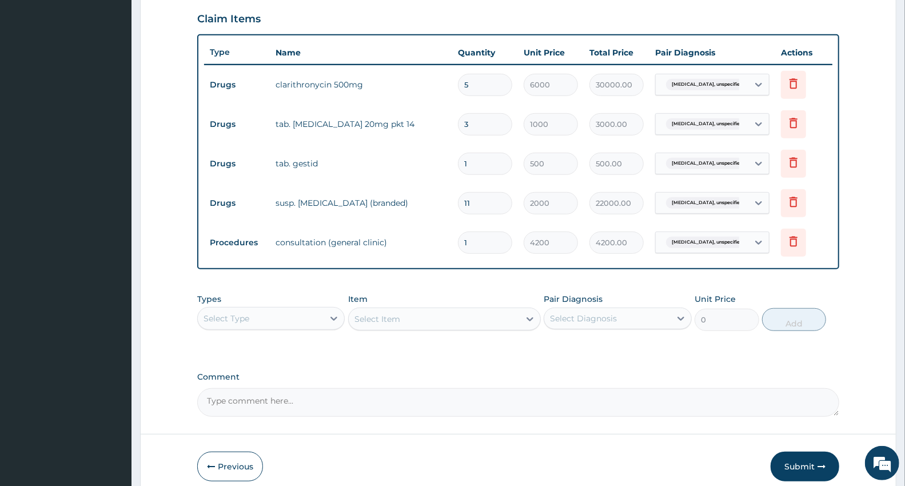
click at [482, 204] on input "11" at bounding box center [485, 203] width 54 height 22
type input "11"
click at [473, 89] on input "5" at bounding box center [485, 85] width 54 height 22
type input "0.00"
type input "3"
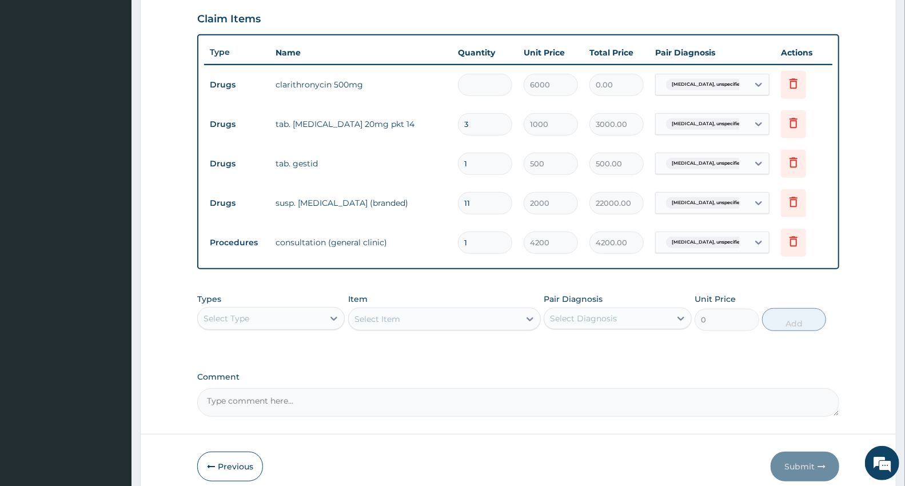
type input "18000.00"
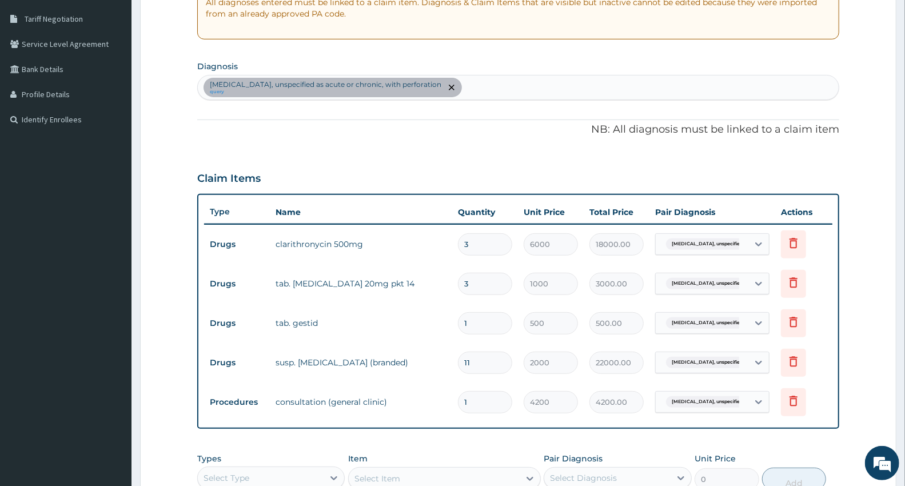
scroll to position [254, 0]
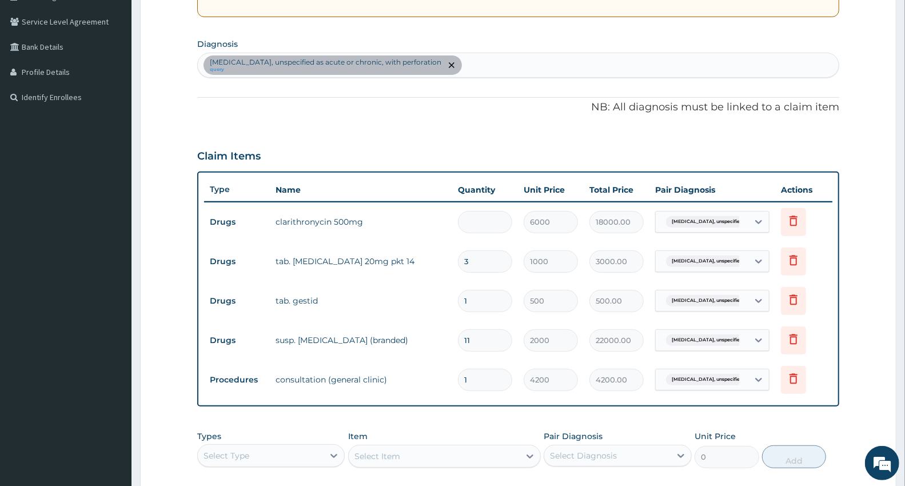
type input "0.00"
type input "1"
type input "6000.00"
type input "10"
type input "60000.00"
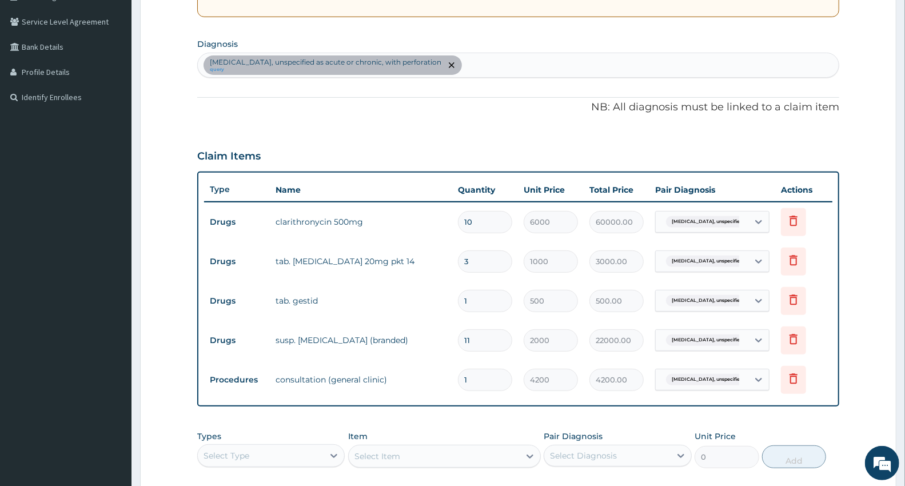
type input "10"
click at [473, 262] on input "3" at bounding box center [485, 261] width 54 height 22
type input "0.00"
type input "6"
type input "6000.00"
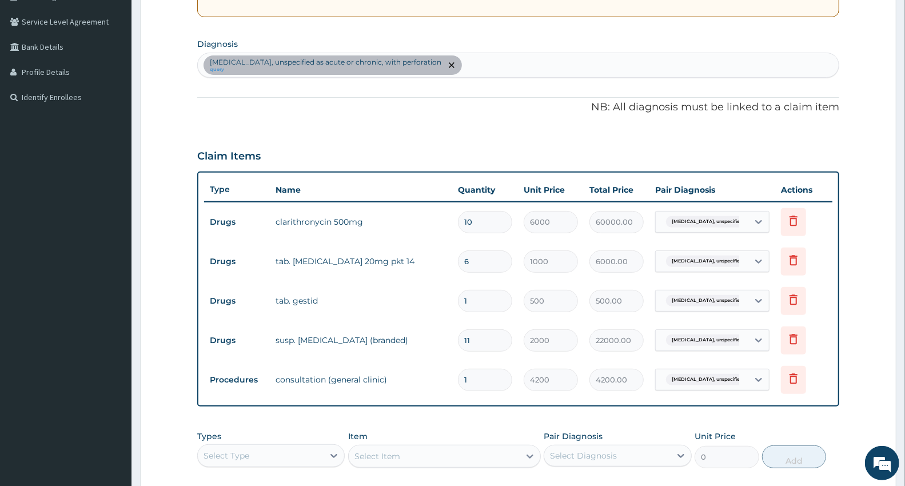
click at [476, 268] on input "6" at bounding box center [485, 261] width 54 height 22
type input "0.00"
type input "2"
type input "2000.00"
type input "0.00"
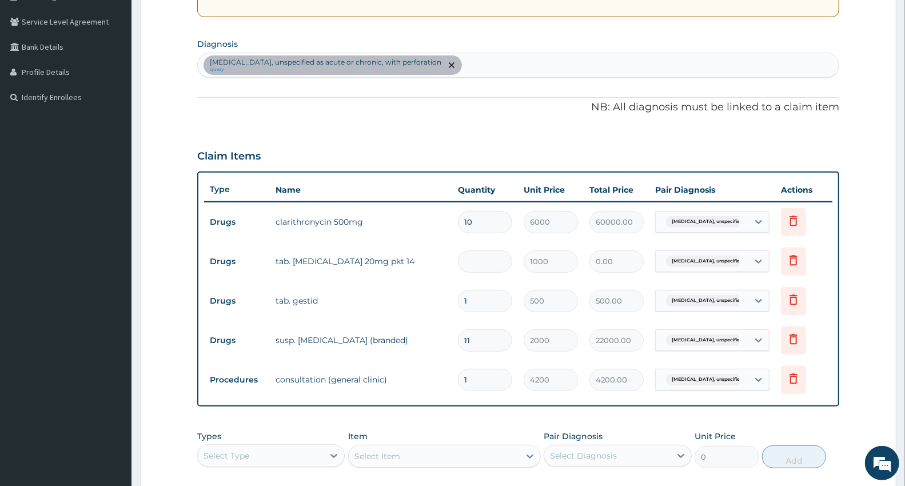
type input "3"
type input "3000.00"
click at [484, 344] on input "11" at bounding box center [485, 340] width 54 height 22
type input "1"
type input "2000.00"
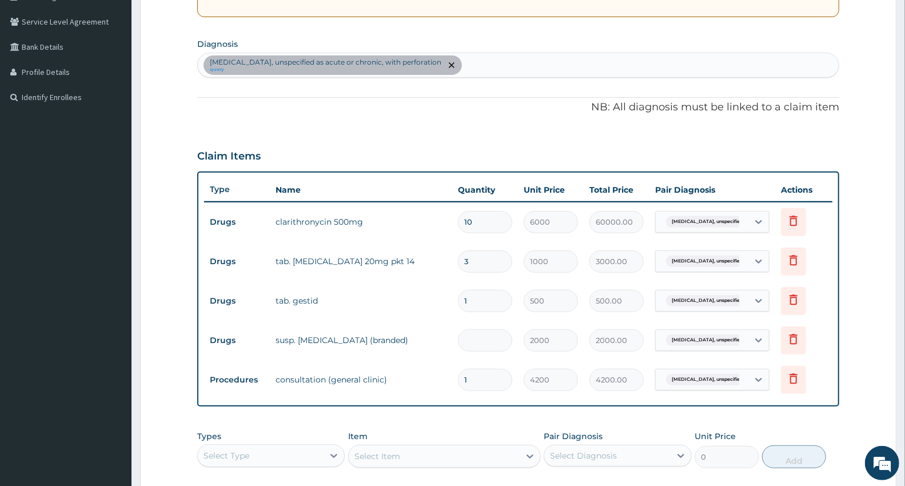
type input "0.00"
type input "1"
type input "2000.00"
type input "1"
click at [485, 221] on input "10" at bounding box center [485, 222] width 54 height 22
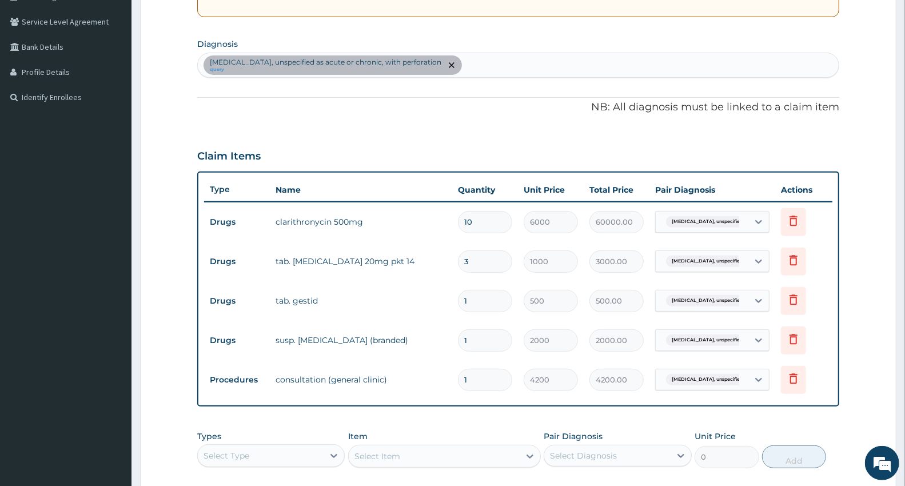
type input "1"
type input "6000.00"
type input "0.00"
type input "1"
type input "6000.00"
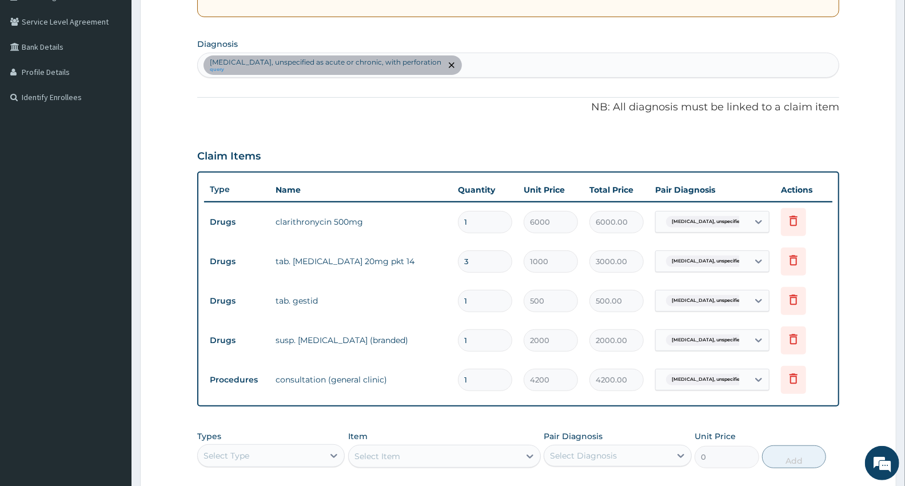
type input "1"
click at [471, 263] on input "3" at bounding box center [485, 261] width 54 height 22
click at [478, 300] on input "1" at bounding box center [485, 301] width 54 height 22
type input "0.00"
type input "4"
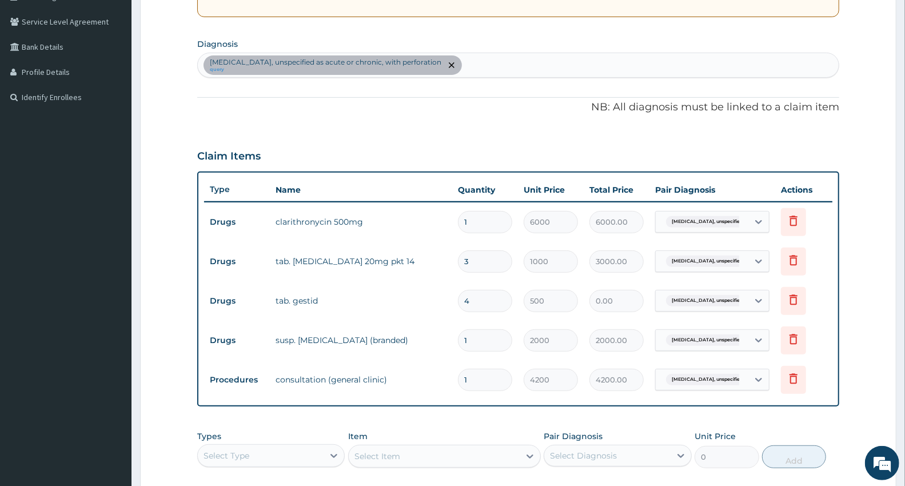
type input "2000.00"
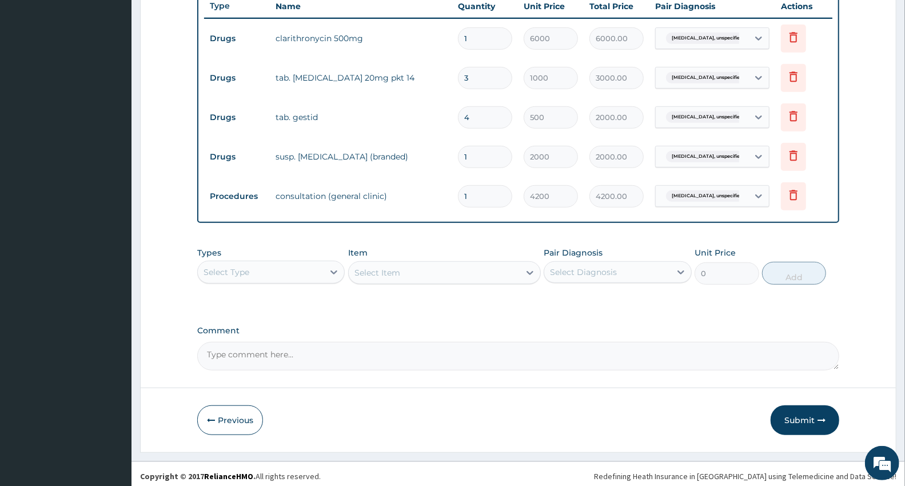
scroll to position [442, 0]
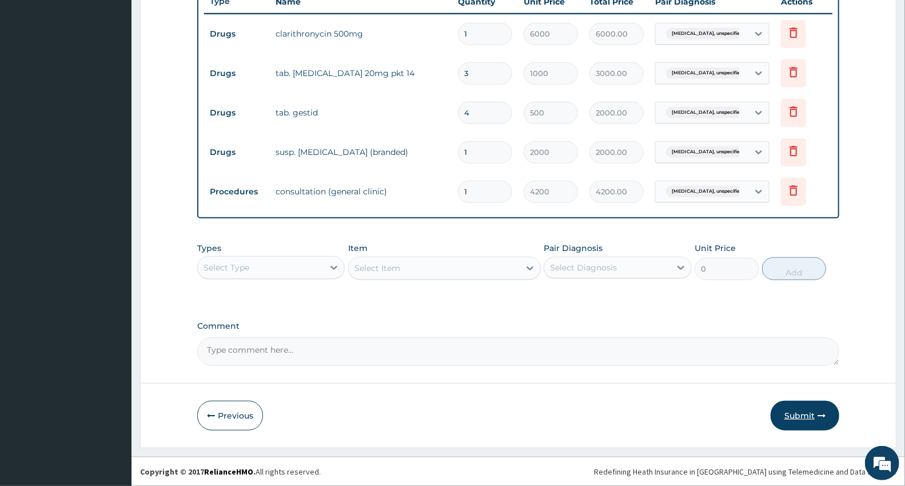
type input "4"
drag, startPoint x: 807, startPoint y: 414, endPoint x: 815, endPoint y: 416, distance: 8.2
click at [814, 415] on button "Submit" at bounding box center [805, 416] width 69 height 30
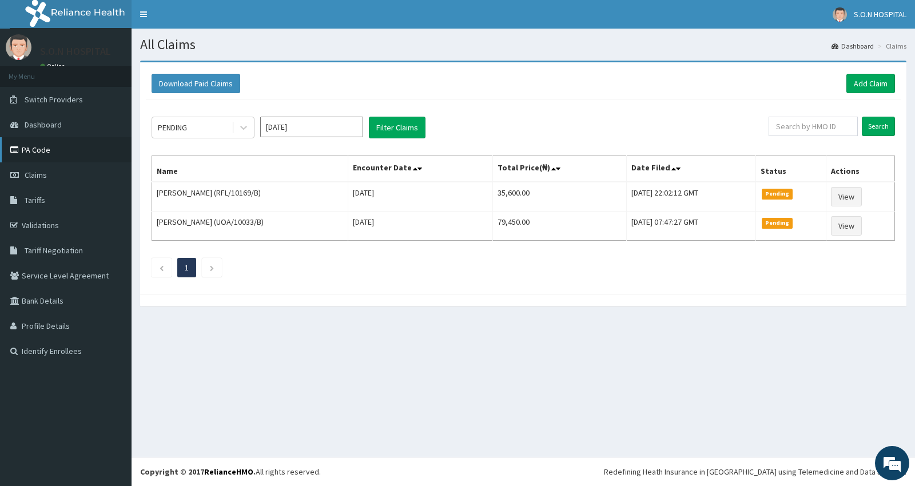
click at [53, 144] on link "PA Code" at bounding box center [65, 149] width 131 height 25
